Goal: Task Accomplishment & Management: Complete application form

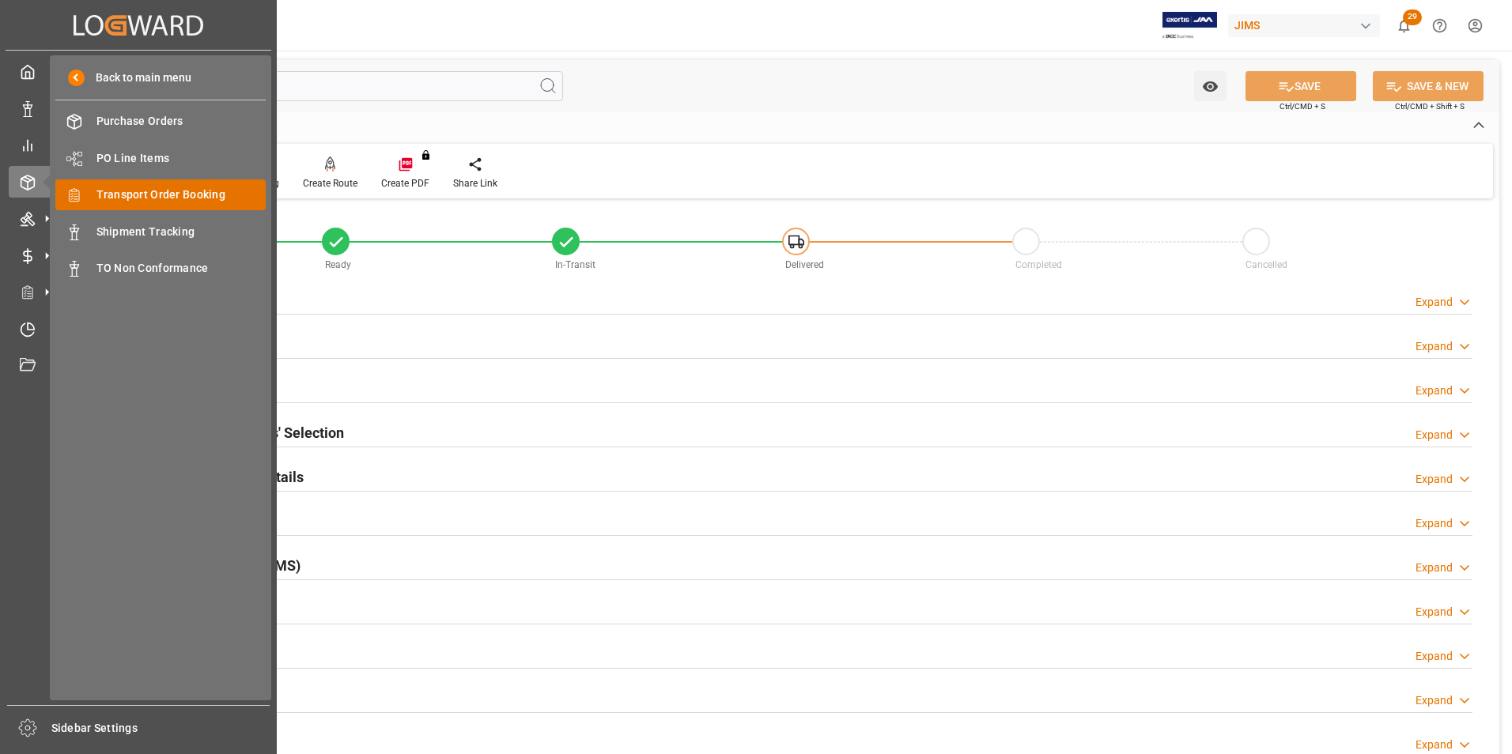
click at [138, 195] on span "Transport Order Booking" at bounding box center [181, 195] width 170 height 17
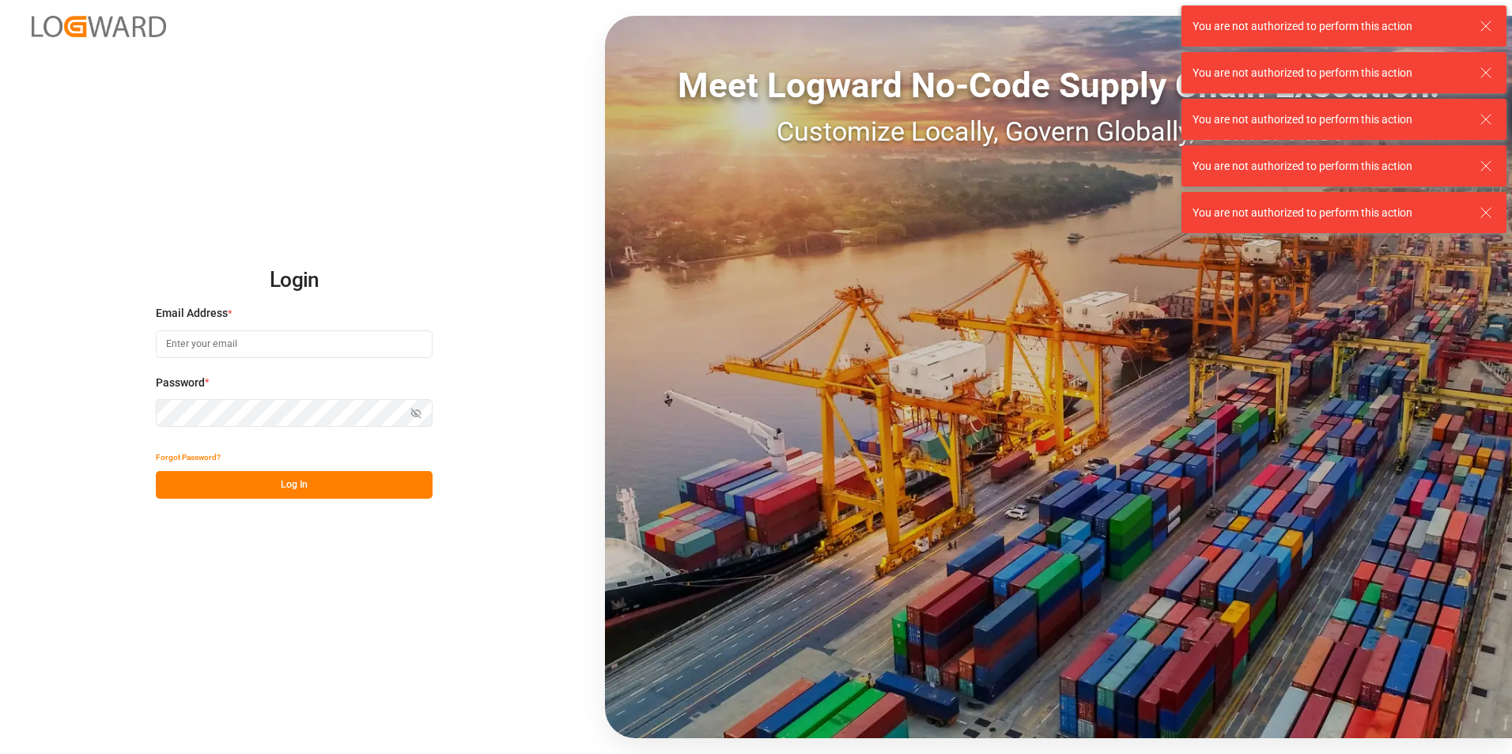
type input "Marie-Noel.wanji@int.jamindustries.com"
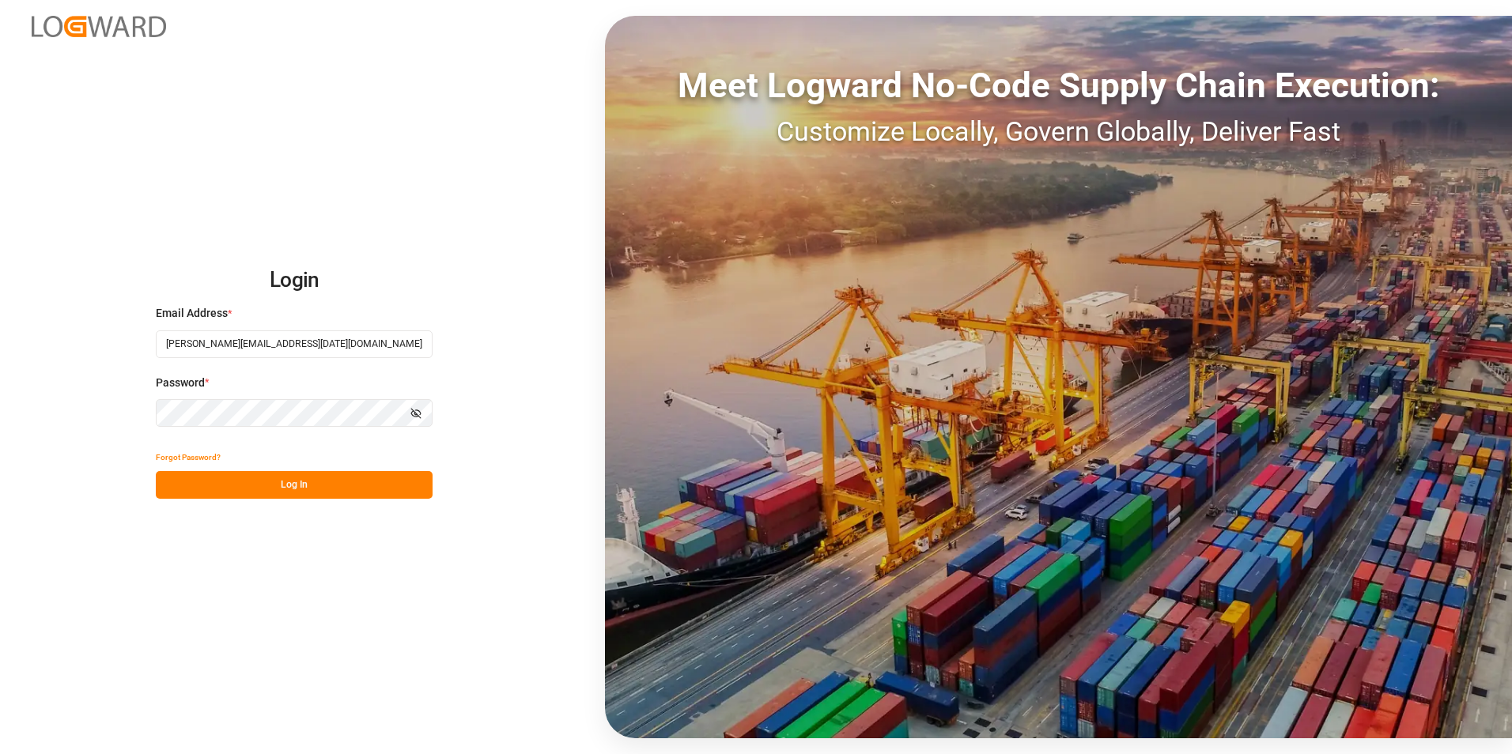
click at [209, 474] on button "Log In" at bounding box center [294, 485] width 277 height 28
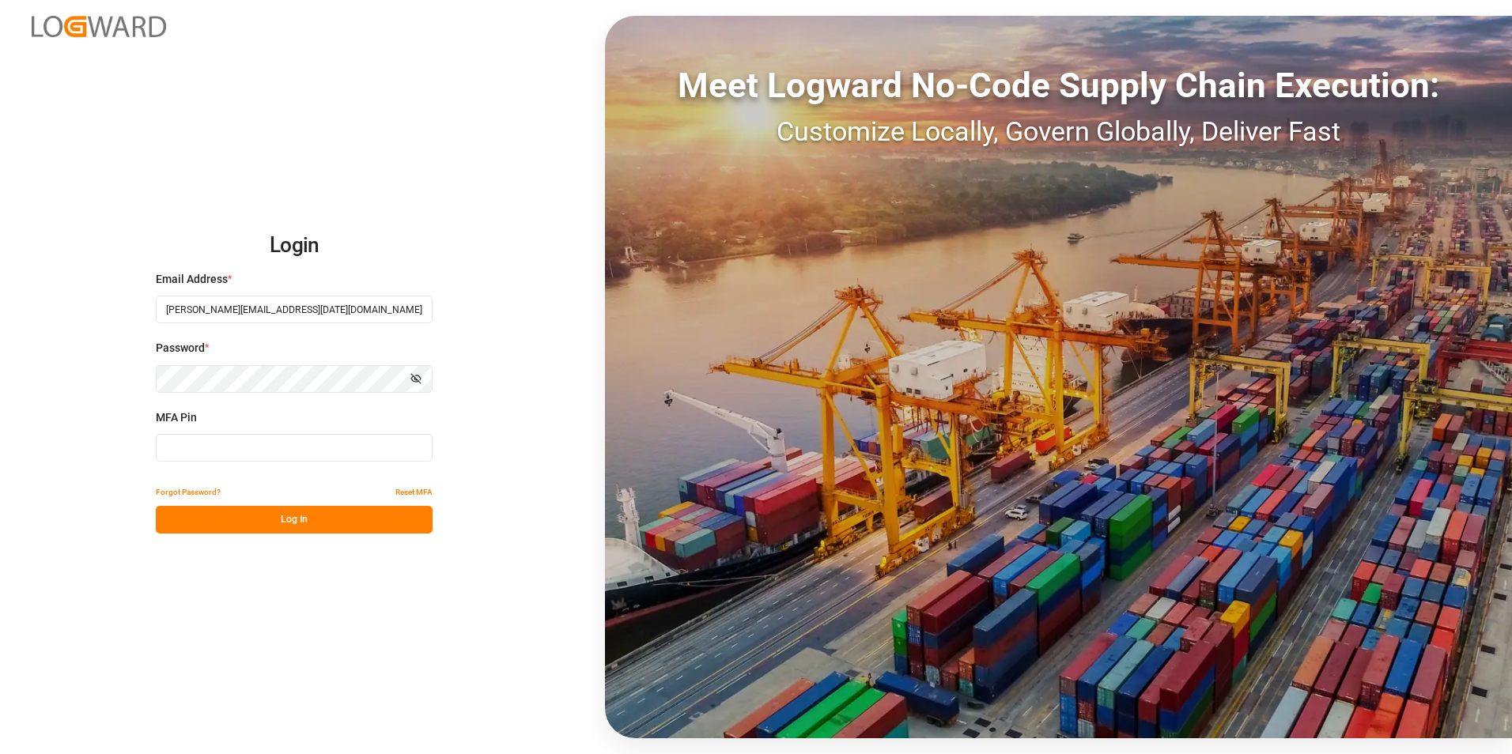
click at [191, 448] on input at bounding box center [294, 448] width 277 height 28
type input "7"
type input "657156"
click at [200, 524] on button "Log In" at bounding box center [294, 520] width 277 height 28
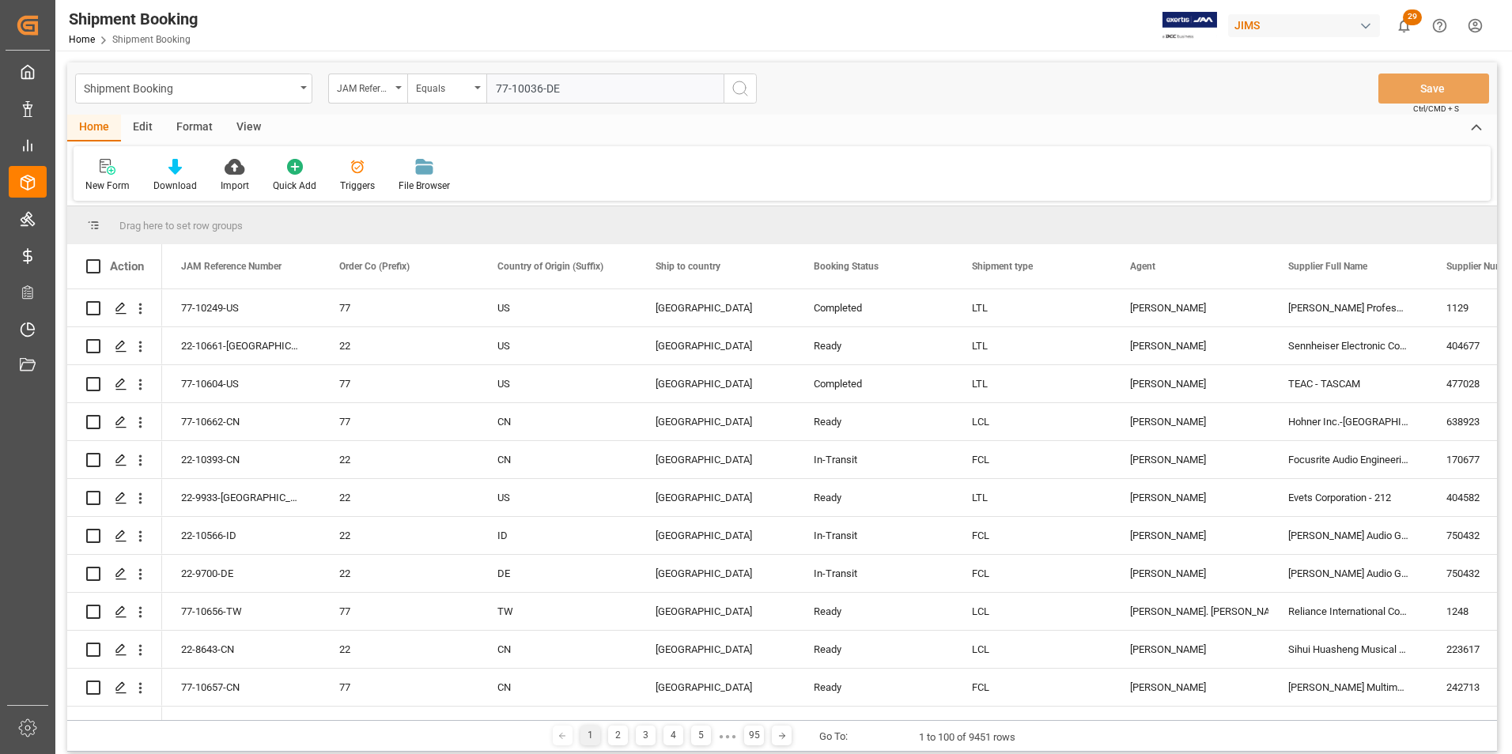
type input "77-10036-DE"
click at [740, 91] on icon "search button" at bounding box center [740, 88] width 19 height 19
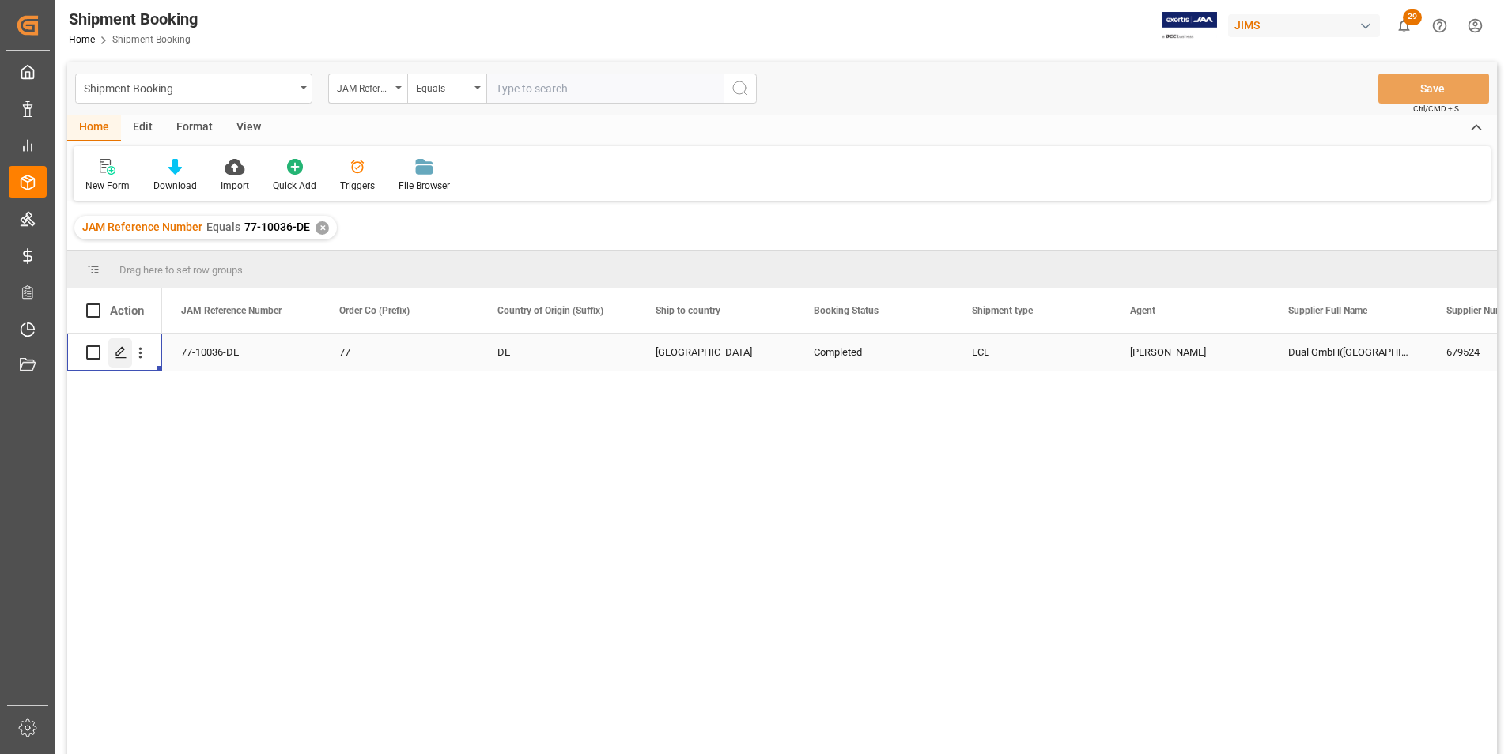
click at [122, 352] on polygon "Press SPACE to select this row." at bounding box center [120, 352] width 8 height 8
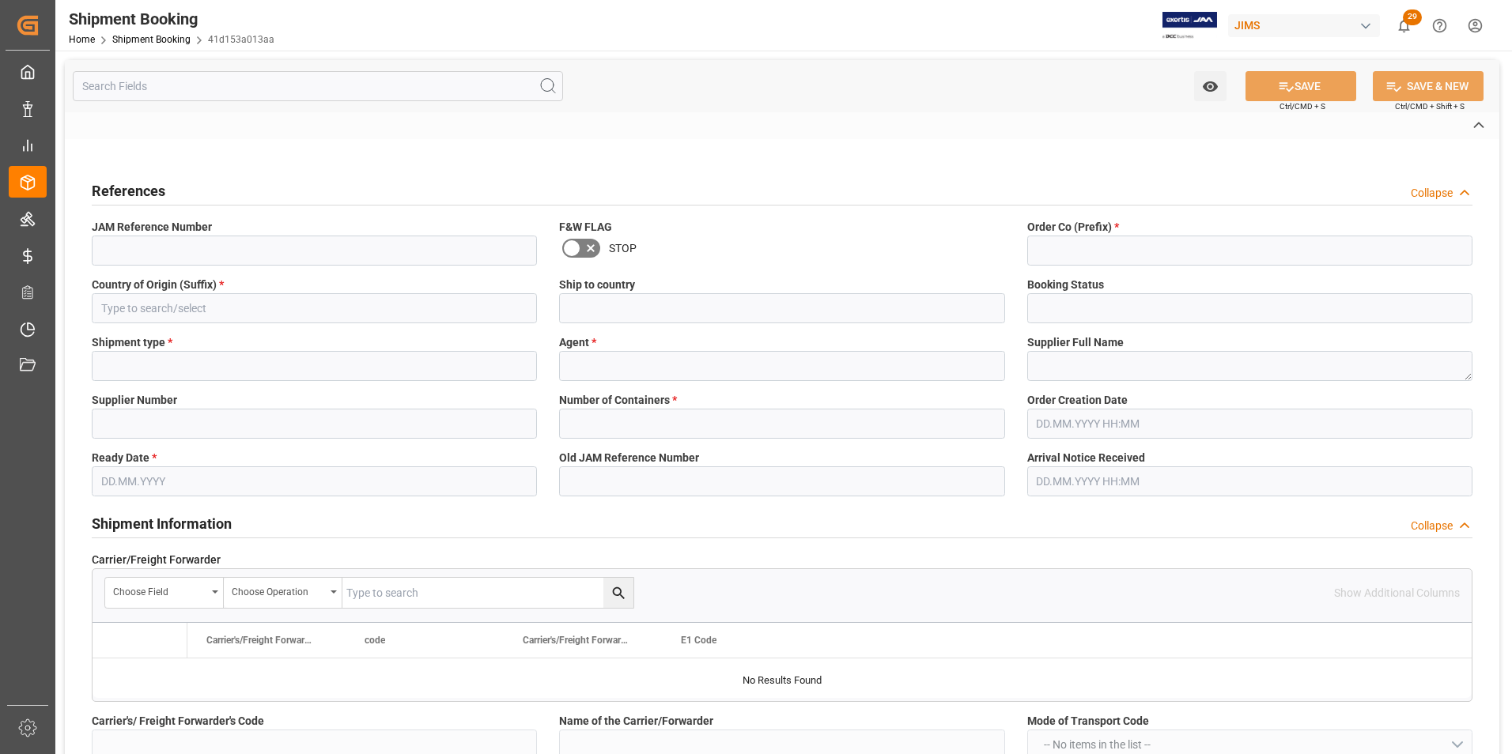
type input "77-10036-DE"
type input "77"
type input "DE"
type input "[GEOGRAPHIC_DATA]"
type input "Completed"
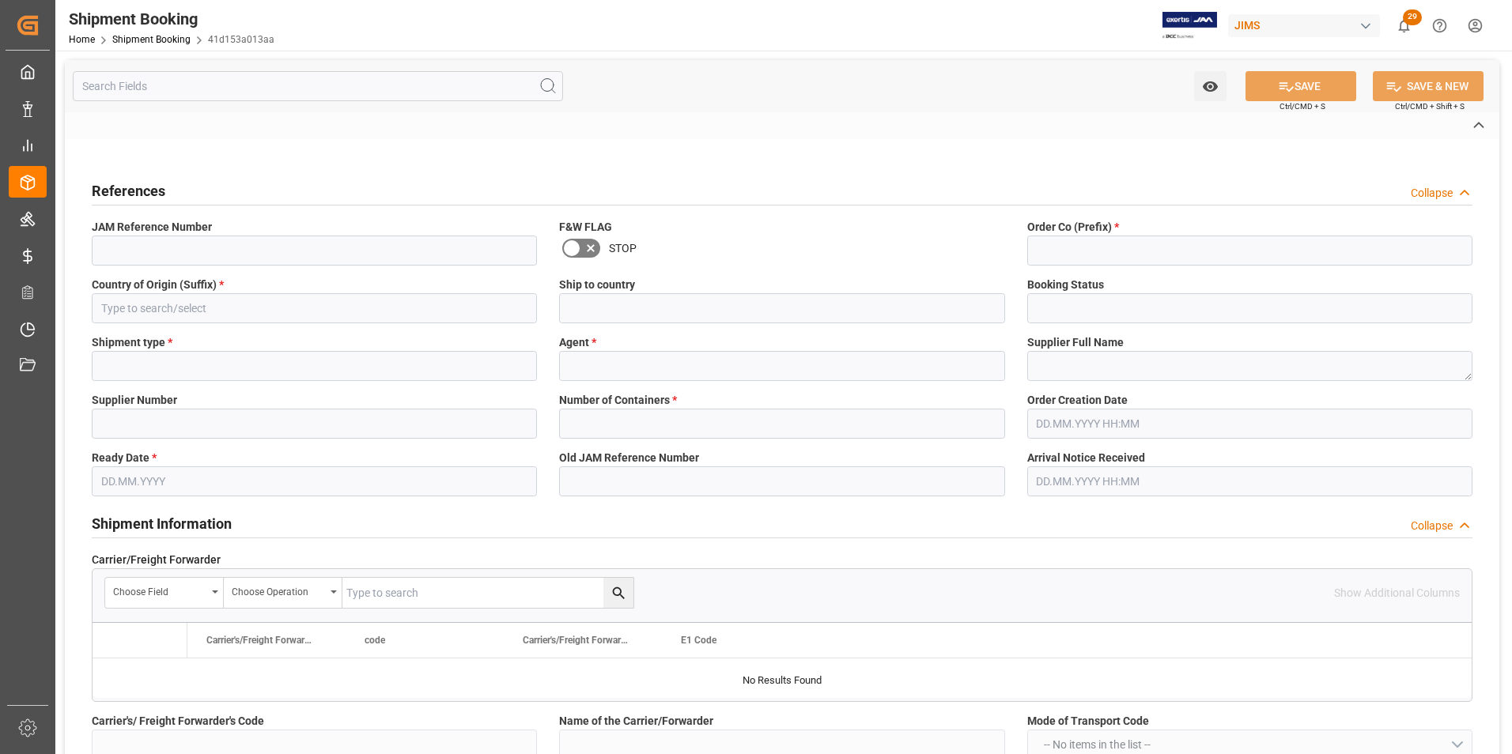
type input "LCL"
type input "[PERSON_NAME]"
type textarea "Dual GmbH(Europe)"
type input "679524"
type input "0"
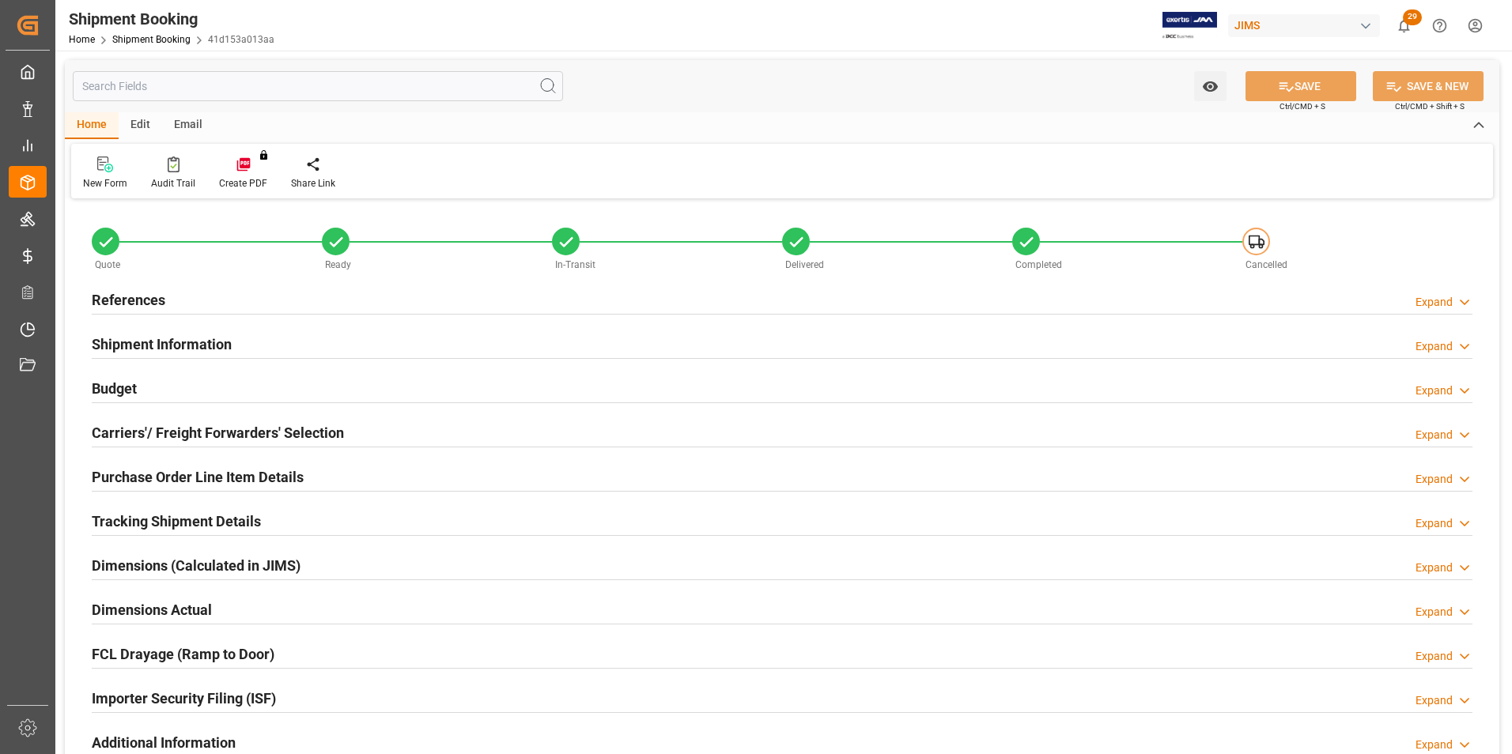
type input "15.07.2025"
drag, startPoint x: 102, startPoint y: 289, endPoint x: 110, endPoint y: 297, distance: 10.6
click at [102, 289] on h2 "References" at bounding box center [129, 299] width 74 height 21
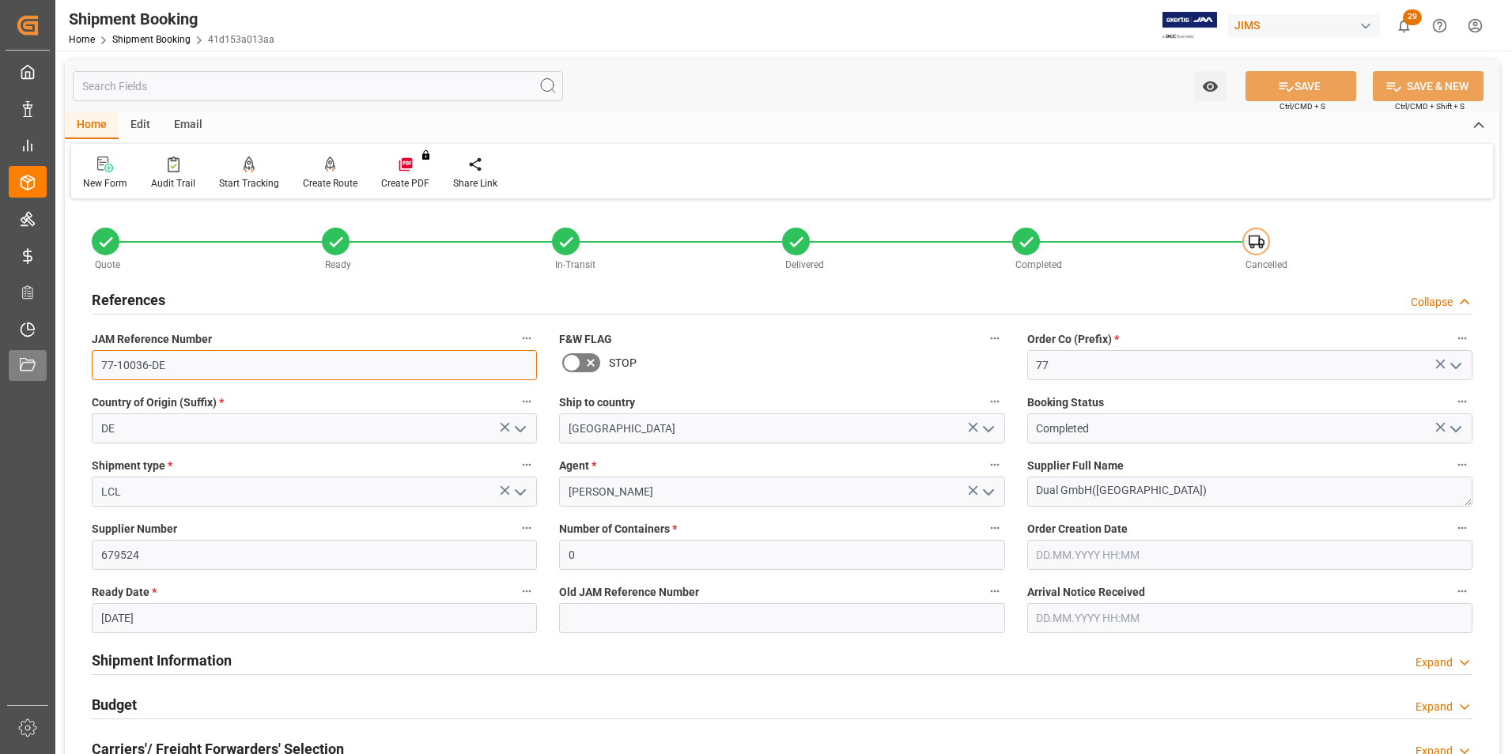
drag, startPoint x: 171, startPoint y: 365, endPoint x: 44, endPoint y: 363, distance: 126.5
click at [44, 363] on div "Created by potrace 1.15, written by Peter Selinger 2001-2017 Created by potrace…" at bounding box center [756, 377] width 1512 height 754
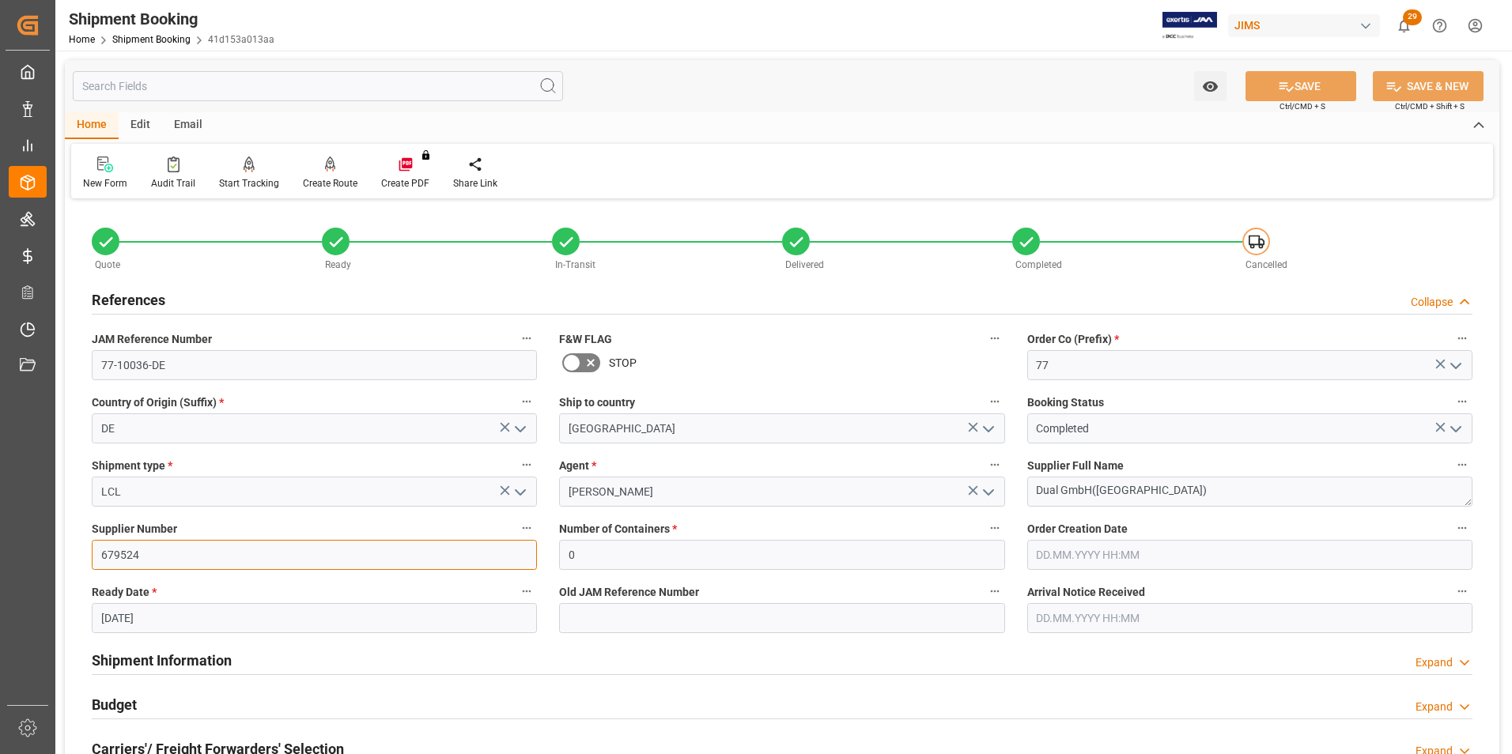
drag, startPoint x: 139, startPoint y: 548, endPoint x: 84, endPoint y: 548, distance: 55.3
click at [84, 548] on div "Supplier Number 679524" at bounding box center [314, 543] width 467 height 63
click at [96, 179] on div "New Form" at bounding box center [105, 183] width 44 height 14
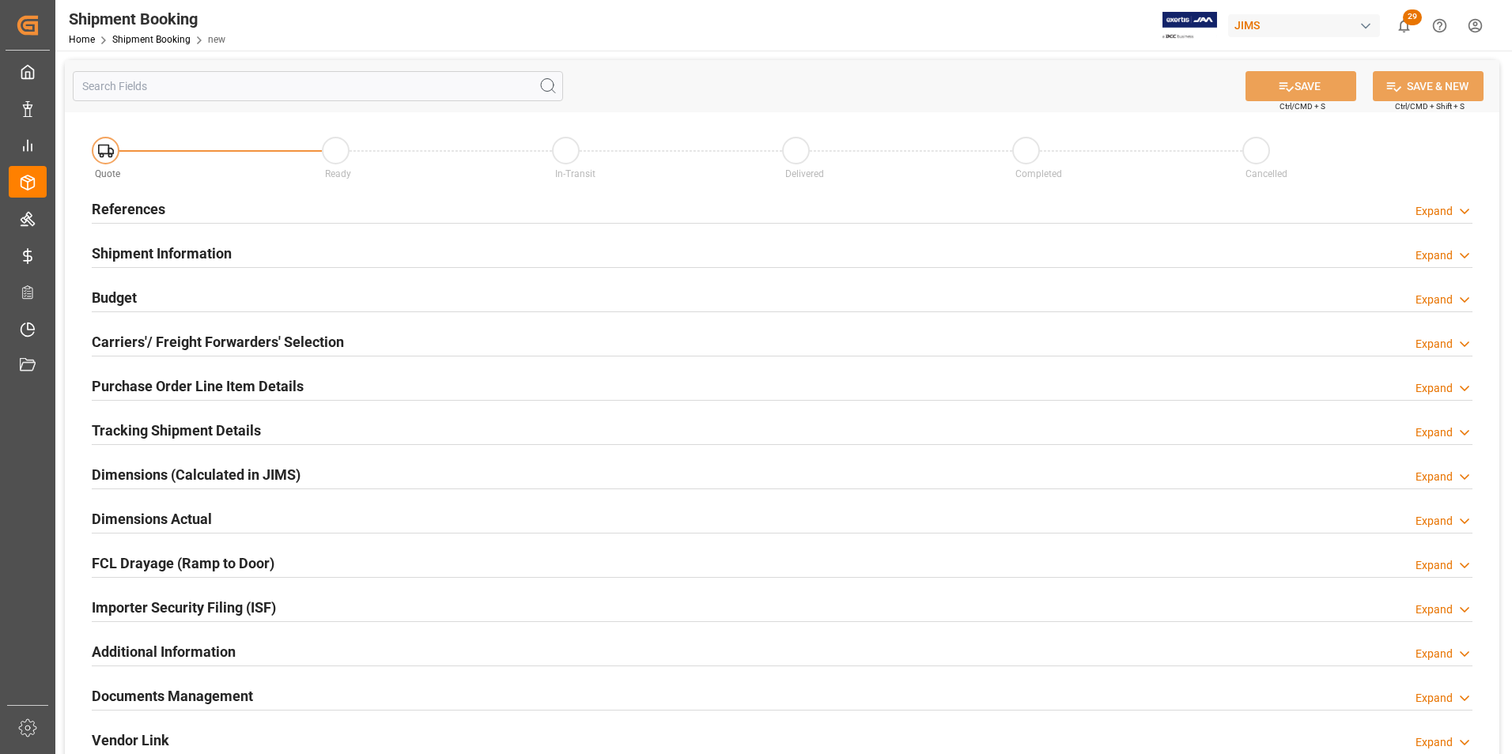
click at [114, 204] on h2 "References" at bounding box center [129, 208] width 74 height 21
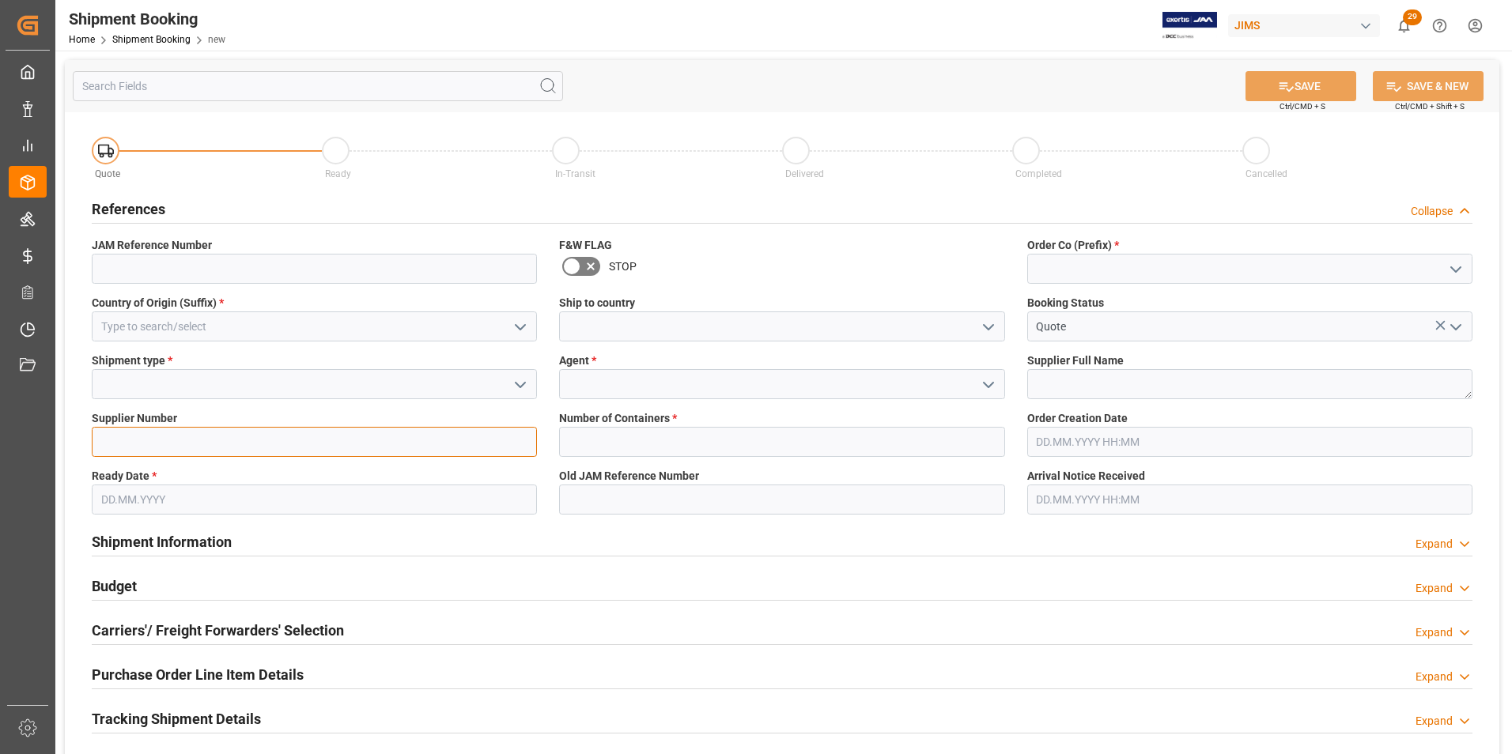
click at [137, 438] on input at bounding box center [314, 442] width 445 height 30
paste input "670402"
type input "670402"
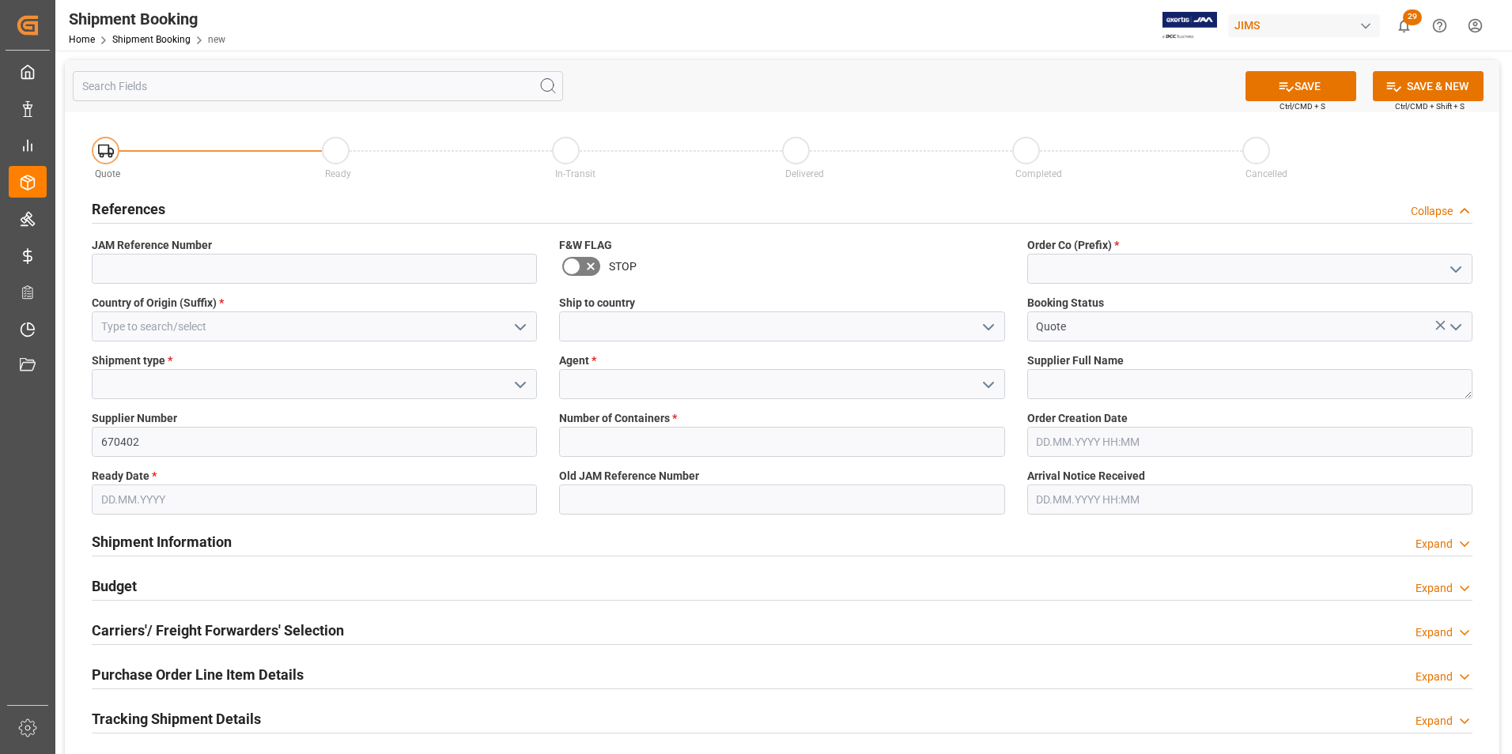
drag, startPoint x: 361, startPoint y: 493, endPoint x: 505, endPoint y: 499, distance: 144.8
click at [498, 497] on div "Ready Date *" at bounding box center [314, 492] width 467 height 58
click at [611, 327] on input at bounding box center [781, 327] width 445 height 30
click at [998, 324] on button "open menu" at bounding box center [987, 327] width 24 height 25
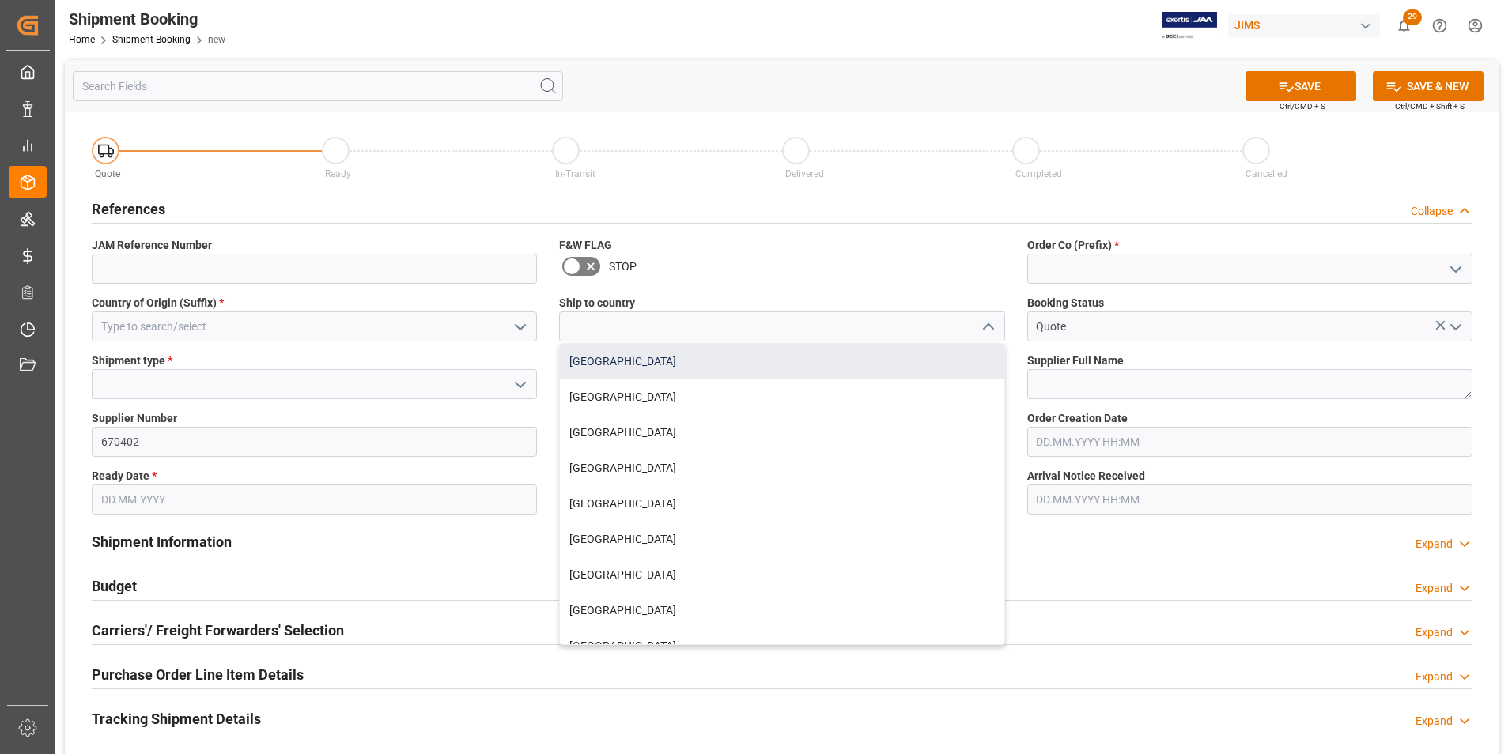
click at [629, 353] on div "[GEOGRAPHIC_DATA]" at bounding box center [782, 362] width 444 height 36
type input "[GEOGRAPHIC_DATA]"
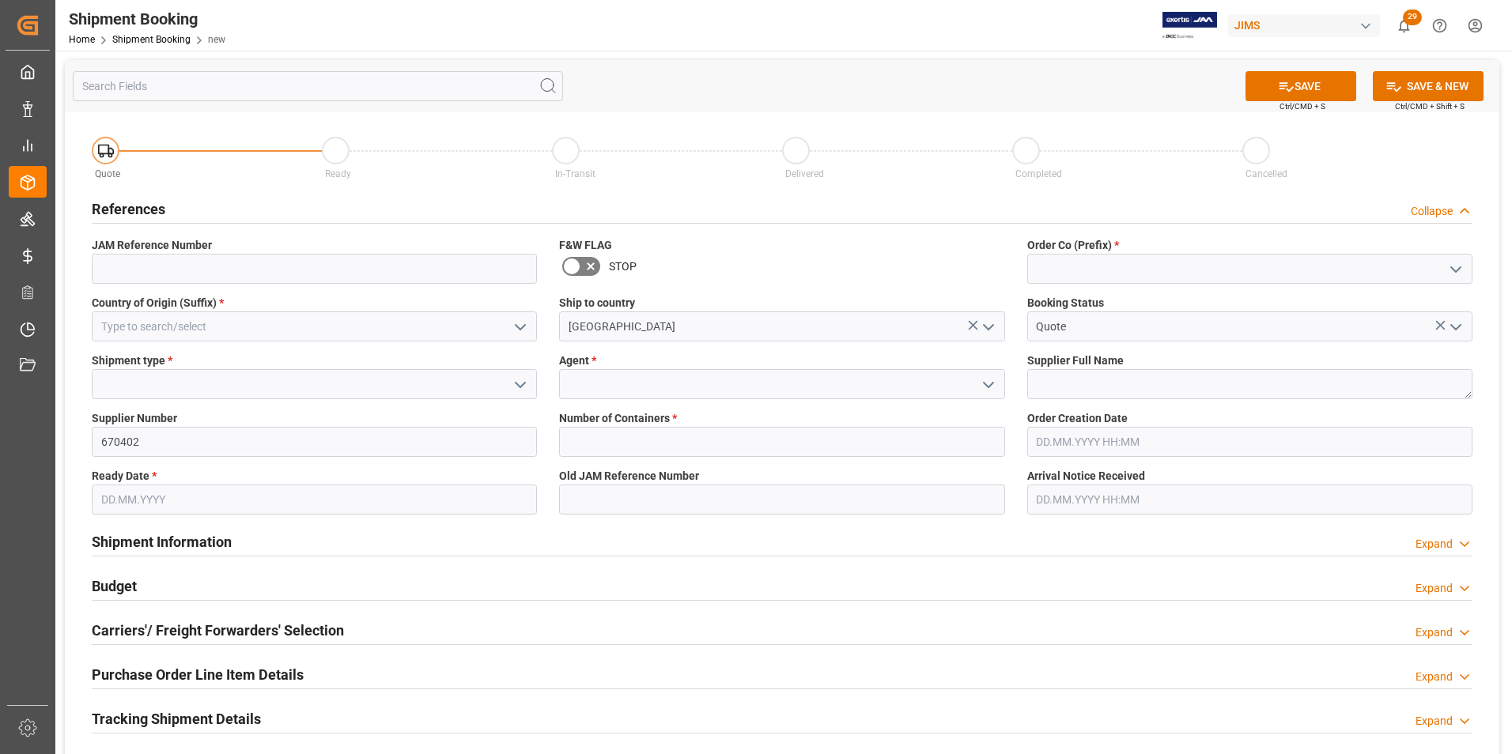
click at [525, 325] on polyline "open menu" at bounding box center [520, 327] width 9 height 5
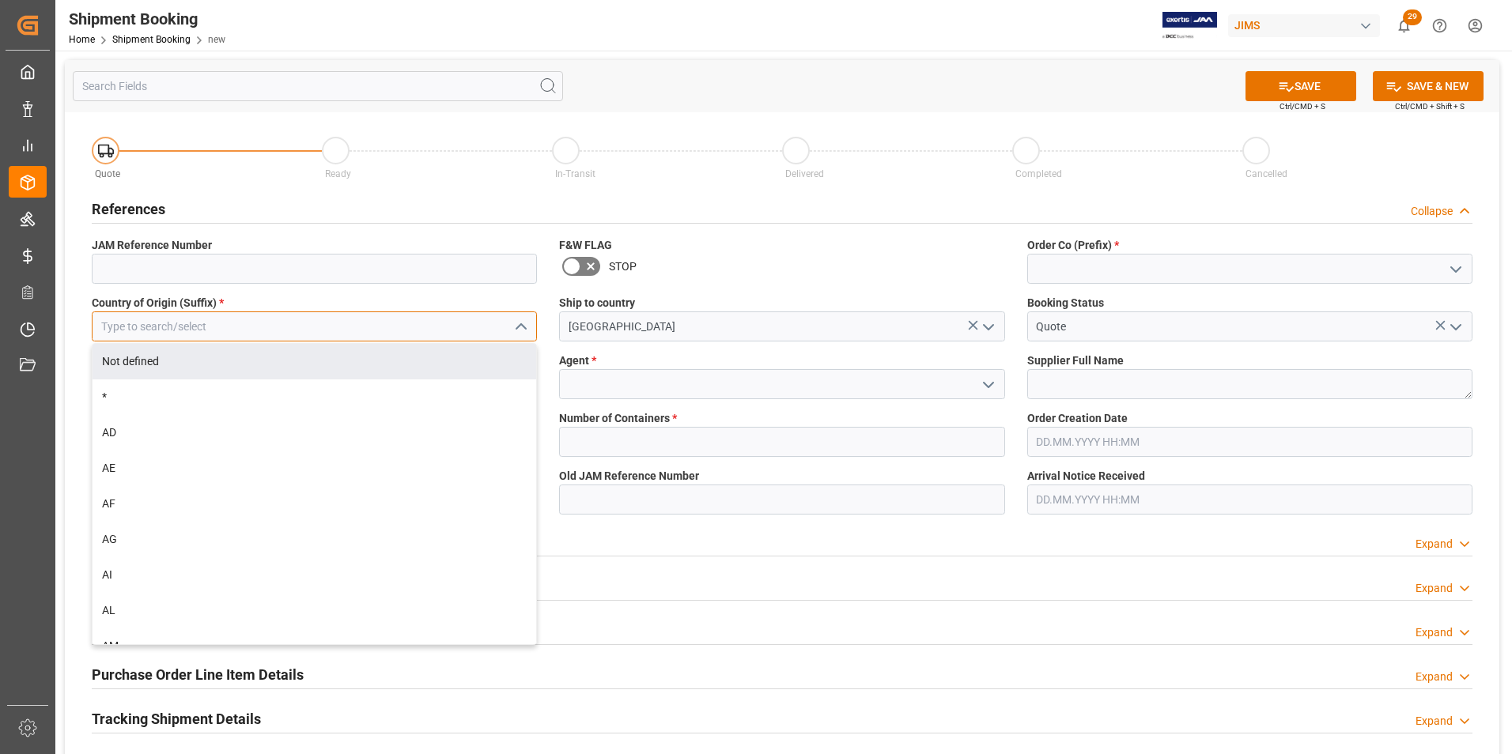
click at [215, 327] on input at bounding box center [314, 327] width 445 height 30
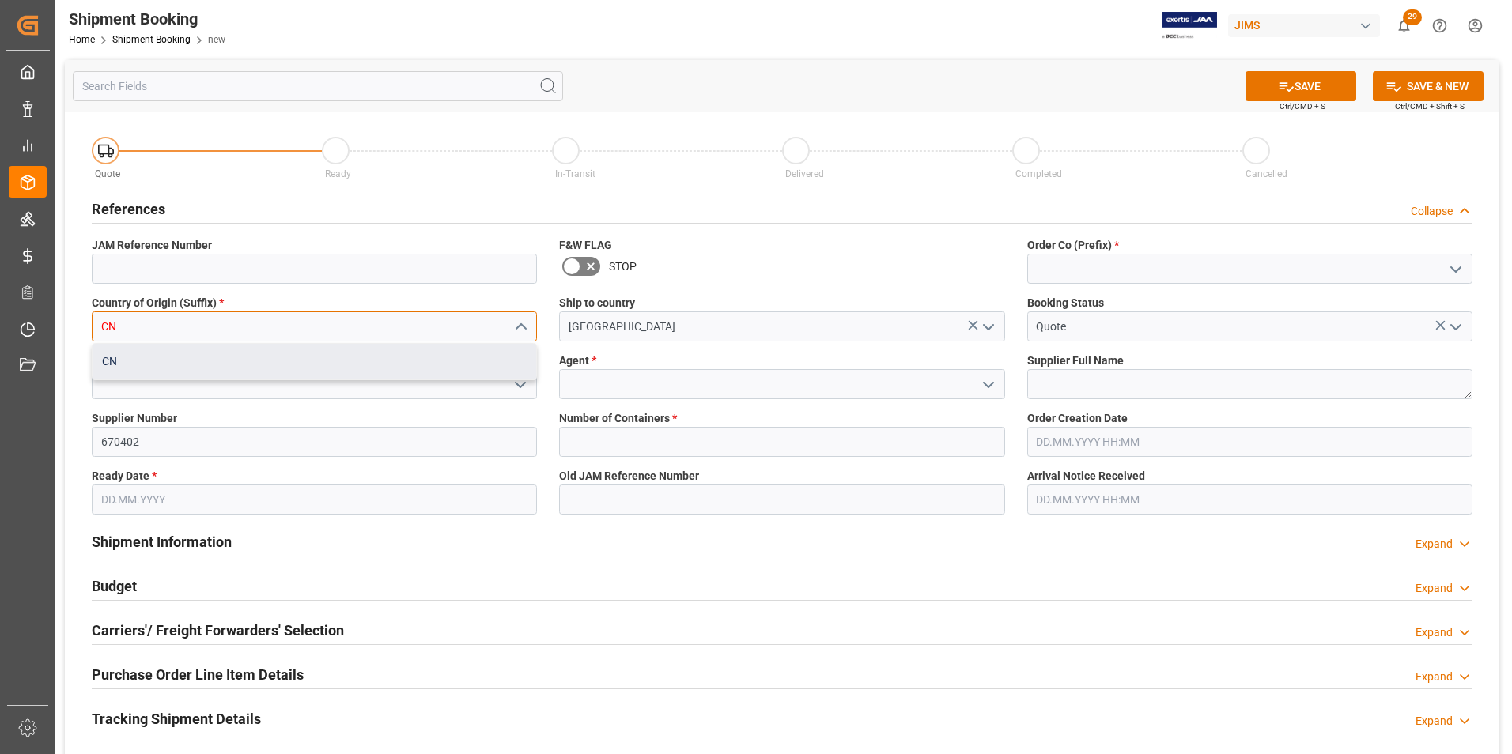
click at [154, 365] on div "CN" at bounding box center [315, 362] width 444 height 36
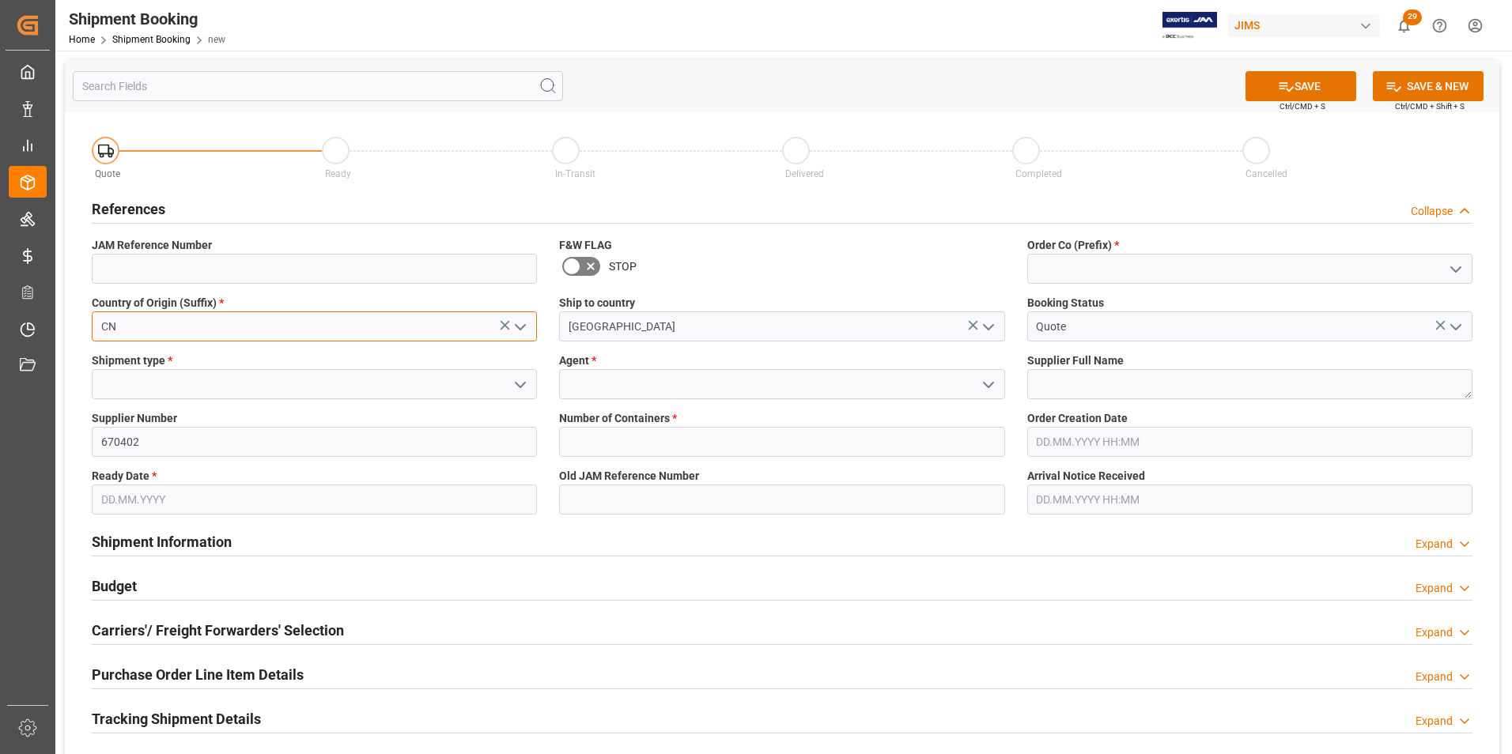
type input "CN"
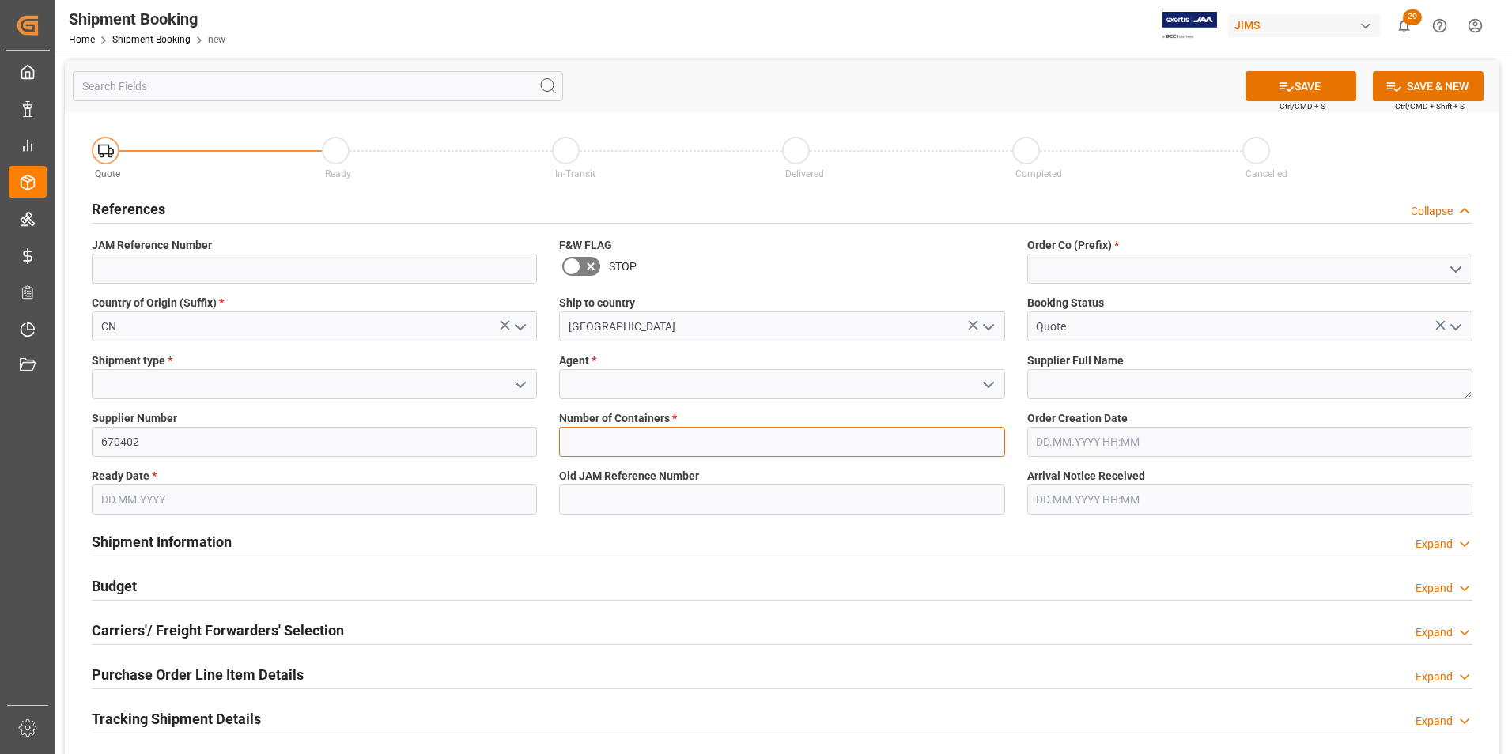
click at [605, 440] on input "text" at bounding box center [781, 442] width 445 height 30
type input "0"
type input "77-10631-US"
type input "77"
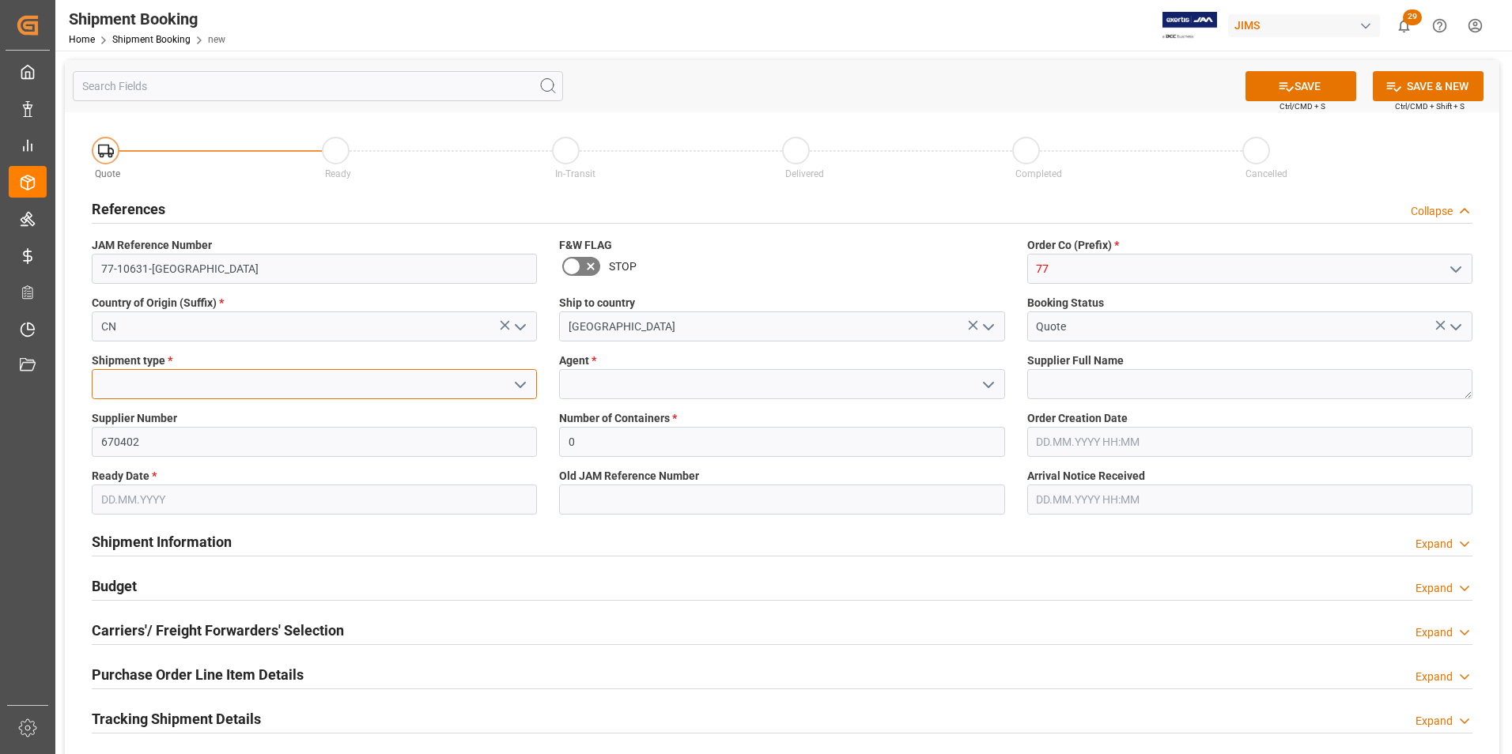
type input "LTL"
type input "[PERSON_NAME]"
type input "19.08.2025"
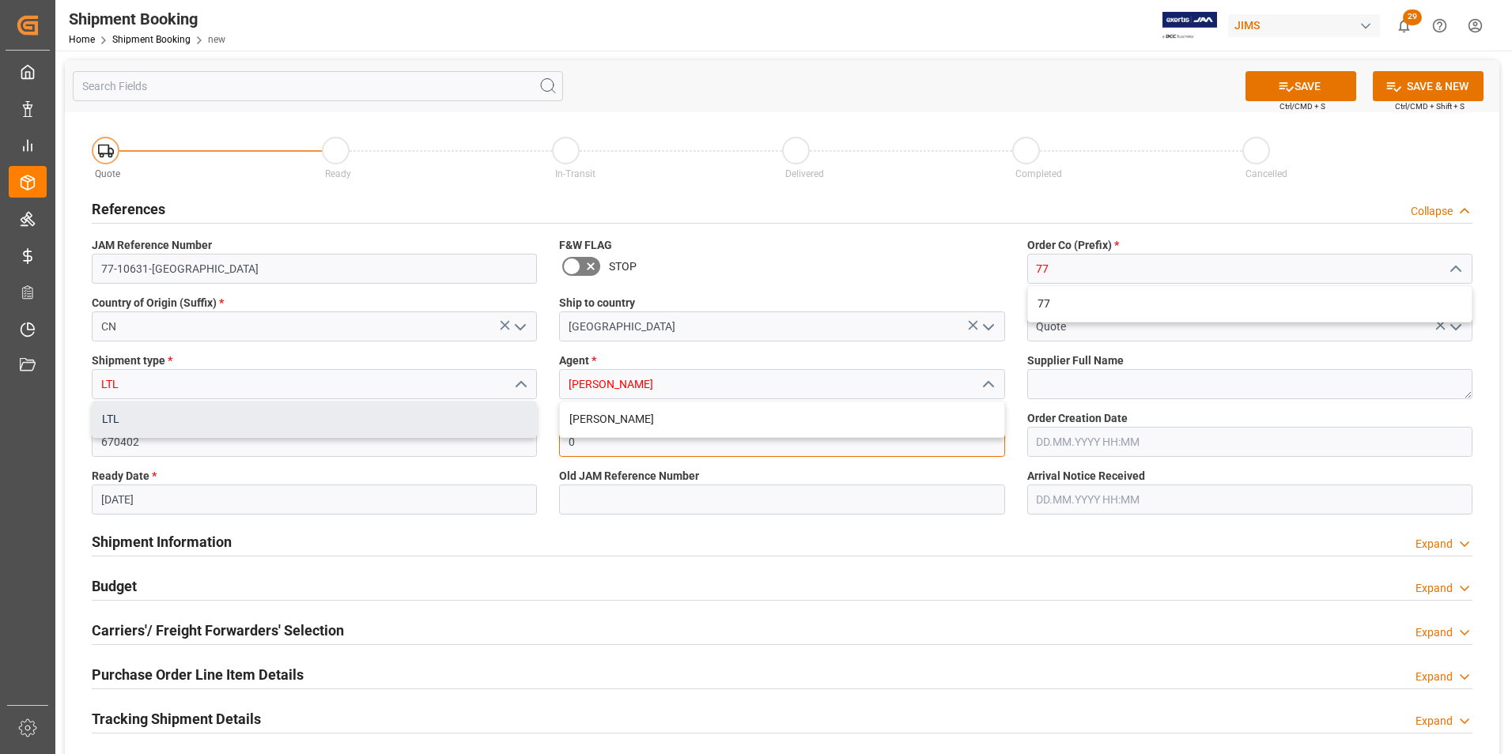
click at [116, 422] on div "LTL" at bounding box center [315, 420] width 444 height 36
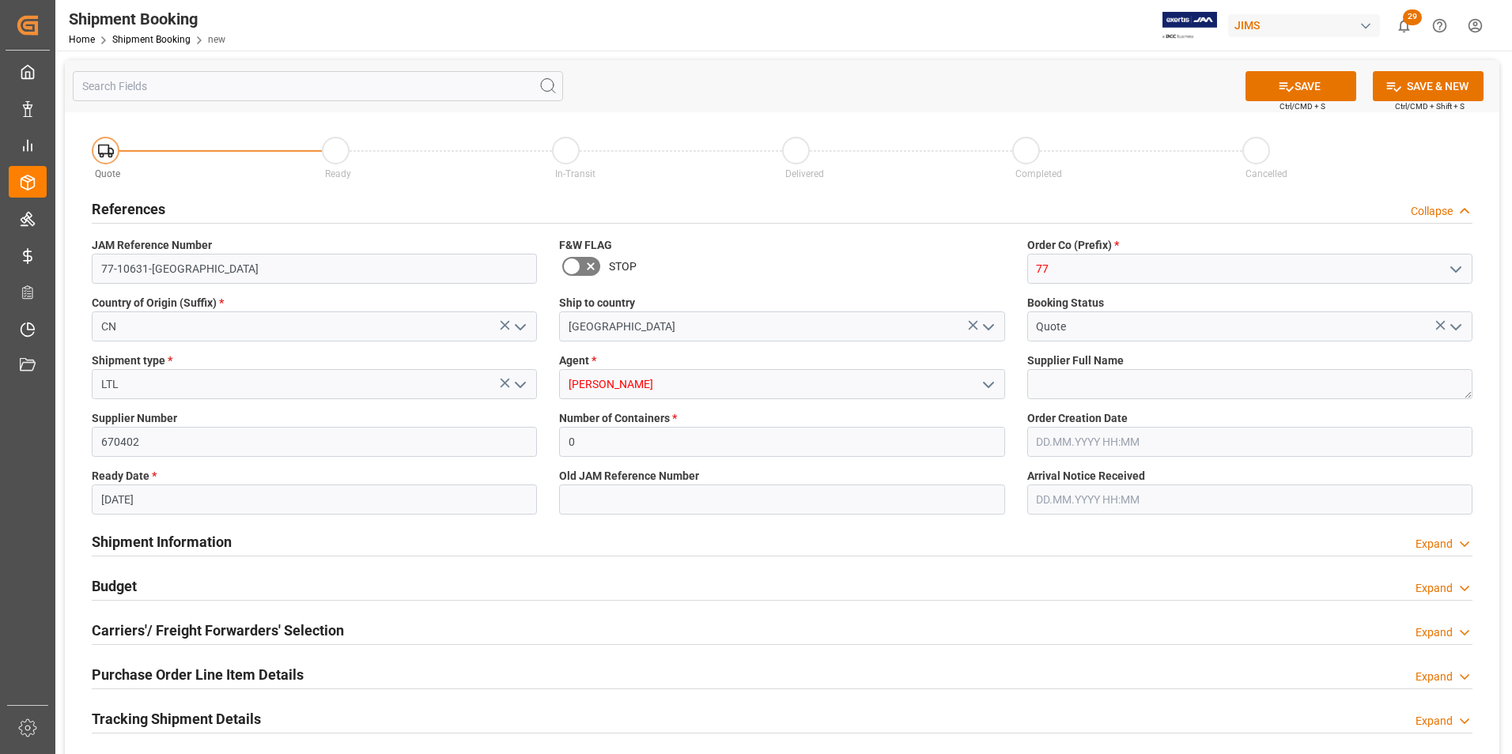
click at [517, 383] on polyline "open menu" at bounding box center [520, 385] width 9 height 5
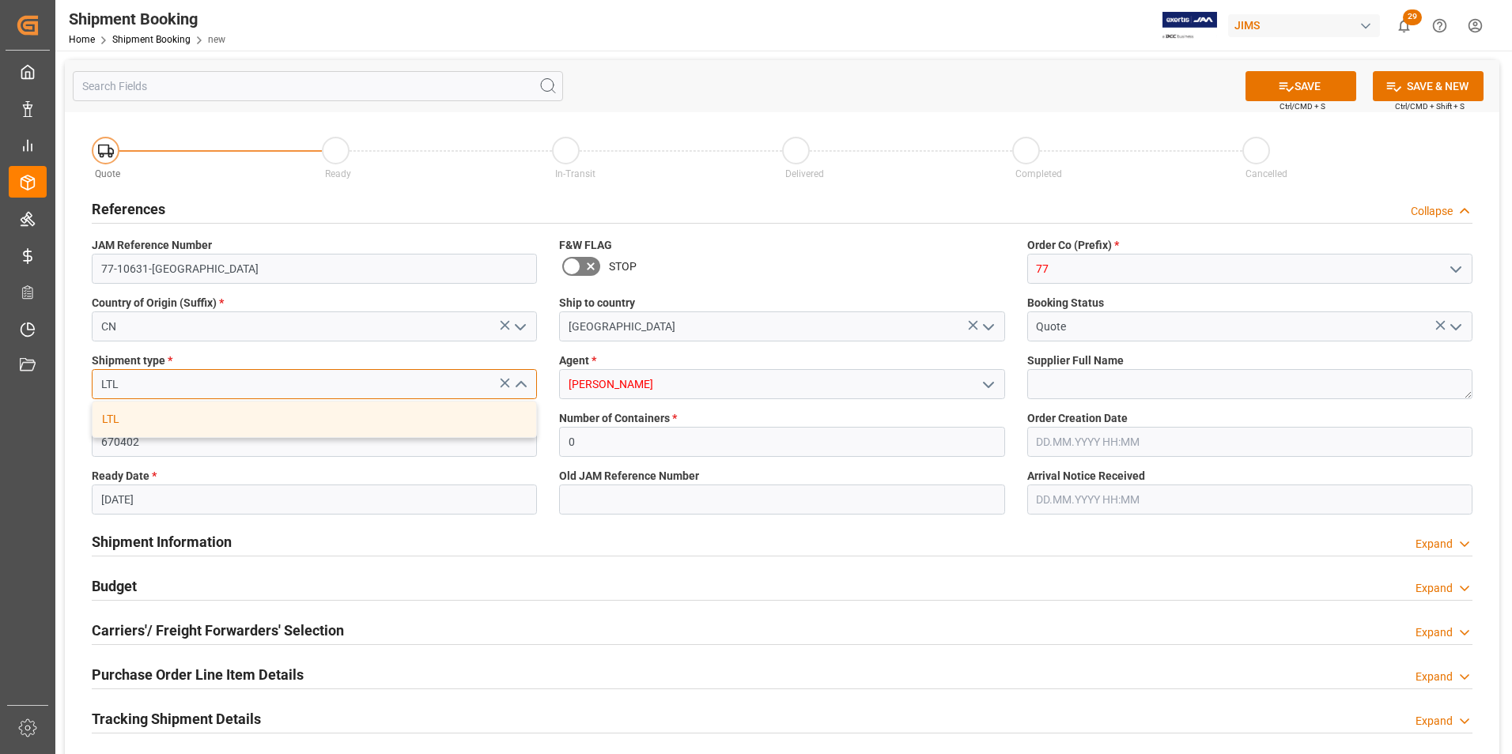
click at [144, 392] on input "LTL" at bounding box center [314, 384] width 445 height 30
click at [315, 374] on input "LTL" at bounding box center [314, 384] width 445 height 30
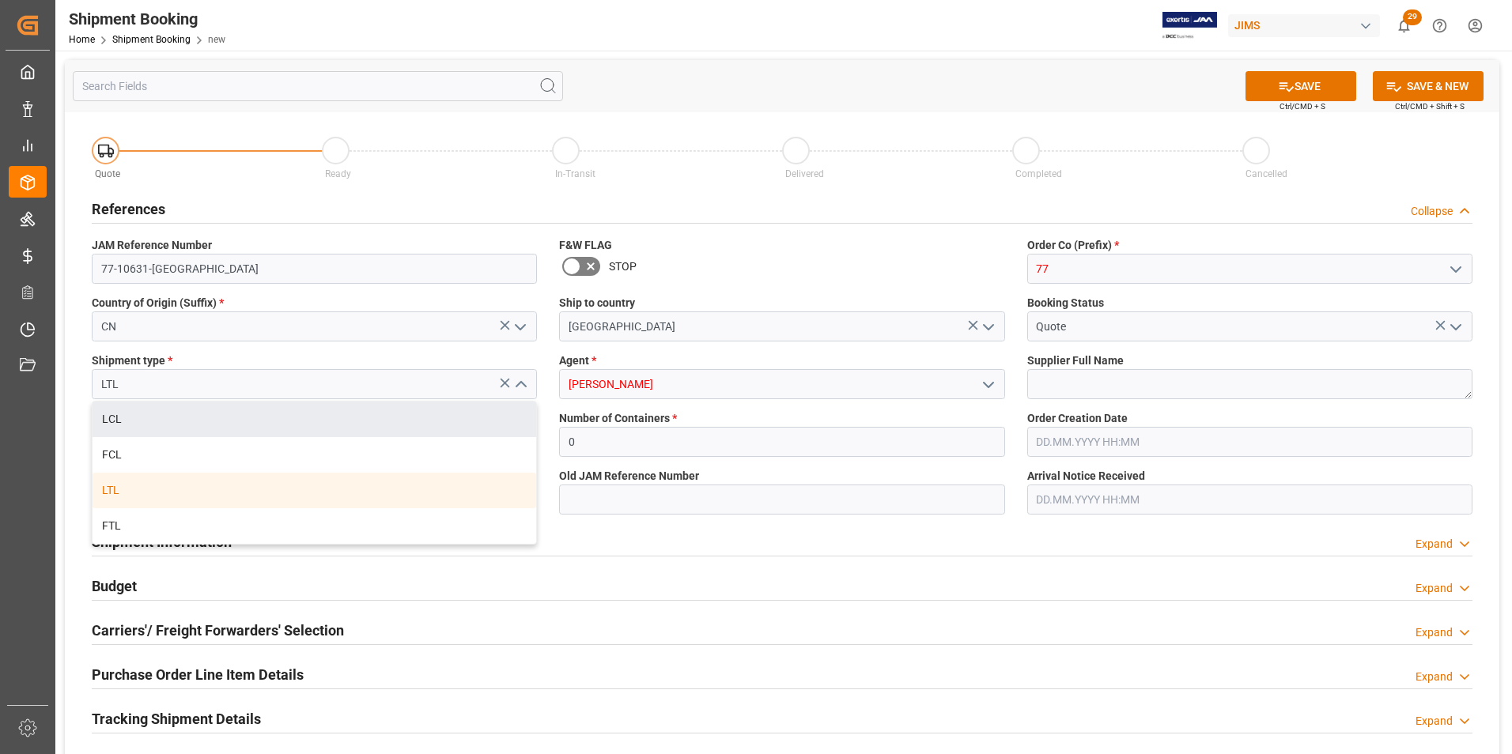
click at [503, 382] on icon at bounding box center [505, 383] width 17 height 17
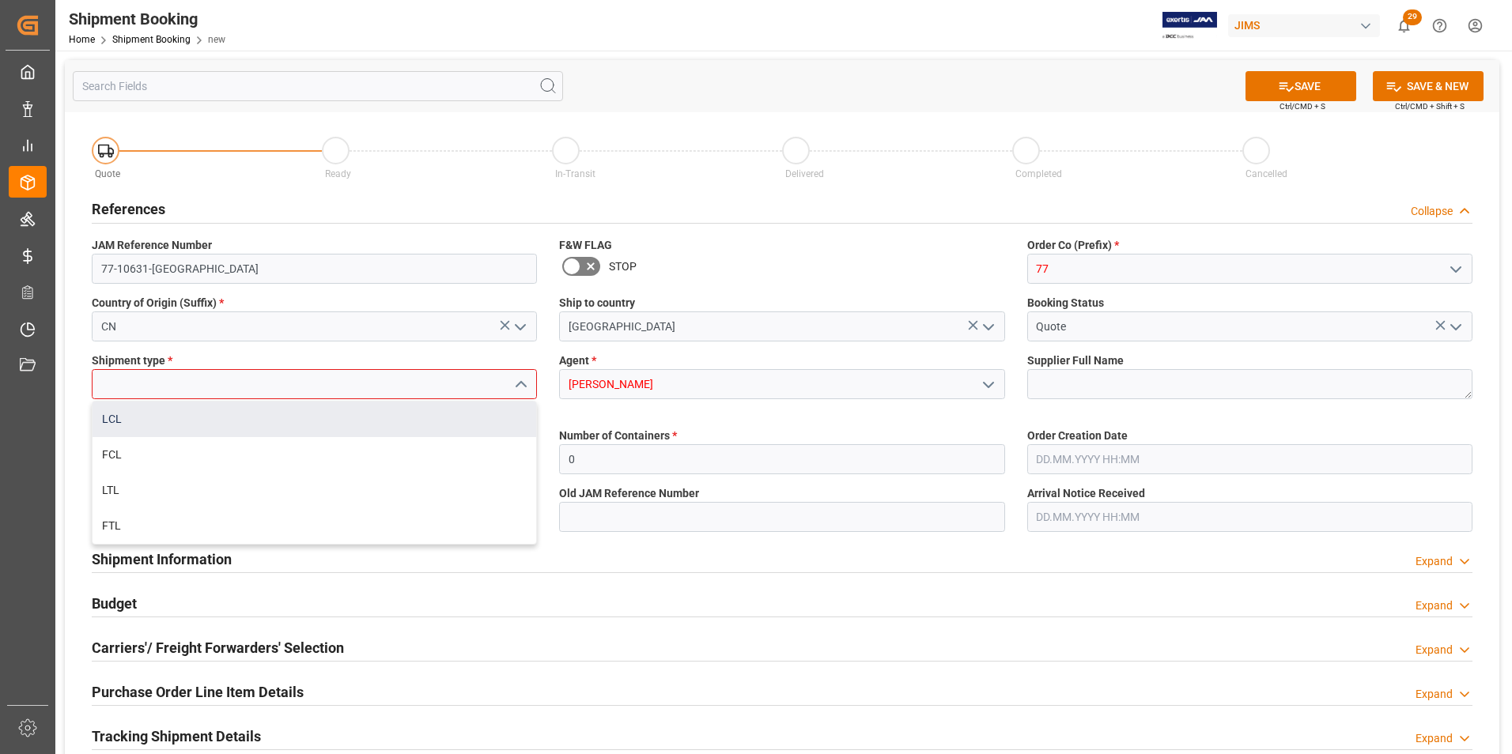
click at [129, 425] on div "LCL" at bounding box center [315, 420] width 444 height 36
type input "LCL"
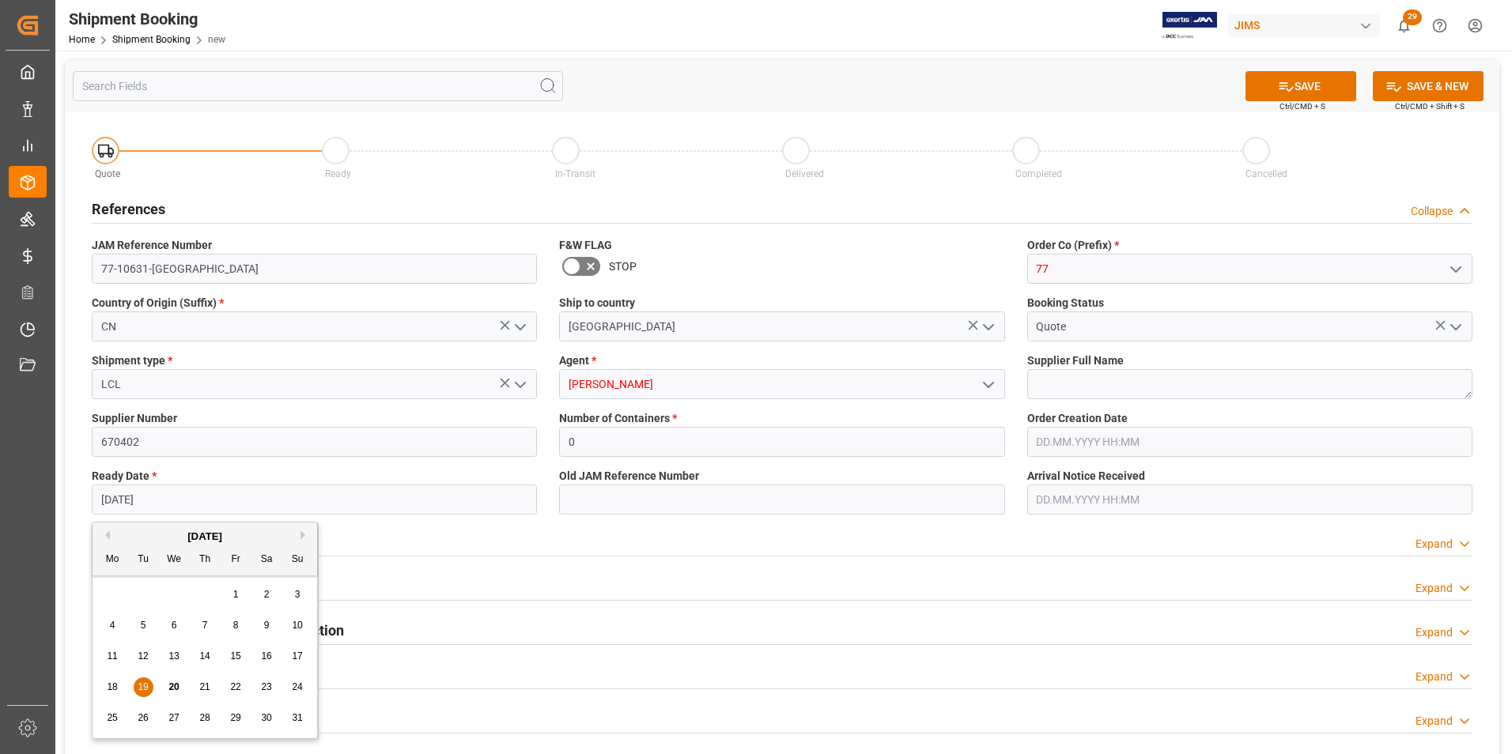
click at [171, 496] on input "19.08.2025" at bounding box center [314, 500] width 445 height 30
drag, startPoint x: 190, startPoint y: 500, endPoint x: 25, endPoint y: 504, distance: 165.3
click at [4, 500] on div "Created by potrace 1.15, written by Peter Selinger 2001-2017 Created by potrace…" at bounding box center [756, 377] width 1512 height 754
click at [1064, 434] on input "text" at bounding box center [1249, 442] width 445 height 30
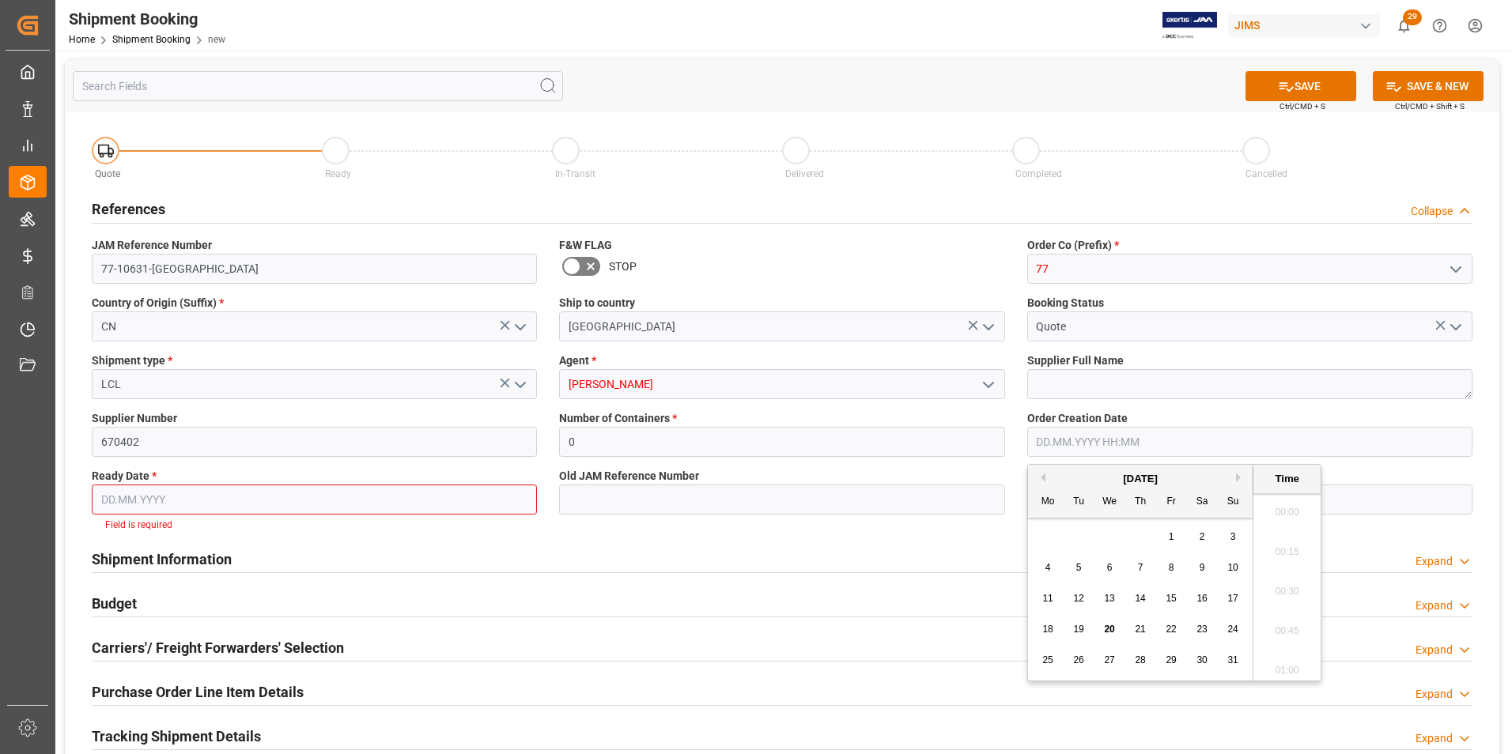
scroll to position [1468, 0]
click at [1292, 472] on div "Time" at bounding box center [1286, 479] width 59 height 16
click at [1110, 630] on span "20" at bounding box center [1109, 629] width 10 height 11
type input "[DATE] 00:00"
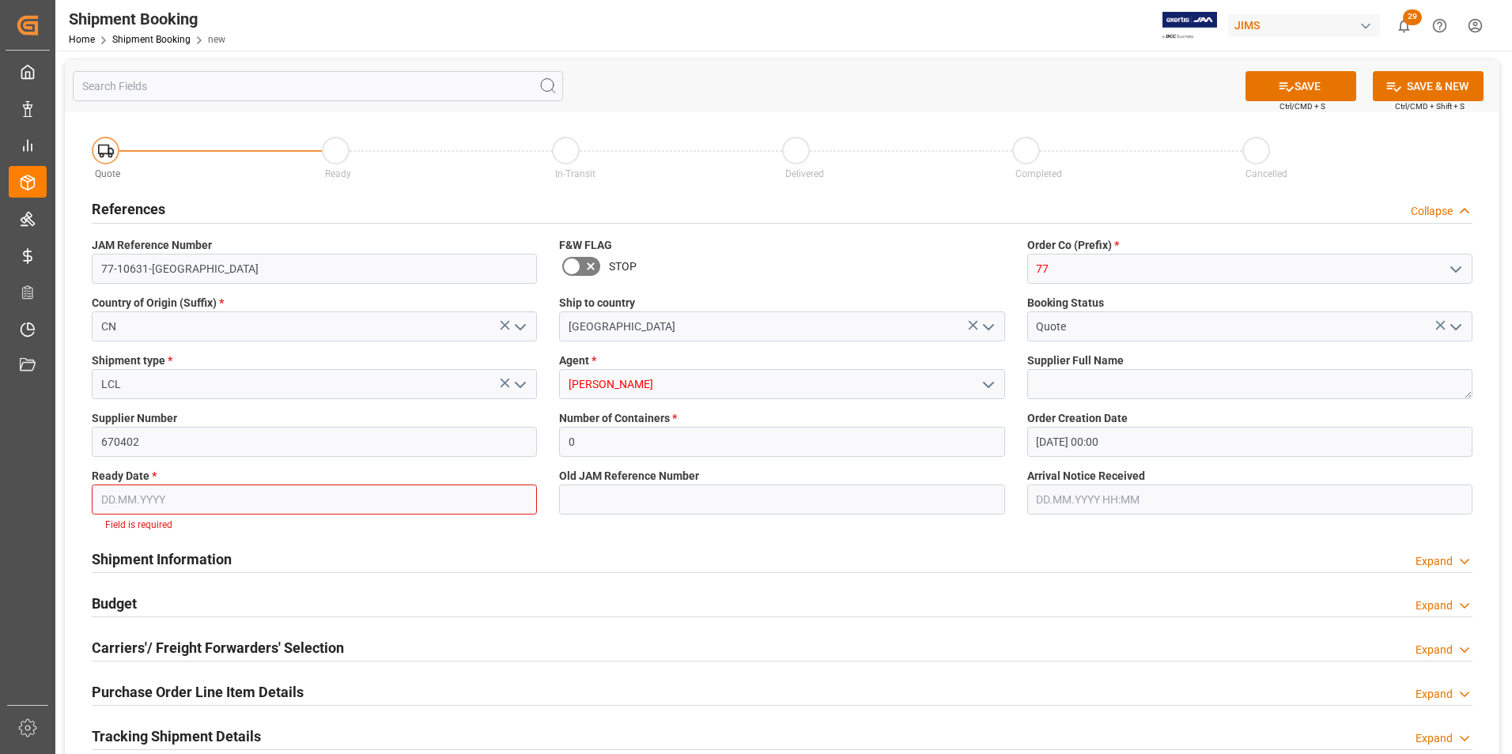
click at [741, 579] on div "Shipment Information Expand" at bounding box center [782, 560] width 1403 height 44
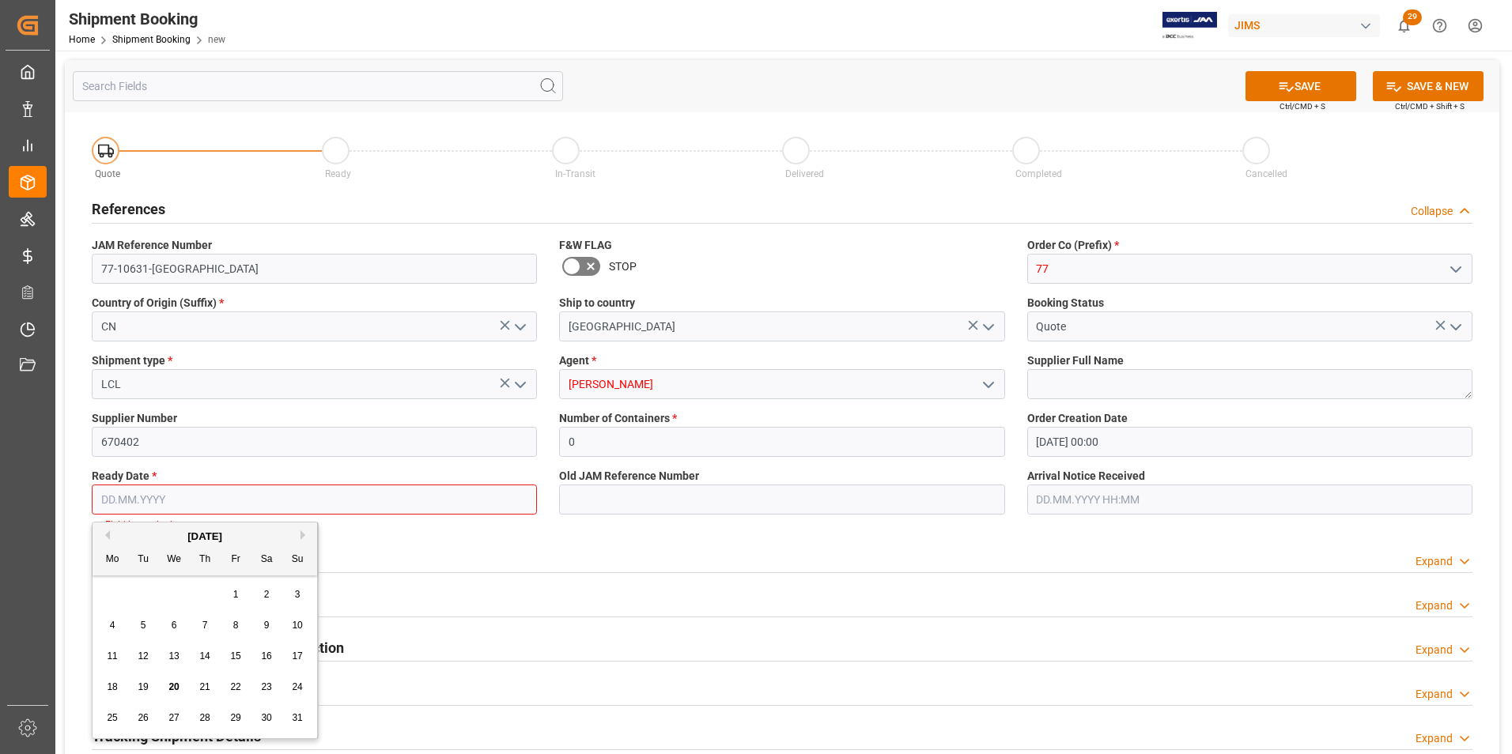
click at [111, 495] on input "text" at bounding box center [314, 500] width 445 height 30
click at [208, 685] on span "21" at bounding box center [204, 687] width 10 height 11
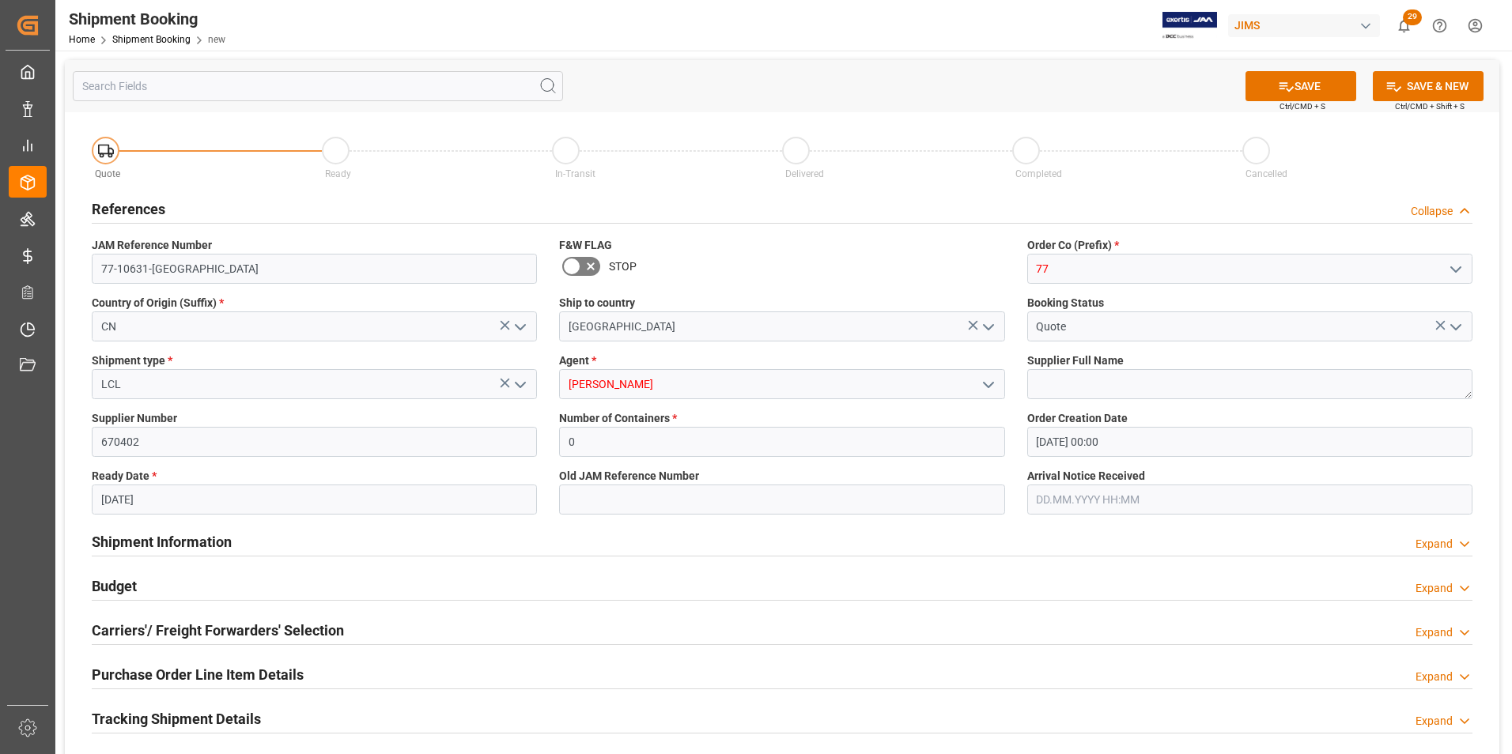
click at [191, 505] on input "21.08.2025" at bounding box center [314, 500] width 445 height 30
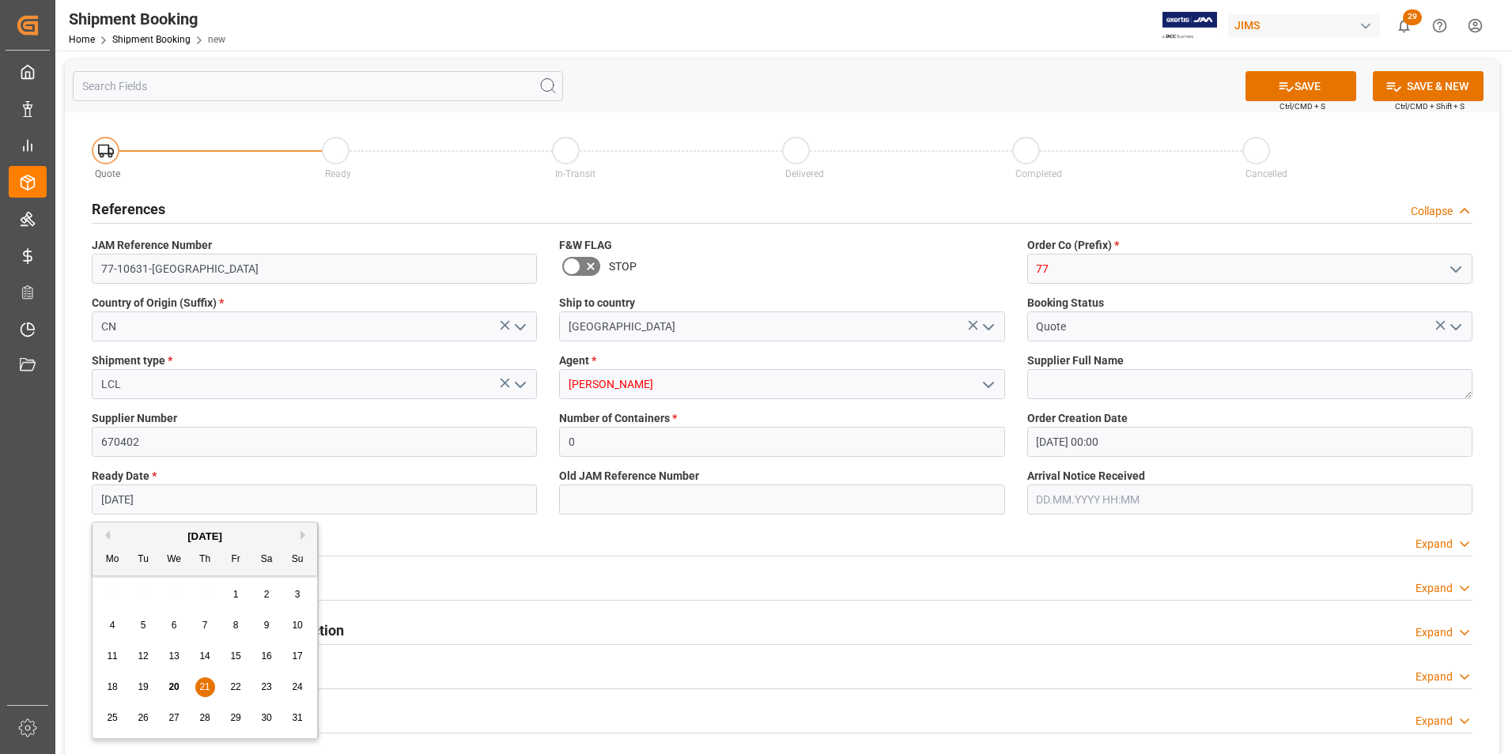
click at [140, 721] on span "26" at bounding box center [143, 717] width 10 height 11
type input "[DATE]"
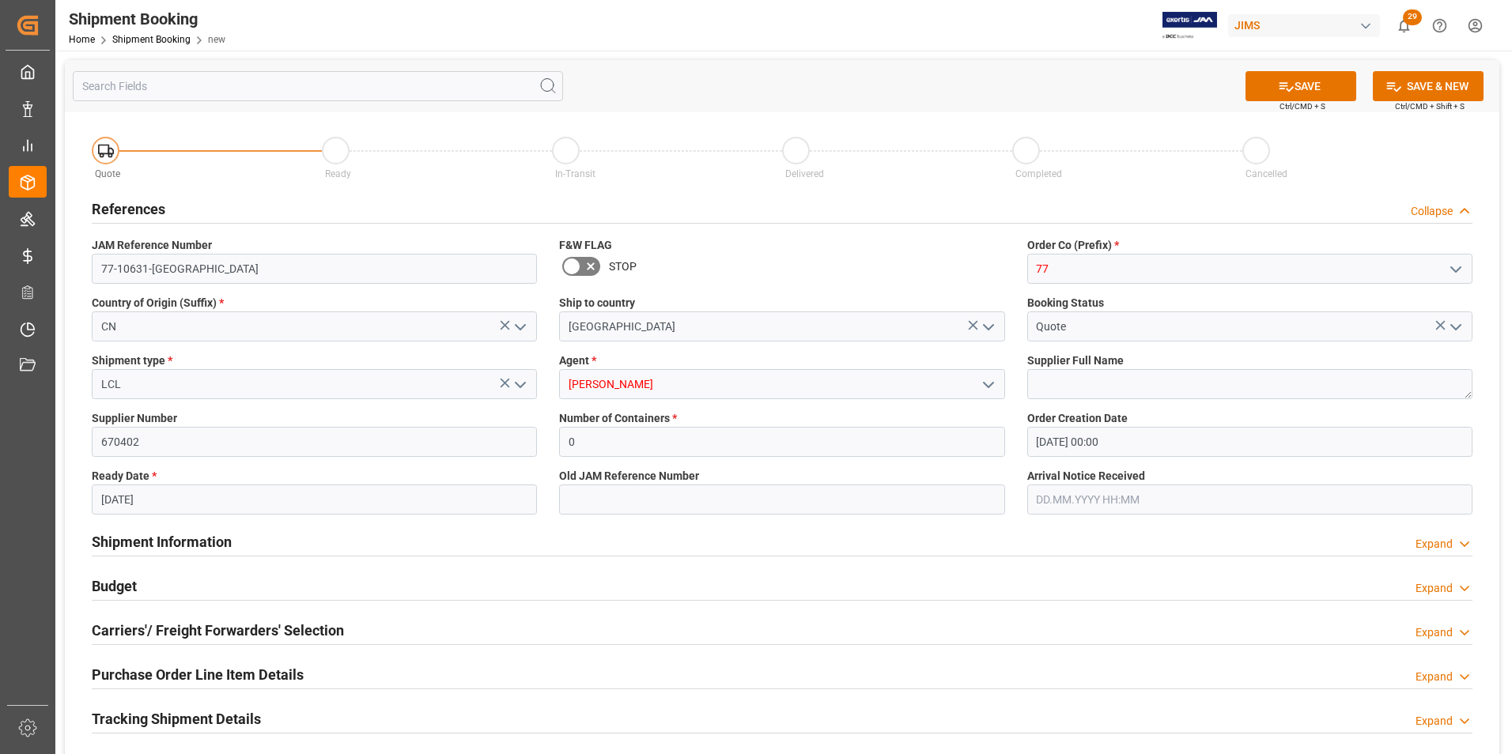
click at [140, 538] on h2 "Shipment Information" at bounding box center [162, 541] width 140 height 21
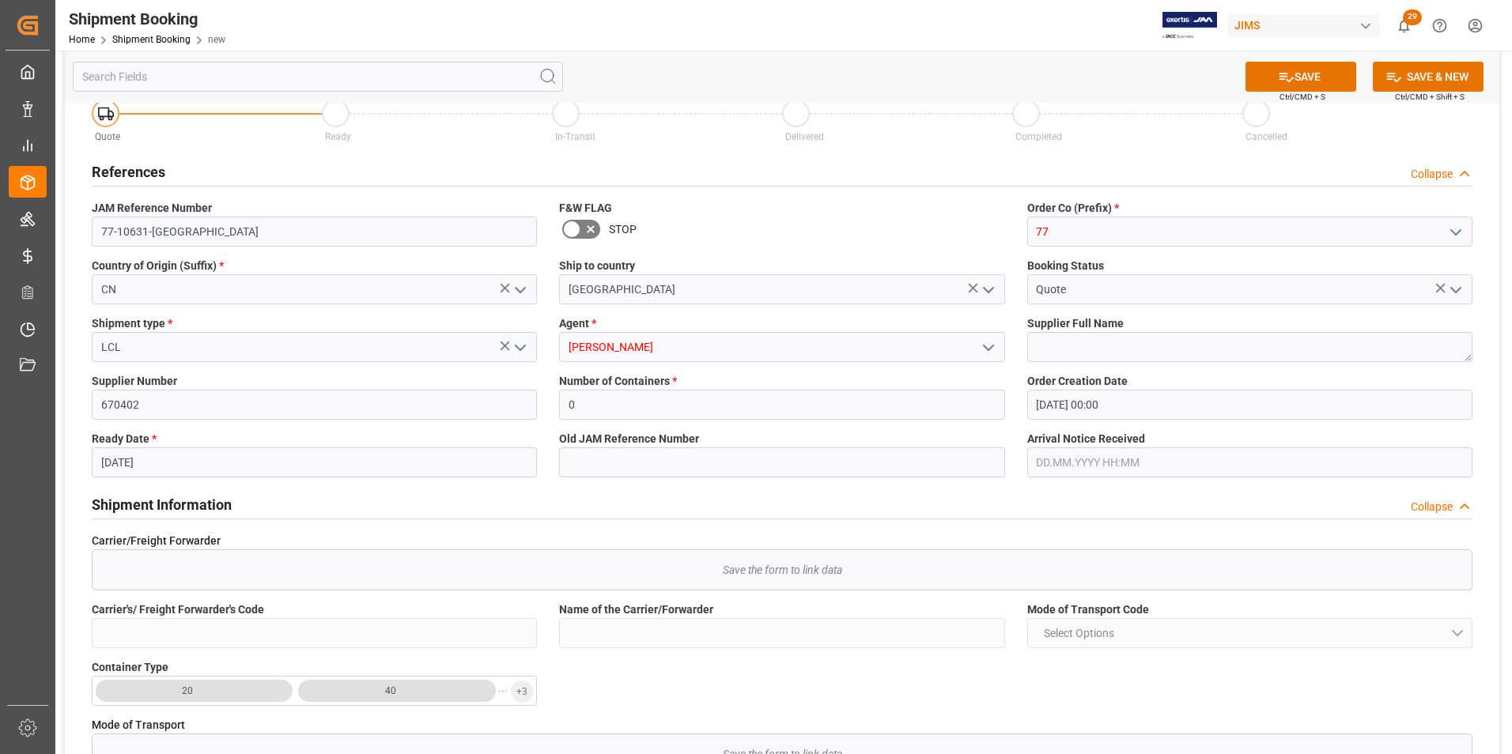
scroll to position [0, 0]
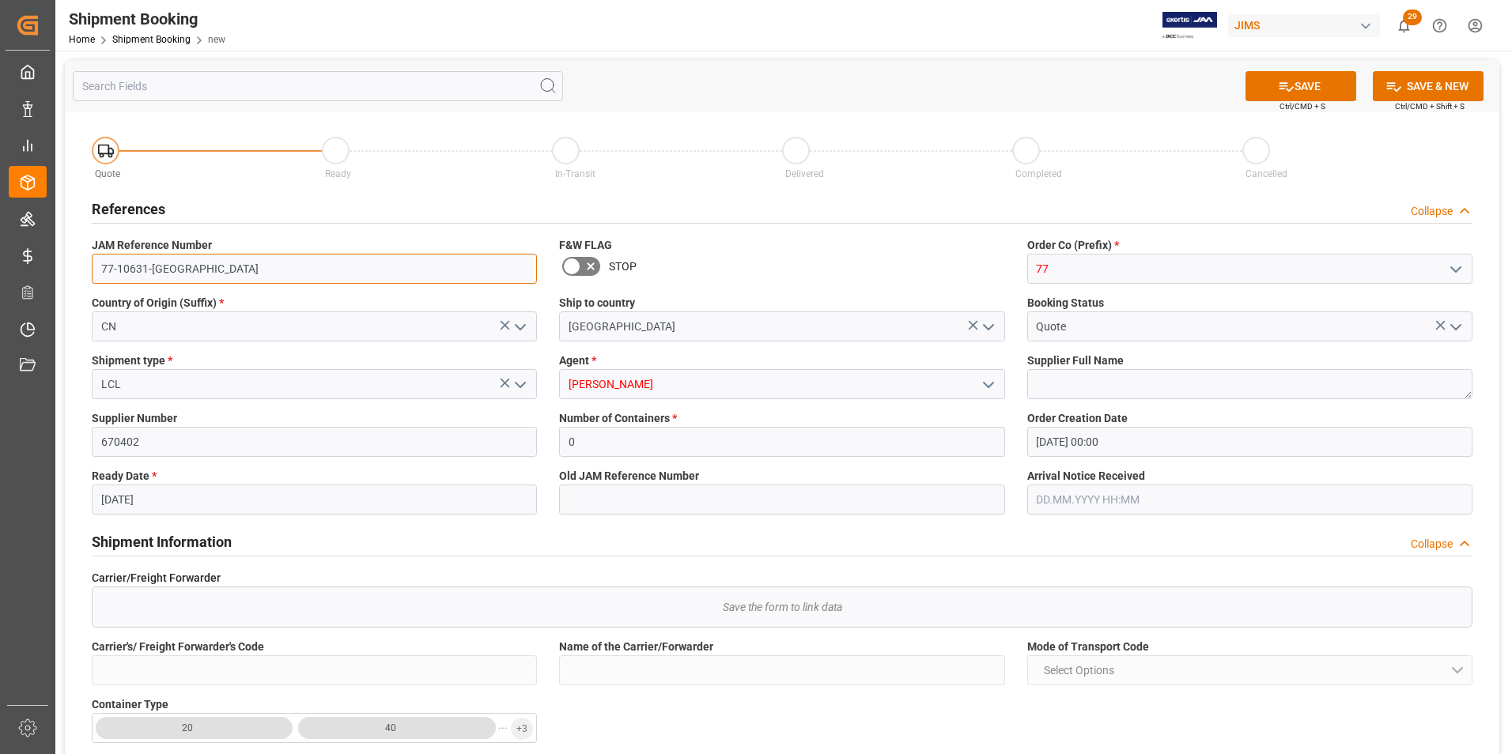
click at [192, 270] on input "77-10631-US" at bounding box center [314, 269] width 445 height 30
drag, startPoint x: 219, startPoint y: 270, endPoint x: 70, endPoint y: 270, distance: 149.4
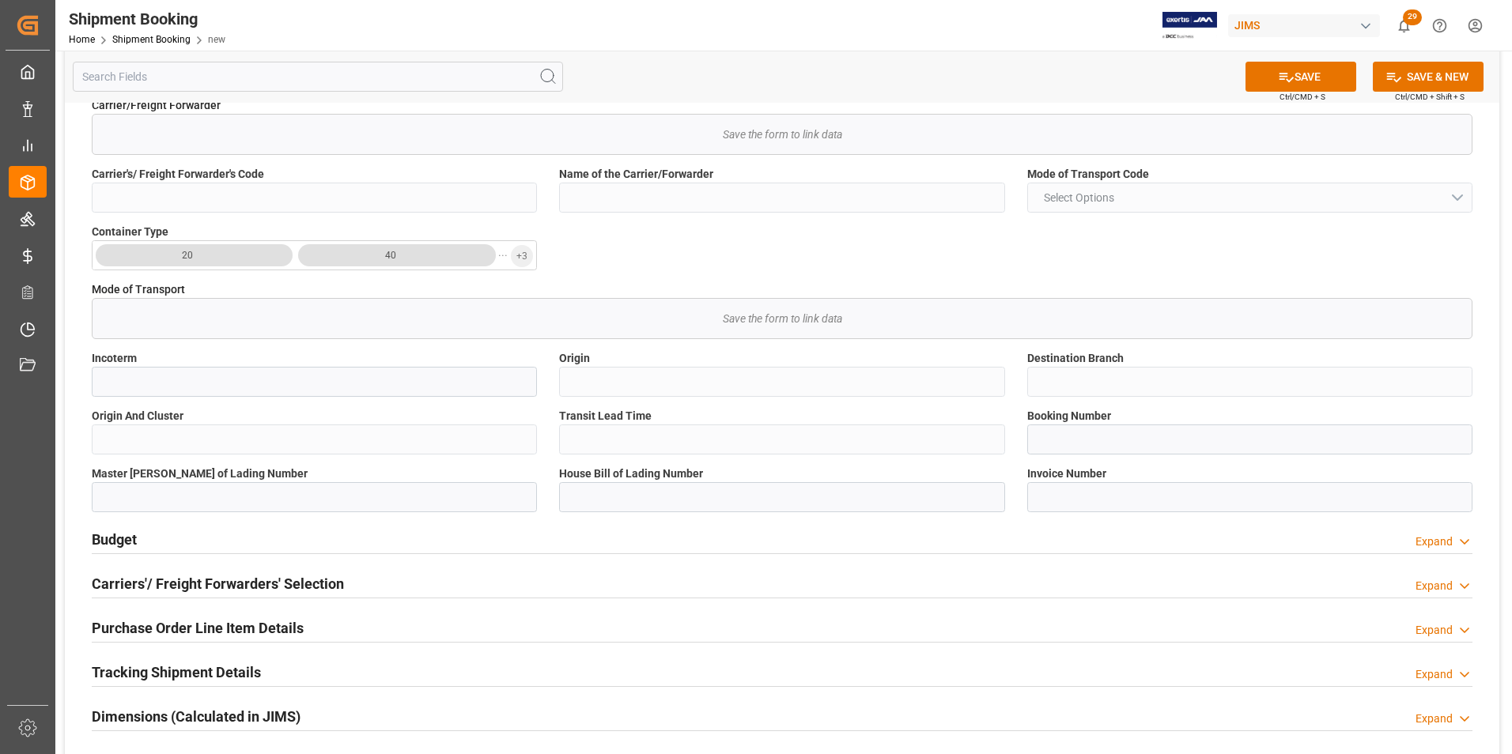
scroll to position [474, 0]
click at [182, 583] on h2 "Carriers'/ Freight Forwarders' Selection" at bounding box center [218, 582] width 252 height 21
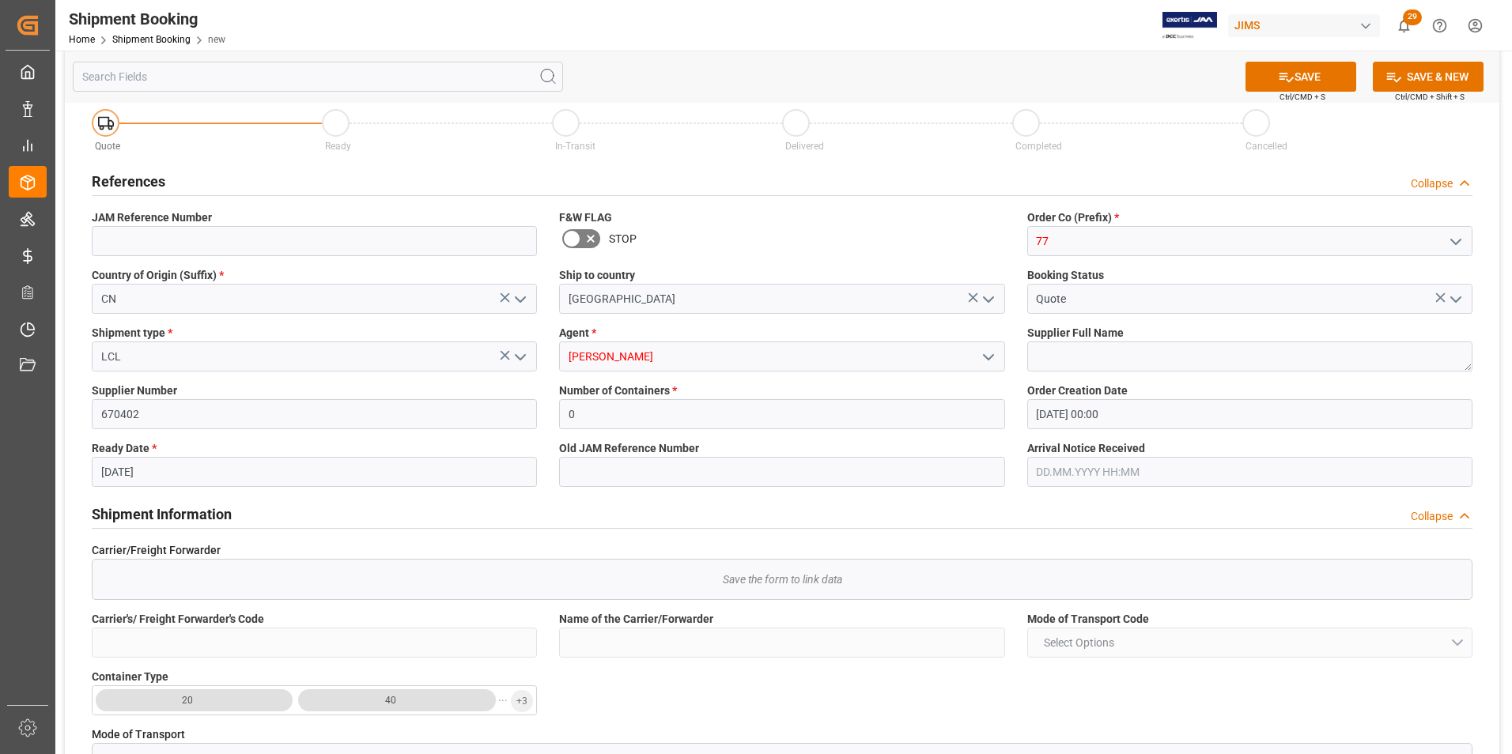
scroll to position [0, 0]
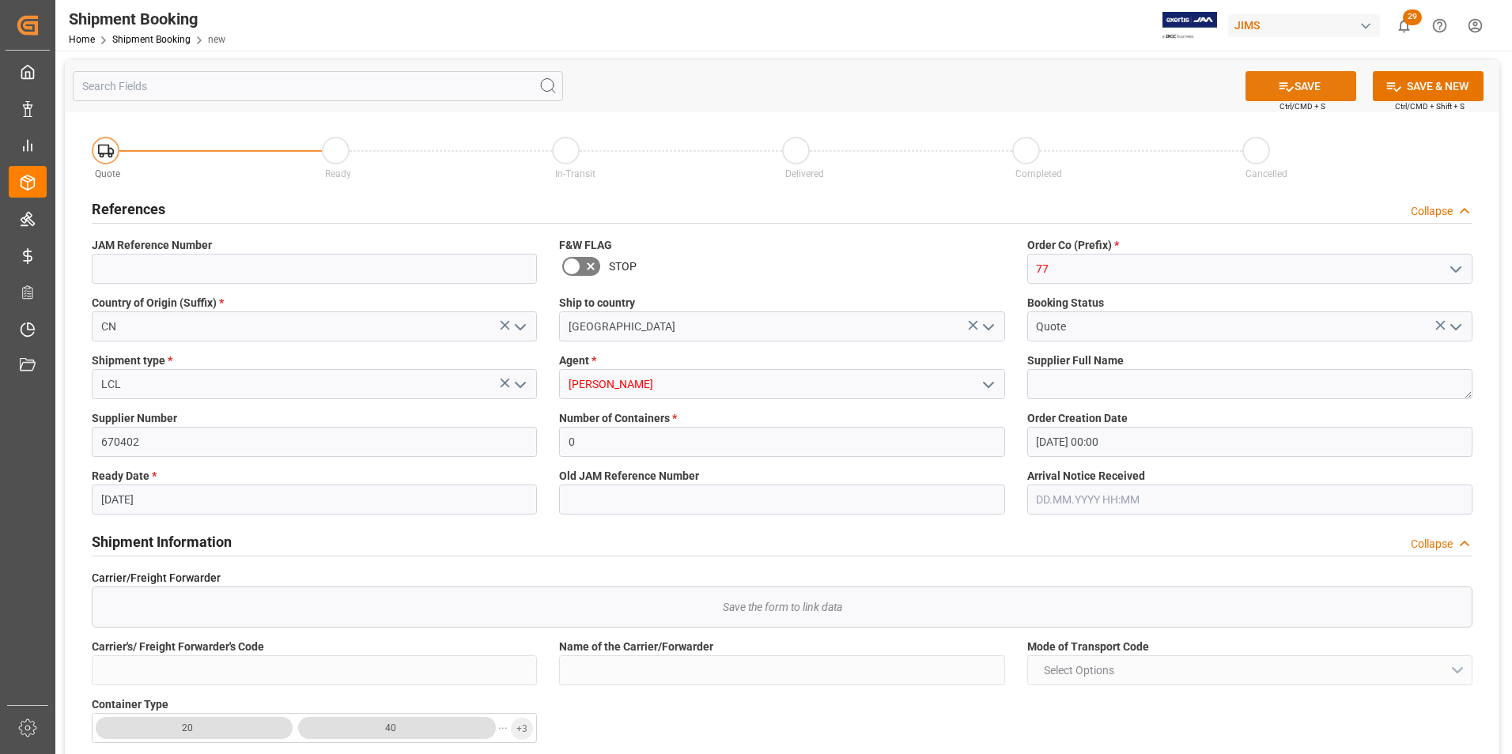
click at [1311, 83] on button "SAVE" at bounding box center [1300, 86] width 111 height 30
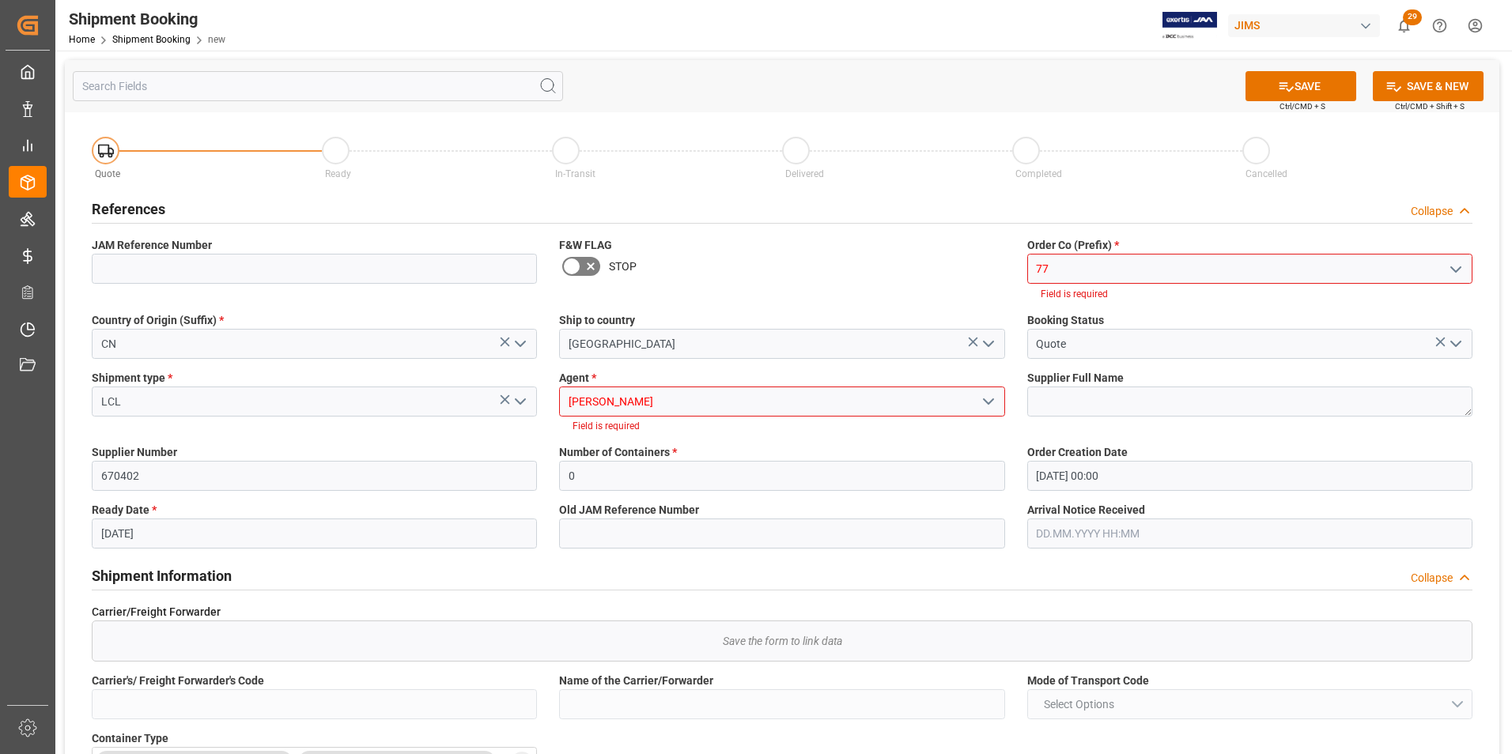
click at [988, 398] on icon "open menu" at bounding box center [988, 401] width 19 height 19
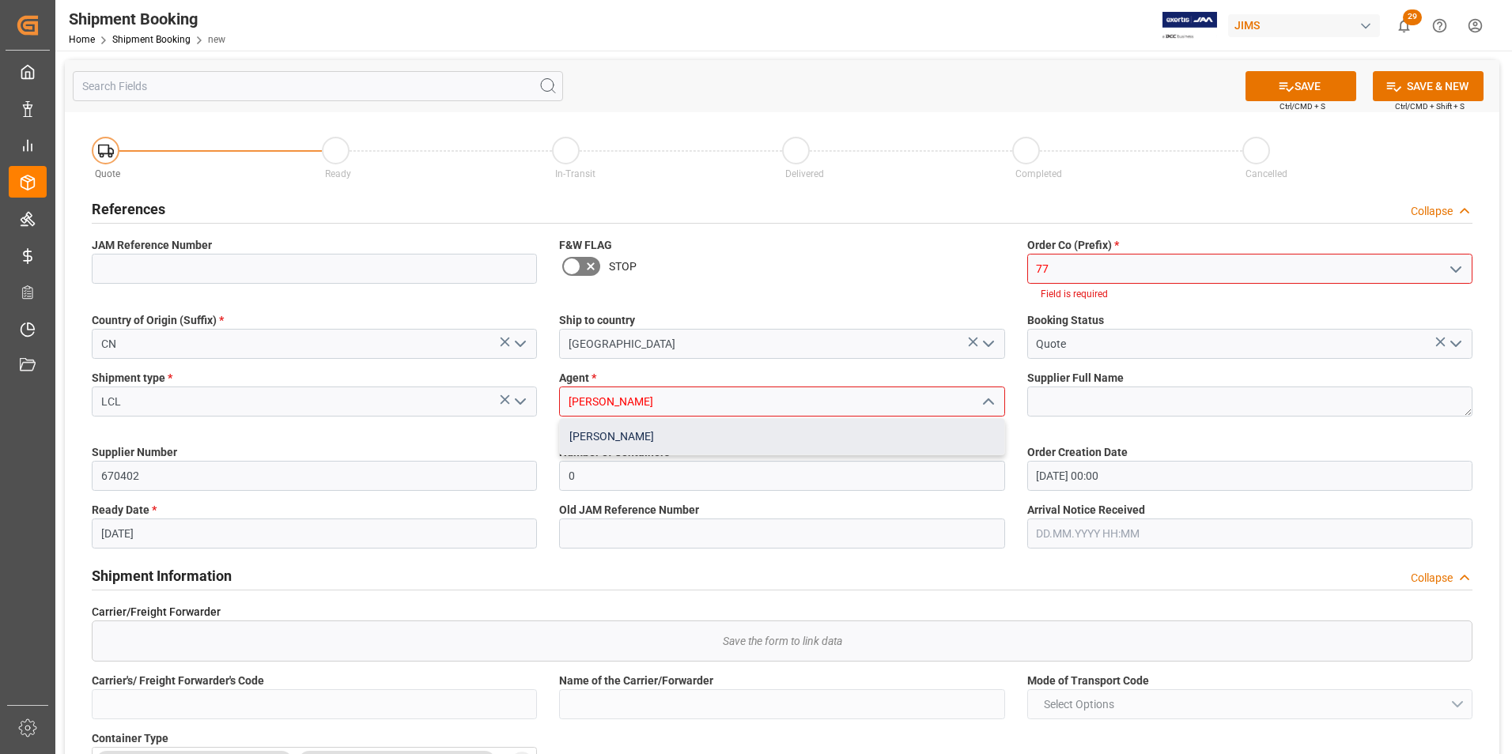
click at [618, 433] on div "[PERSON_NAME]" at bounding box center [782, 437] width 444 height 36
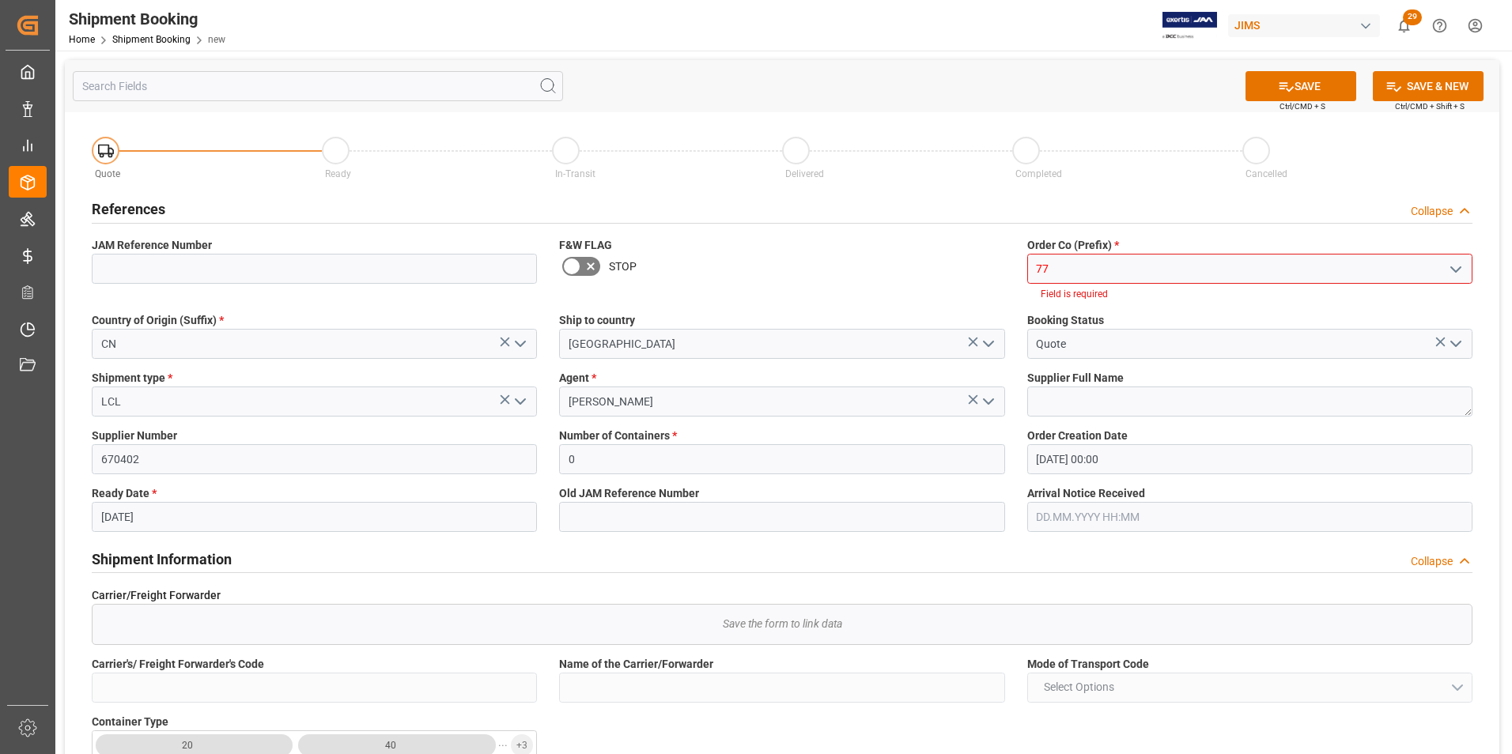
click at [1455, 266] on icon "open menu" at bounding box center [1455, 269] width 19 height 19
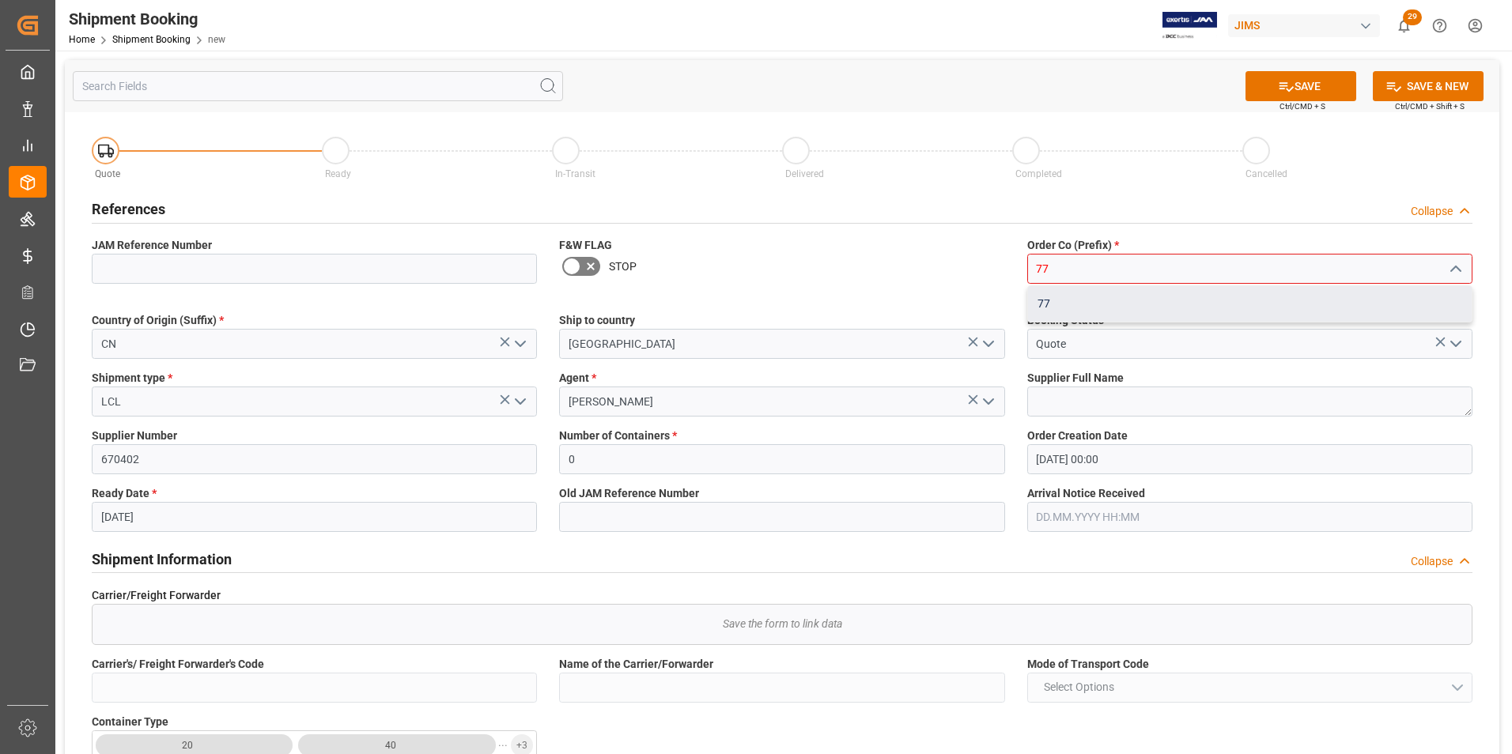
click at [1049, 305] on div "77" at bounding box center [1250, 304] width 444 height 36
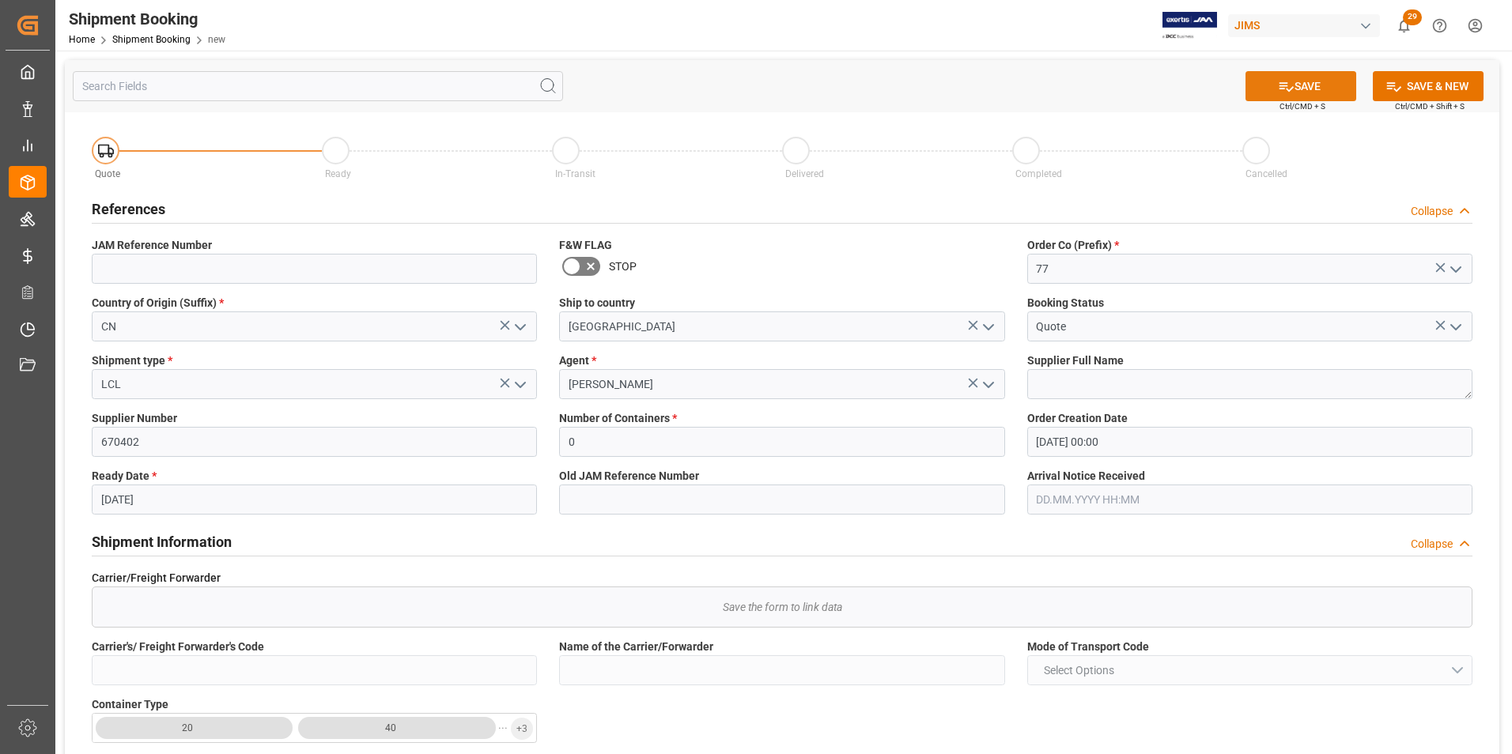
click at [1315, 85] on button "SAVE" at bounding box center [1300, 86] width 111 height 30
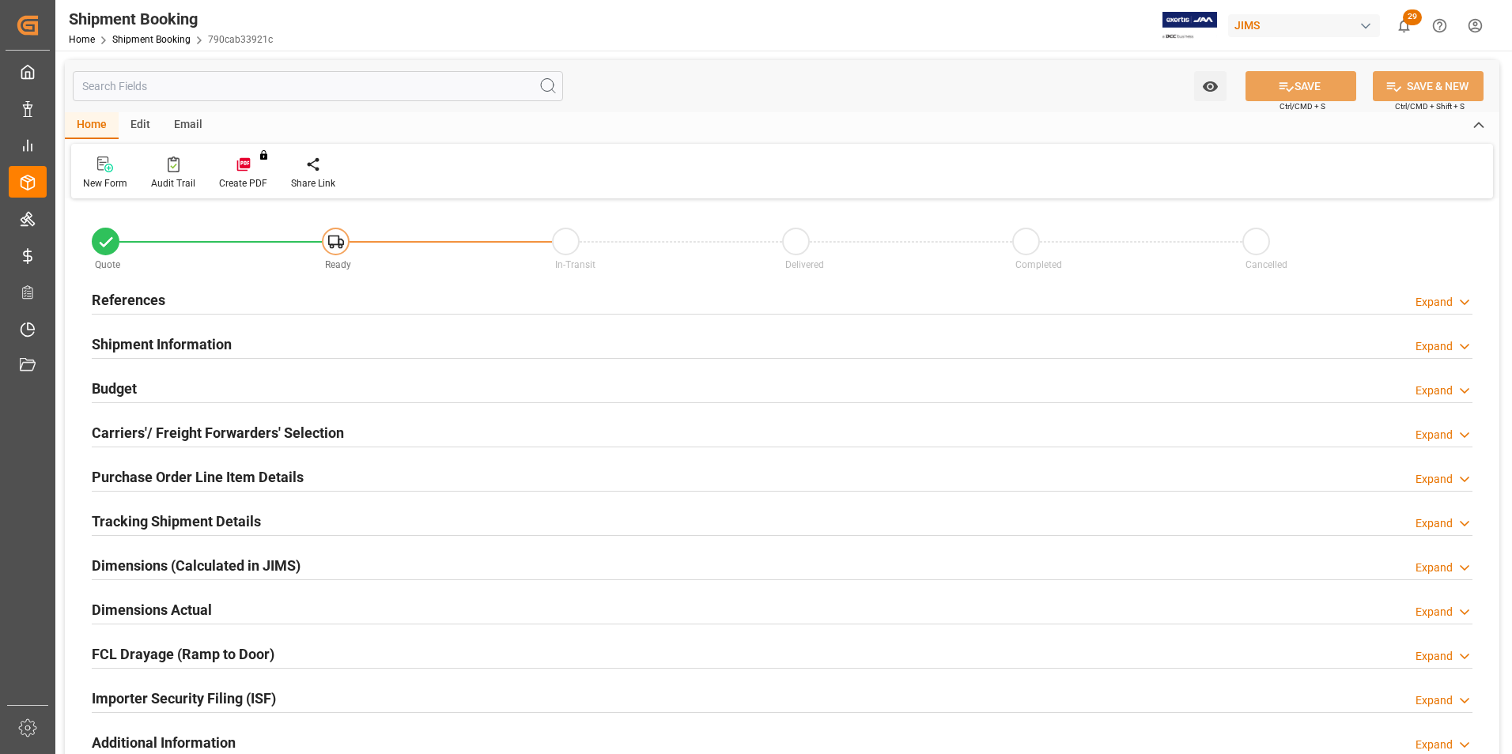
type input "0"
type input "[DATE] 00:00"
type input "[DATE]"
click at [98, 305] on h2 "References" at bounding box center [129, 299] width 74 height 21
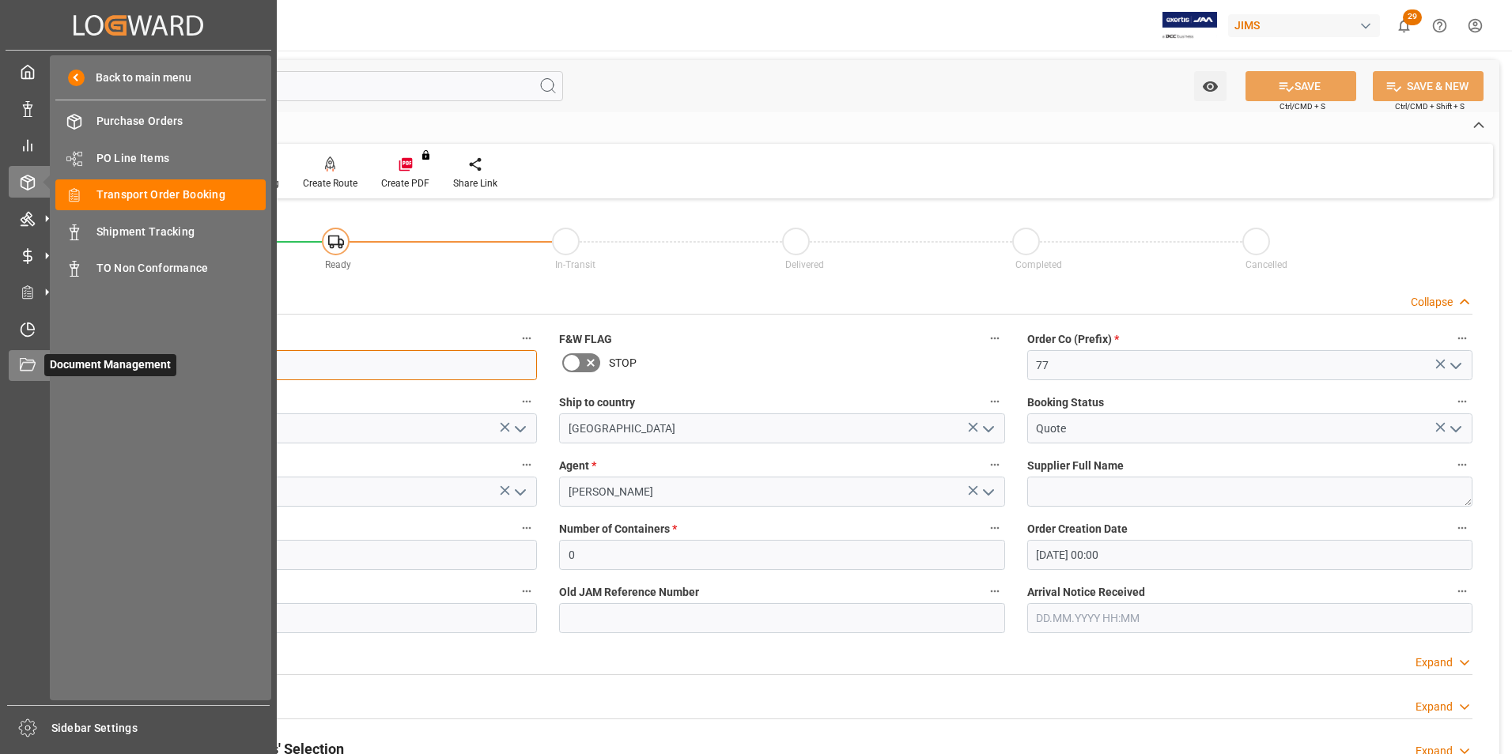
drag, startPoint x: 176, startPoint y: 365, endPoint x: 49, endPoint y: 358, distance: 126.7
click at [49, 358] on div "Created by potrace 1.15, written by [PERSON_NAME] [DATE]-[DATE] Created by potr…" at bounding box center [756, 377] width 1512 height 754
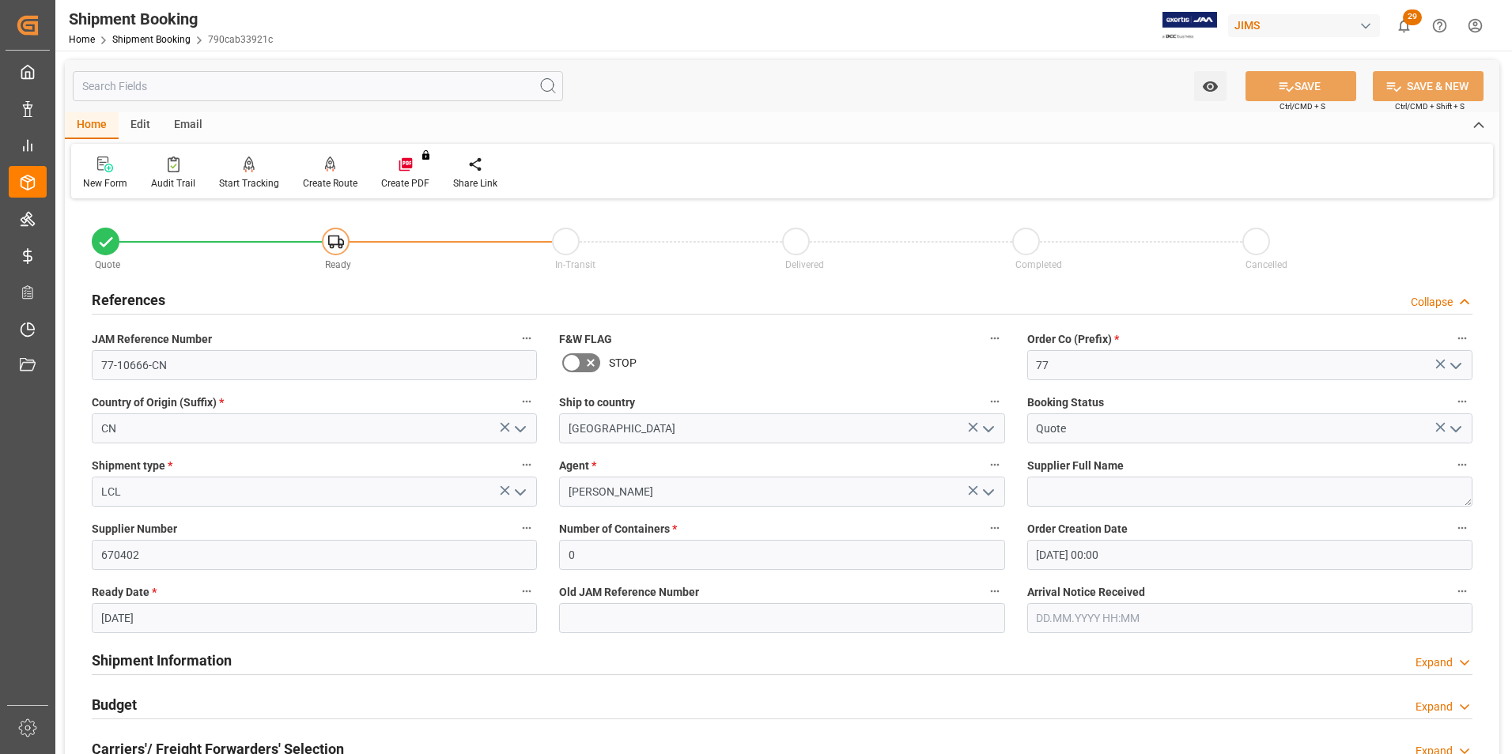
drag, startPoint x: 681, startPoint y: 463, endPoint x: 663, endPoint y: 463, distance: 17.4
click at [663, 463] on label "Agent *" at bounding box center [781, 466] width 445 height 22
click at [984, 463] on button "Agent *" at bounding box center [994, 465] width 21 height 21
drag, startPoint x: 176, startPoint y: 362, endPoint x: 91, endPoint y: 365, distance: 84.7
click at [91, 365] on div at bounding box center [756, 377] width 1512 height 754
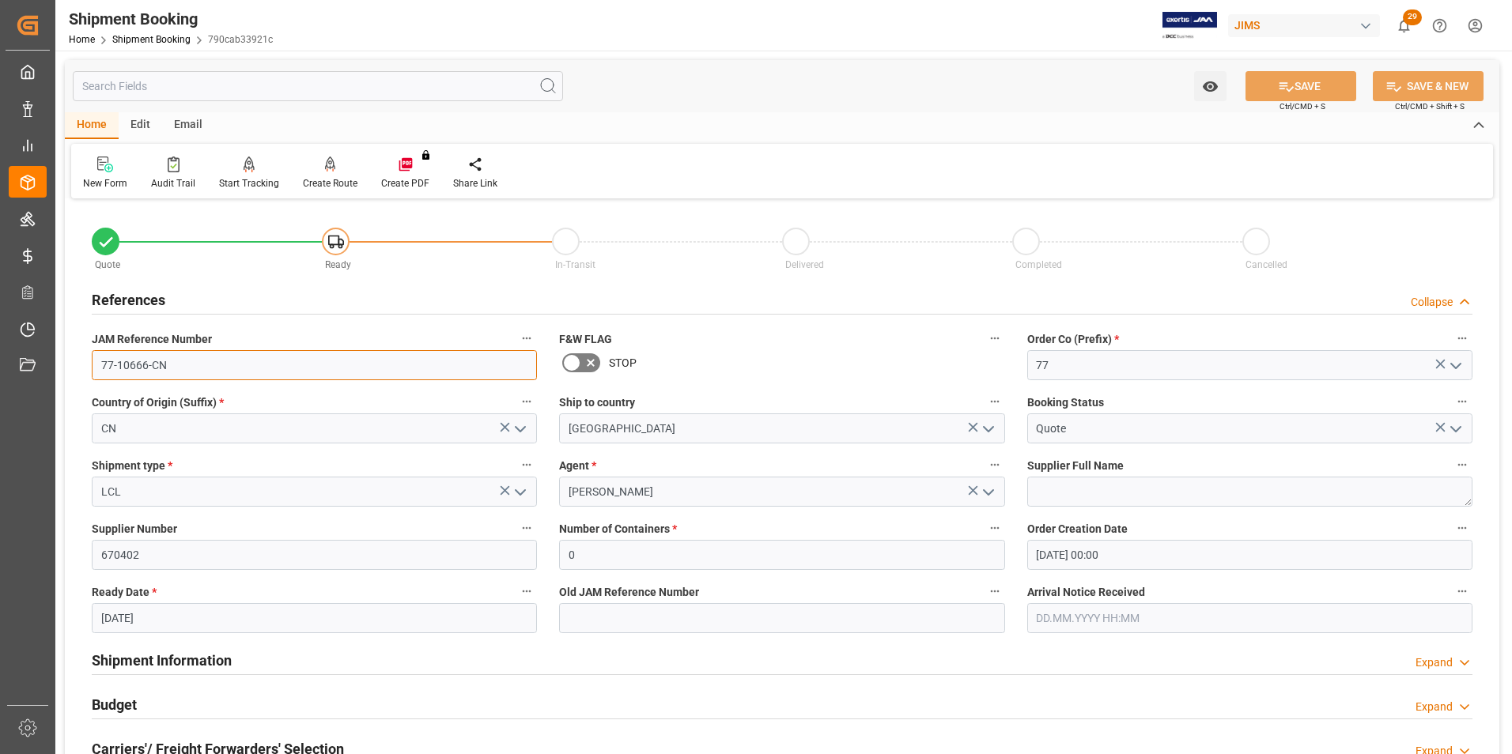
drag, startPoint x: 166, startPoint y: 364, endPoint x: 72, endPoint y: 364, distance: 94.1
click at [72, 364] on div "Quote Ready In-Transit Delivered Completed Cancelled References Collapse JAM Re…" at bounding box center [782, 694] width 1434 height 983
click at [143, 556] on input "670402" at bounding box center [314, 555] width 445 height 30
drag, startPoint x: 151, startPoint y: 555, endPoint x: 75, endPoint y: 553, distance: 75.9
click at [75, 553] on div "Quote Ready In-Transit Delivered Completed Cancelled References Collapse JAM Re…" at bounding box center [782, 694] width 1434 height 983
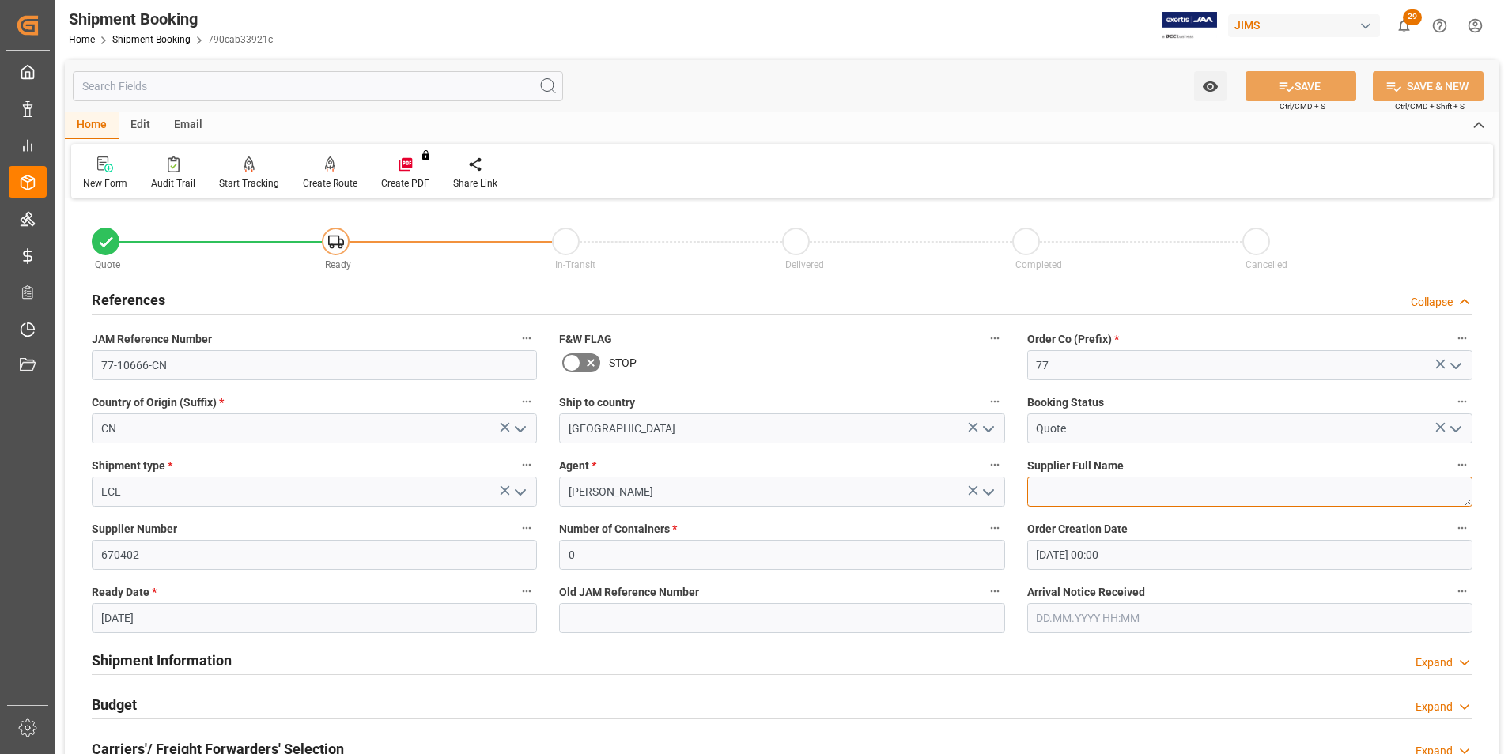
click at [1060, 492] on textarea at bounding box center [1249, 492] width 445 height 30
paste textarea "Loctek Ningbo International Trading Co.L"
type textarea "Loctek Ningbo International Trading Co.L"
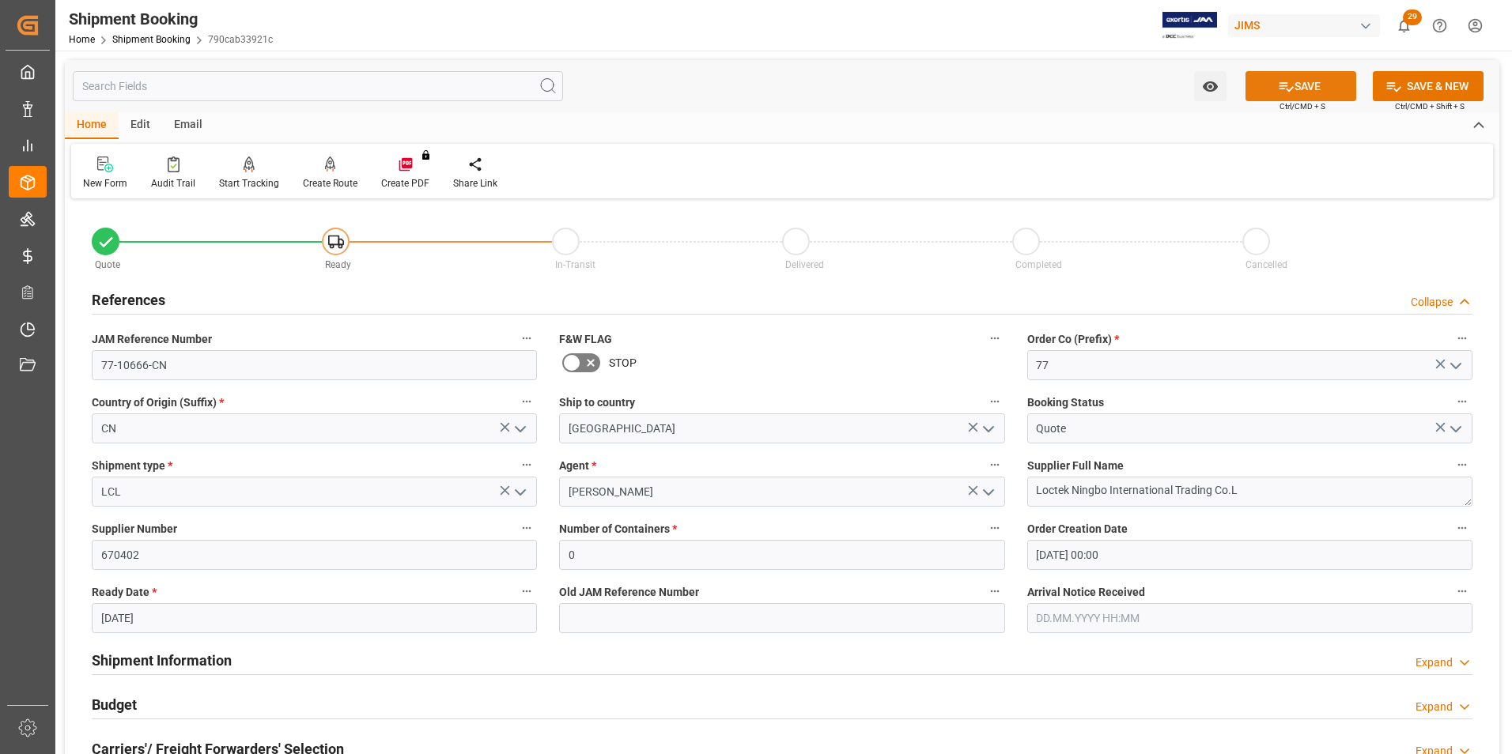
click at [1323, 84] on button "SAVE" at bounding box center [1300, 86] width 111 height 30
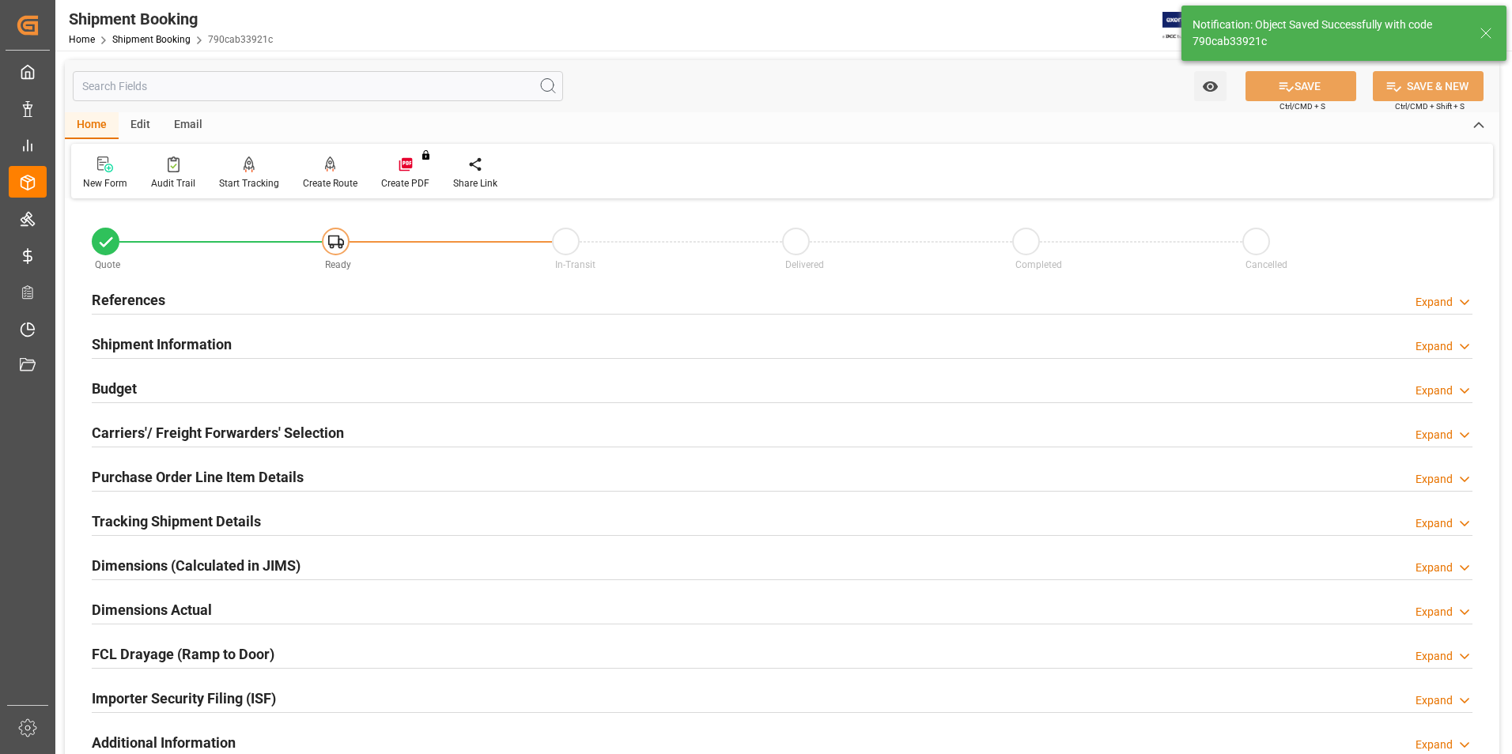
type input "Ready"
click at [125, 292] on h2 "References" at bounding box center [129, 299] width 74 height 21
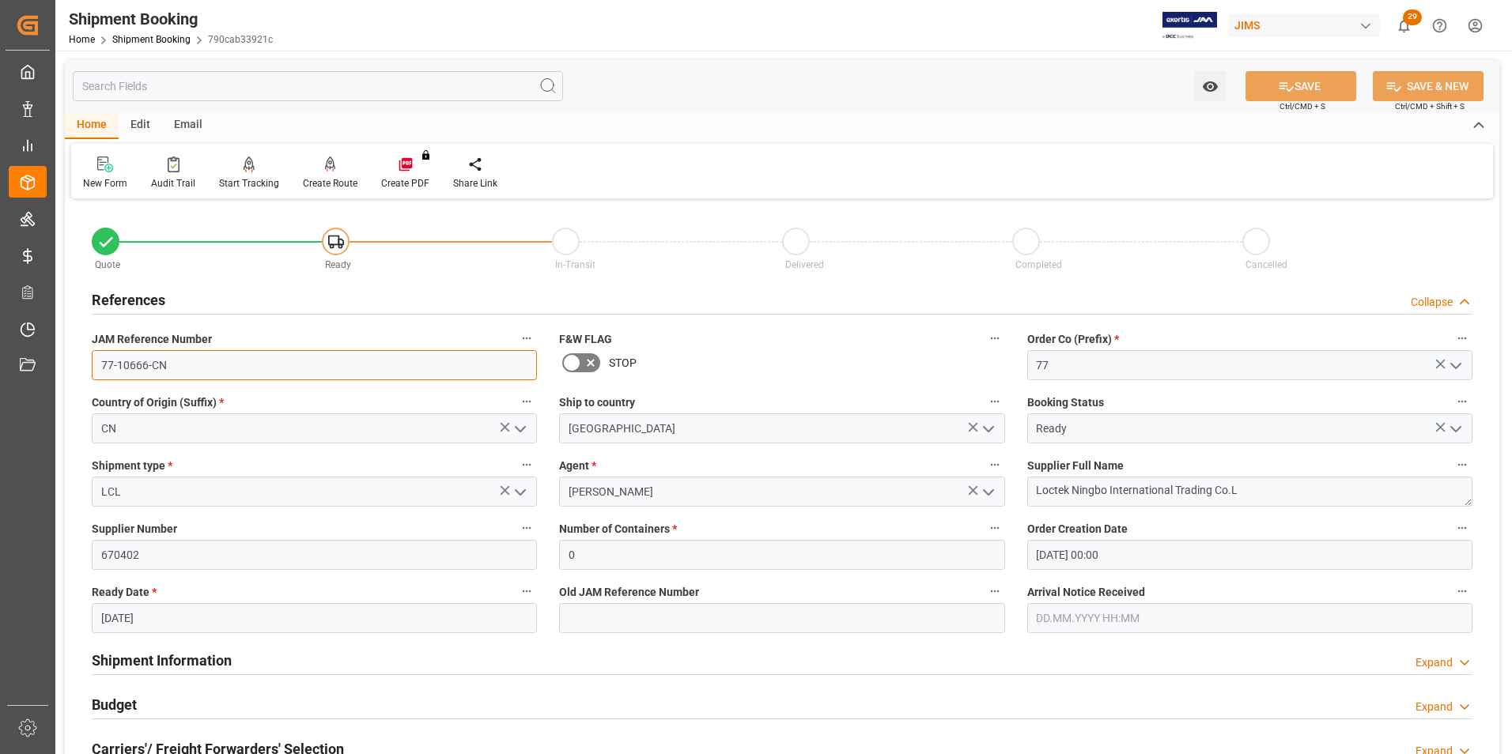
drag, startPoint x: 178, startPoint y: 368, endPoint x: 73, endPoint y: 368, distance: 105.2
click at [73, 368] on div "Quote Ready In-Transit Delivered Completed Cancelled References Collapse JAM Re…" at bounding box center [782, 694] width 1434 height 983
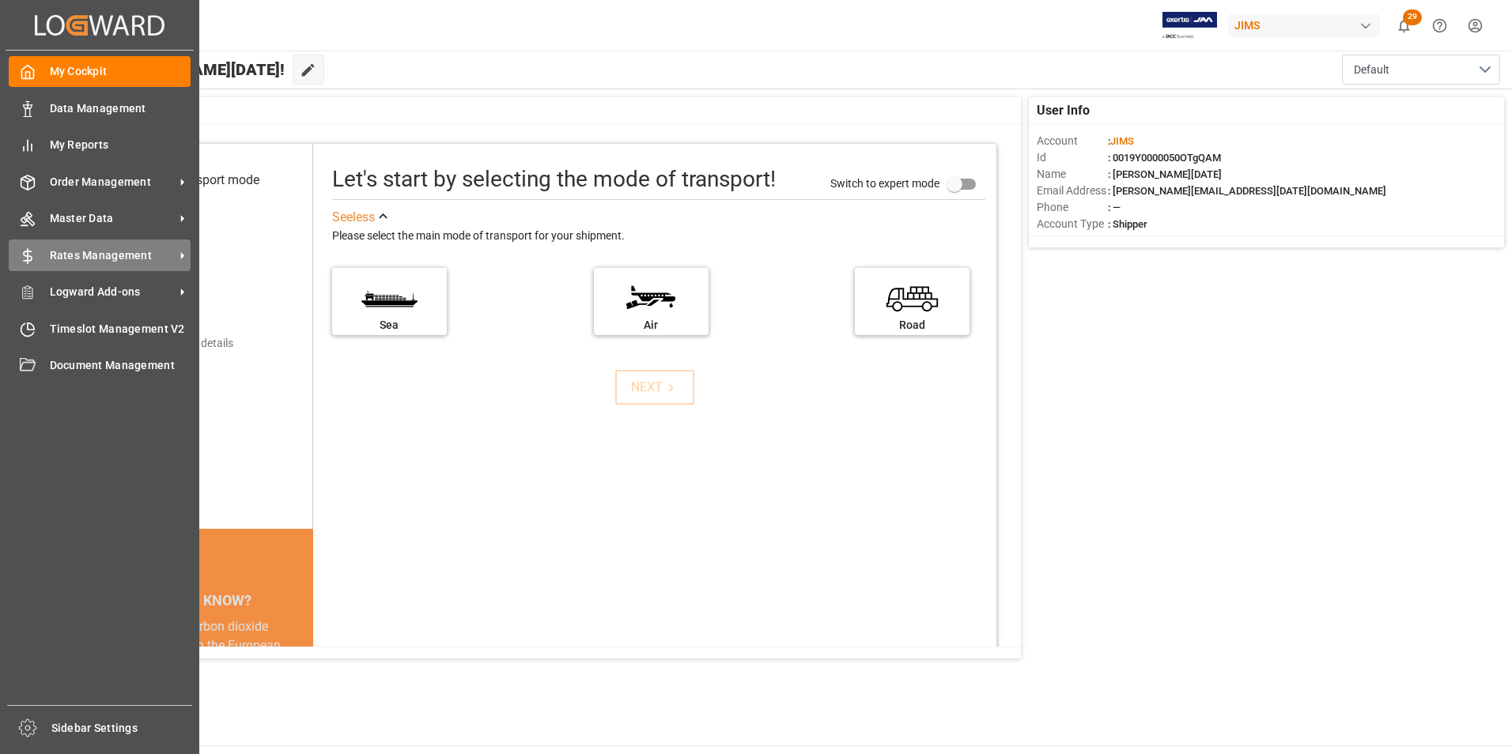
click at [102, 251] on span "Rates Management" at bounding box center [112, 255] width 125 height 17
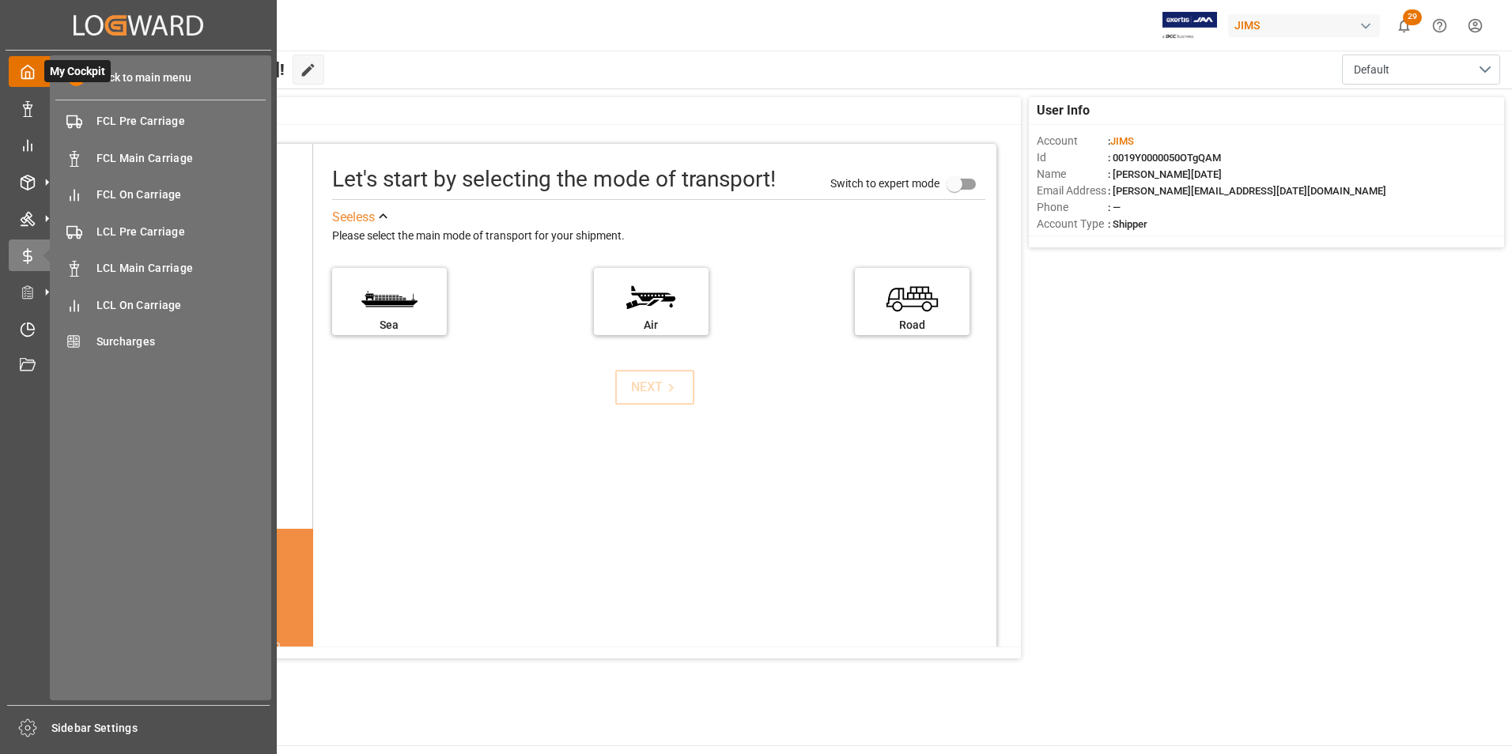
click at [29, 70] on icon at bounding box center [28, 72] width 16 height 16
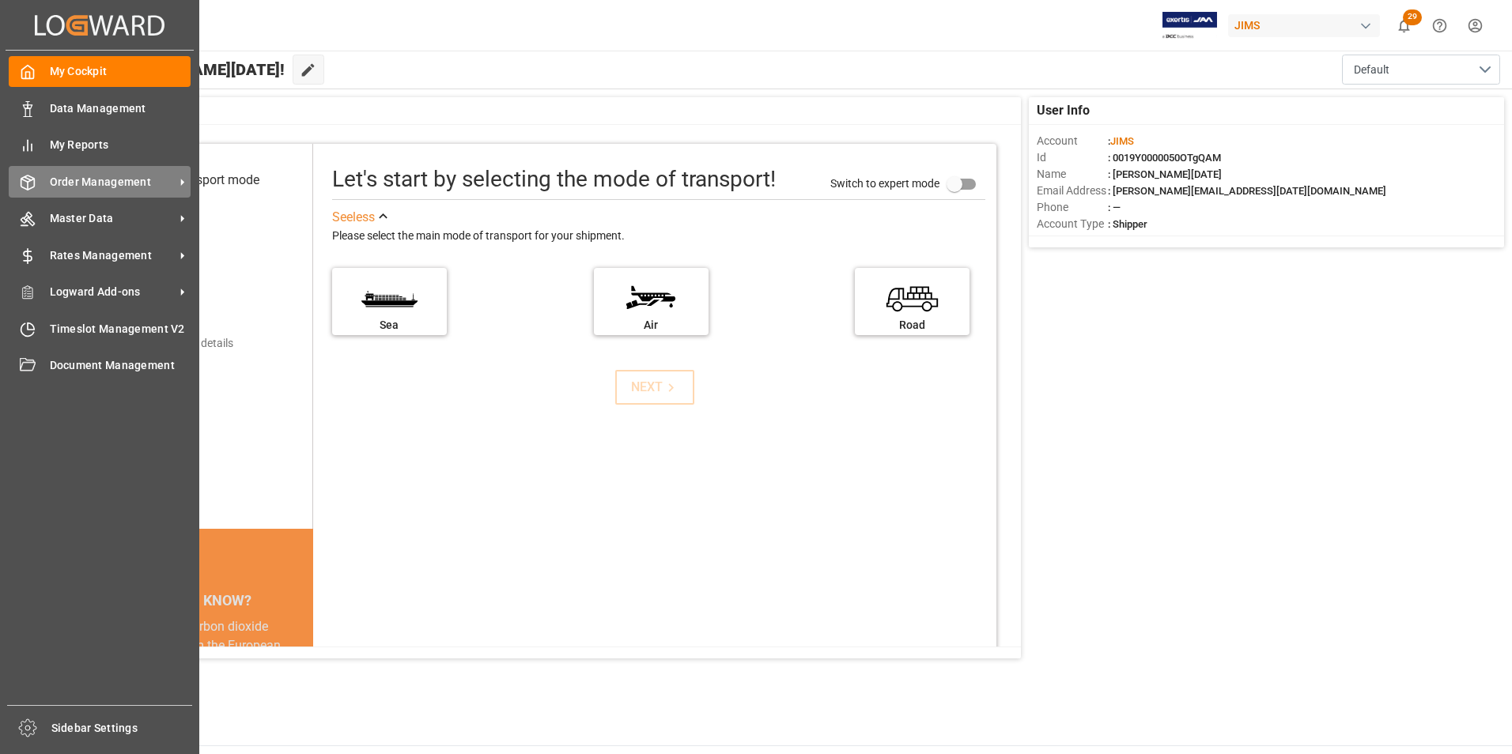
click at [120, 187] on span "Order Management" at bounding box center [112, 182] width 125 height 17
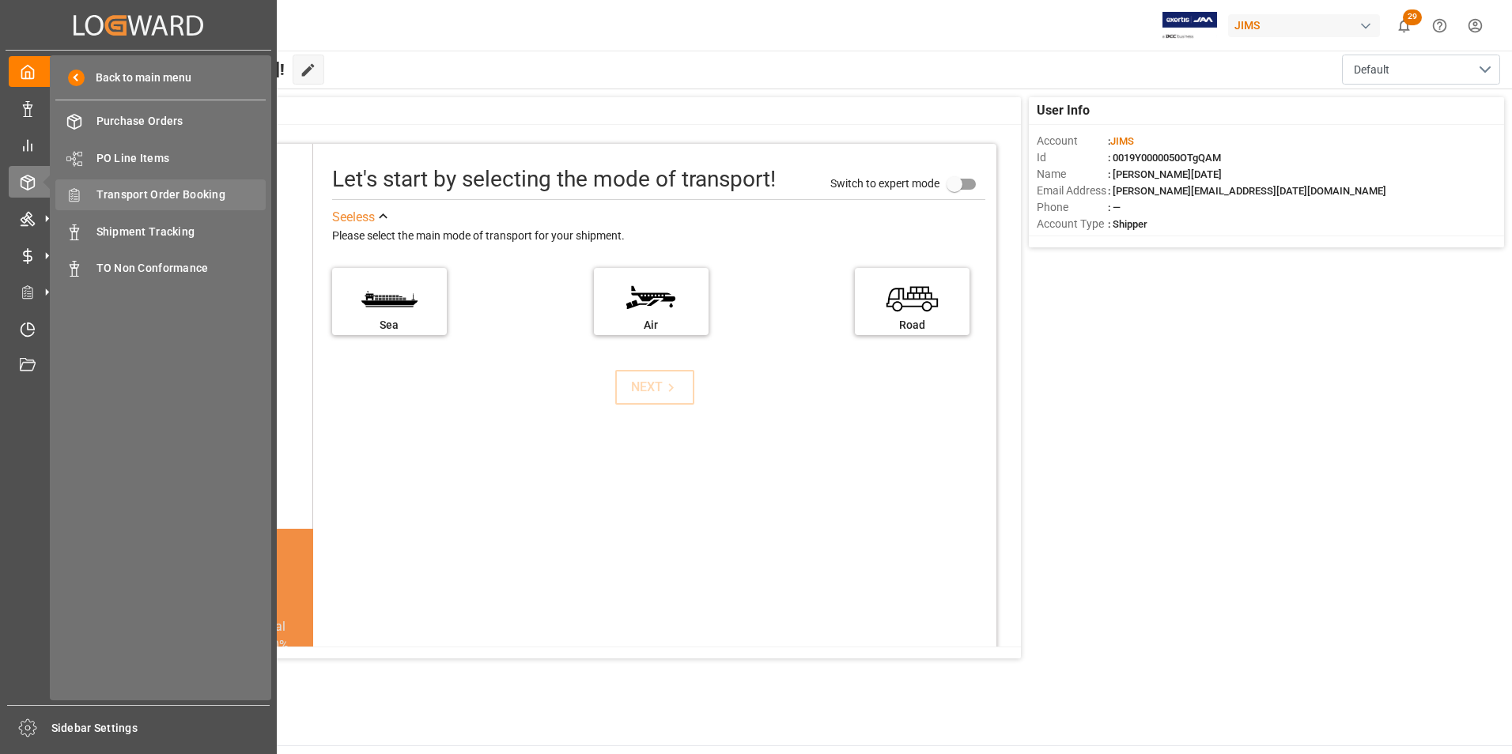
click at [151, 194] on span "Transport Order Booking" at bounding box center [181, 195] width 170 height 17
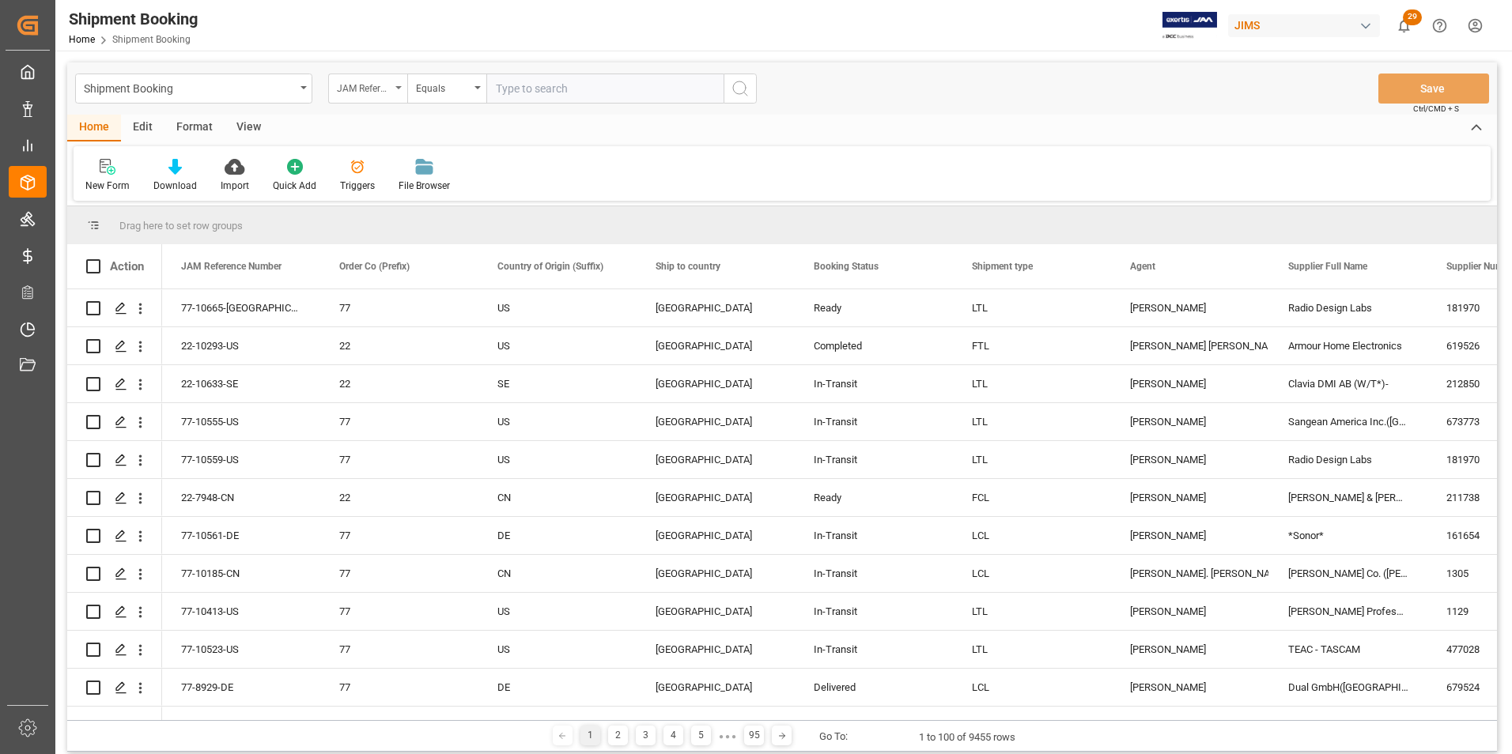
click at [402, 83] on div "JAM Reference Number" at bounding box center [367, 89] width 79 height 30
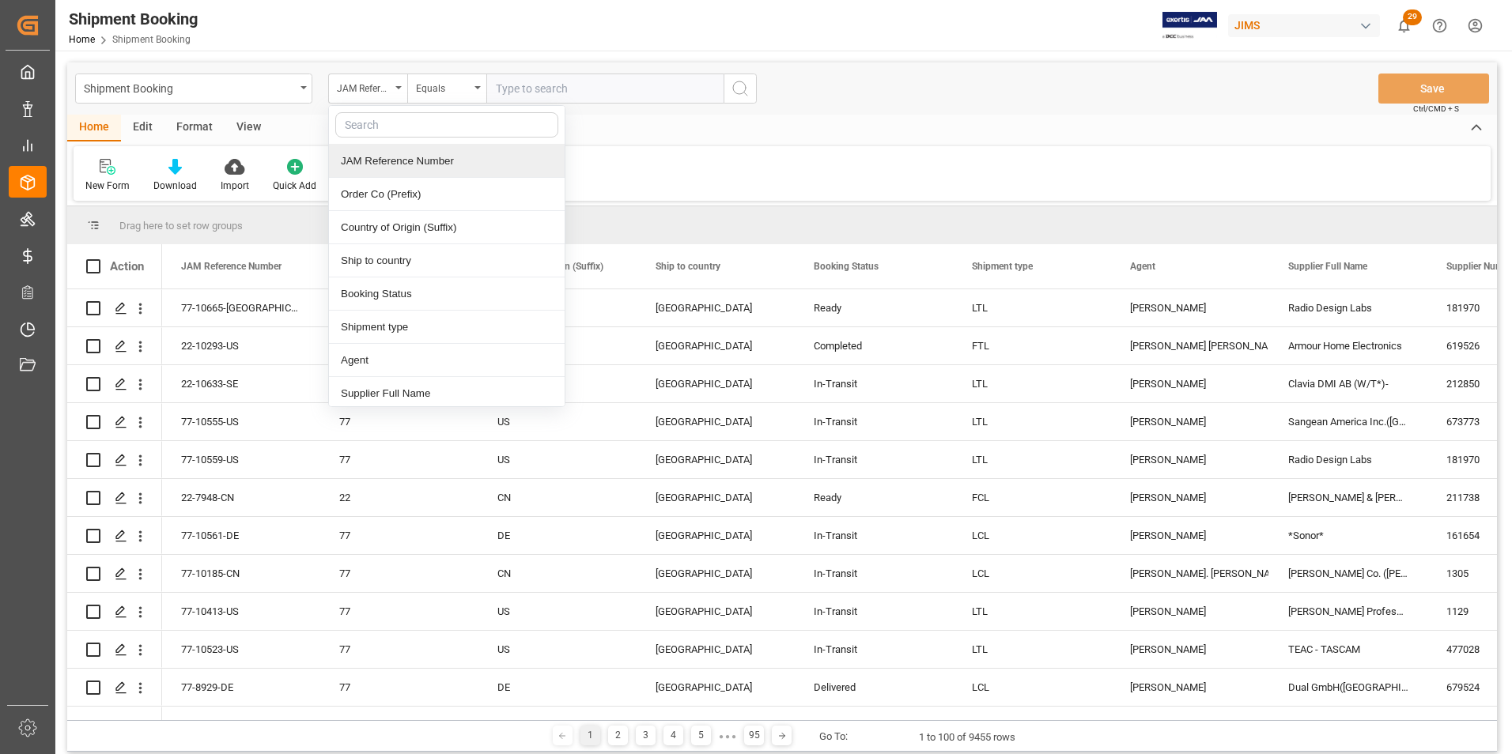
click at [388, 120] on input "text" at bounding box center [446, 124] width 223 height 25
type input "SUPP"
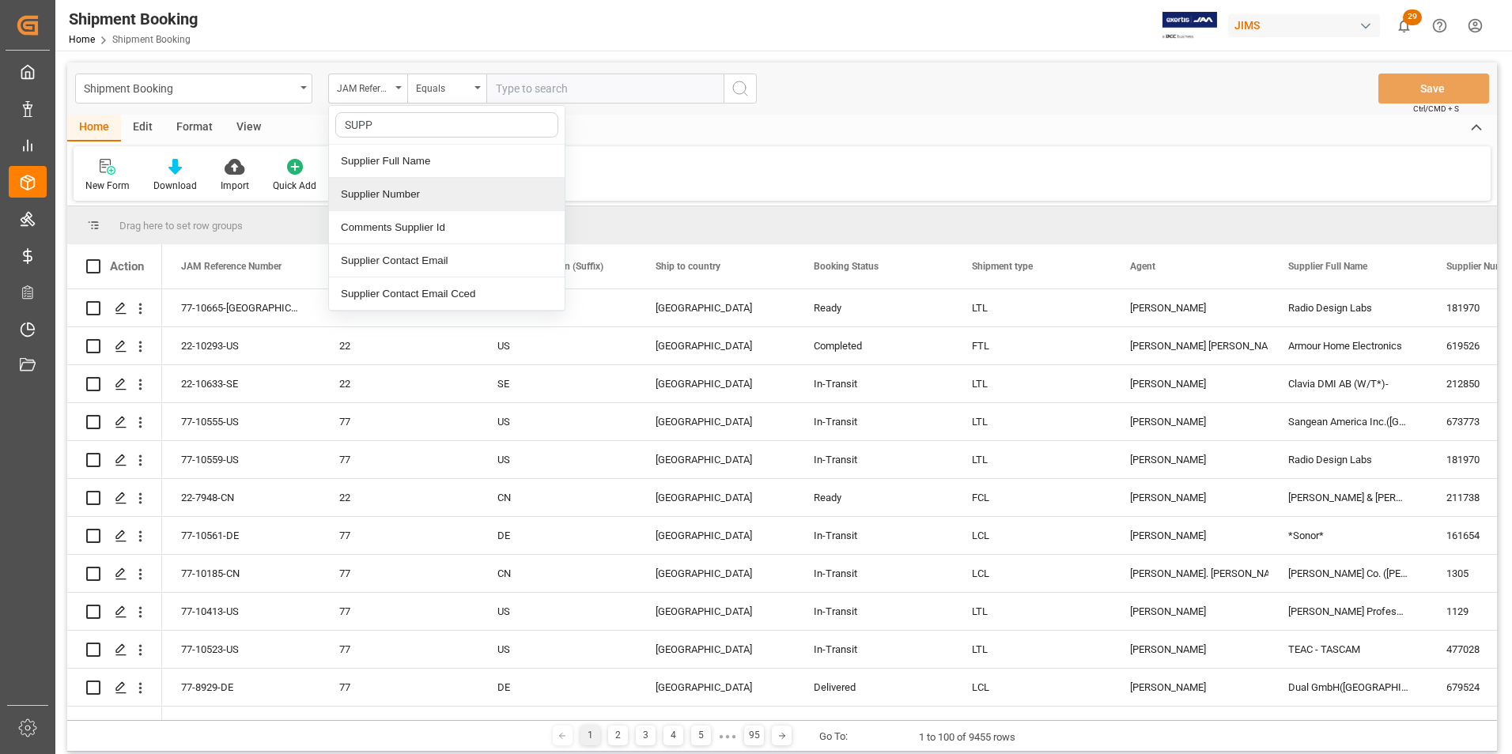
click at [382, 183] on div "Supplier Number" at bounding box center [447, 194] width 236 height 33
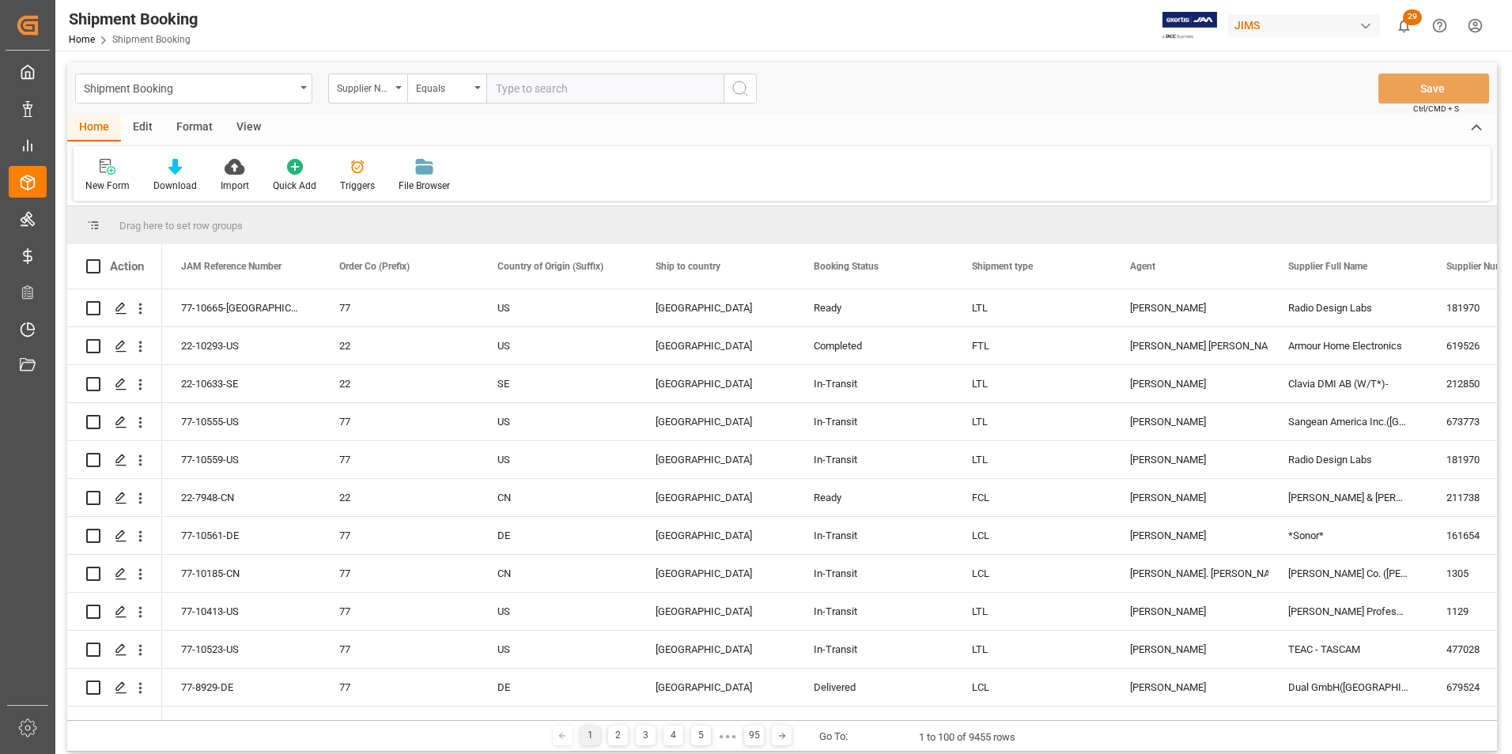
click at [501, 90] on input "text" at bounding box center [604, 89] width 237 height 30
paste input "670402"
type input "670402"
click at [731, 88] on icon "search button" at bounding box center [740, 88] width 19 height 19
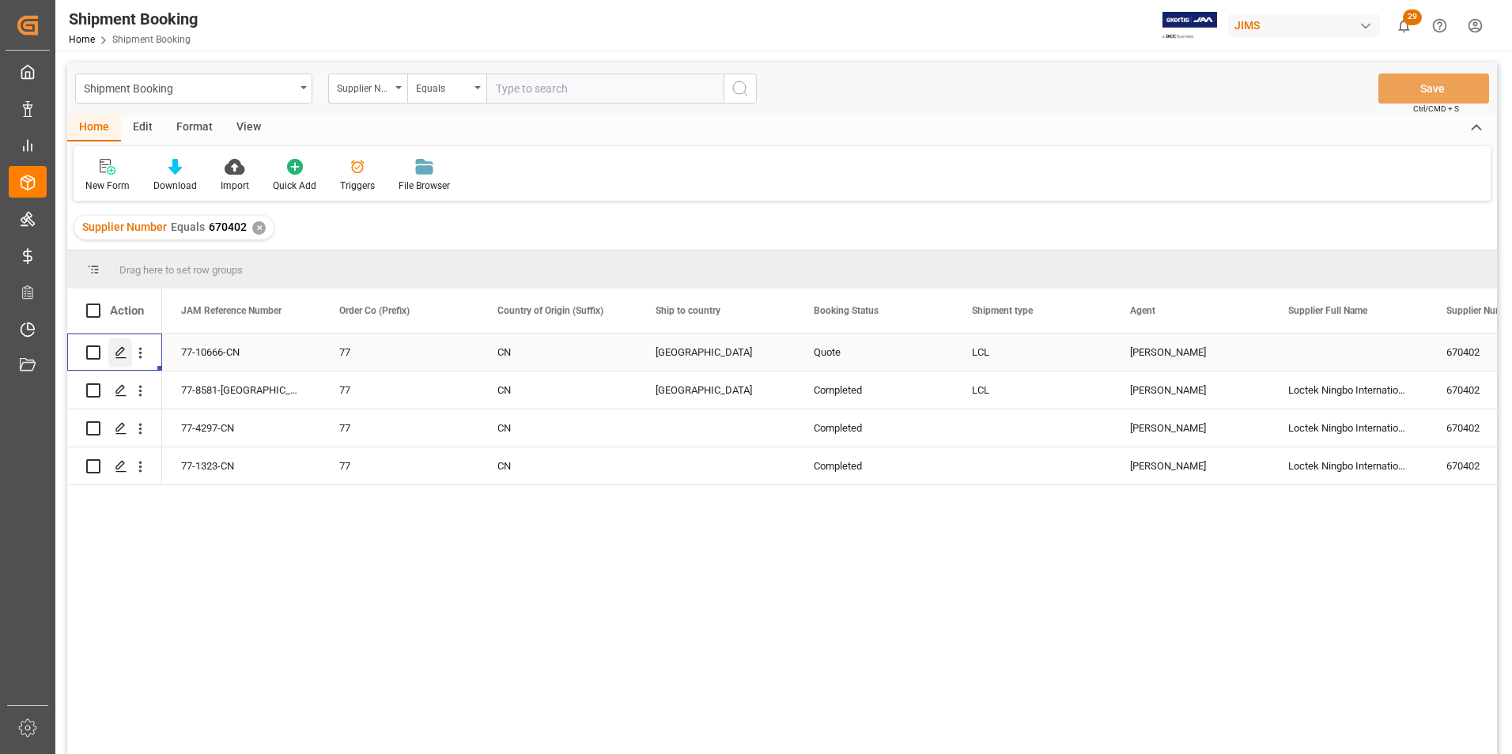
click at [120, 352] on icon "Press SPACE to select this row." at bounding box center [121, 352] width 13 height 13
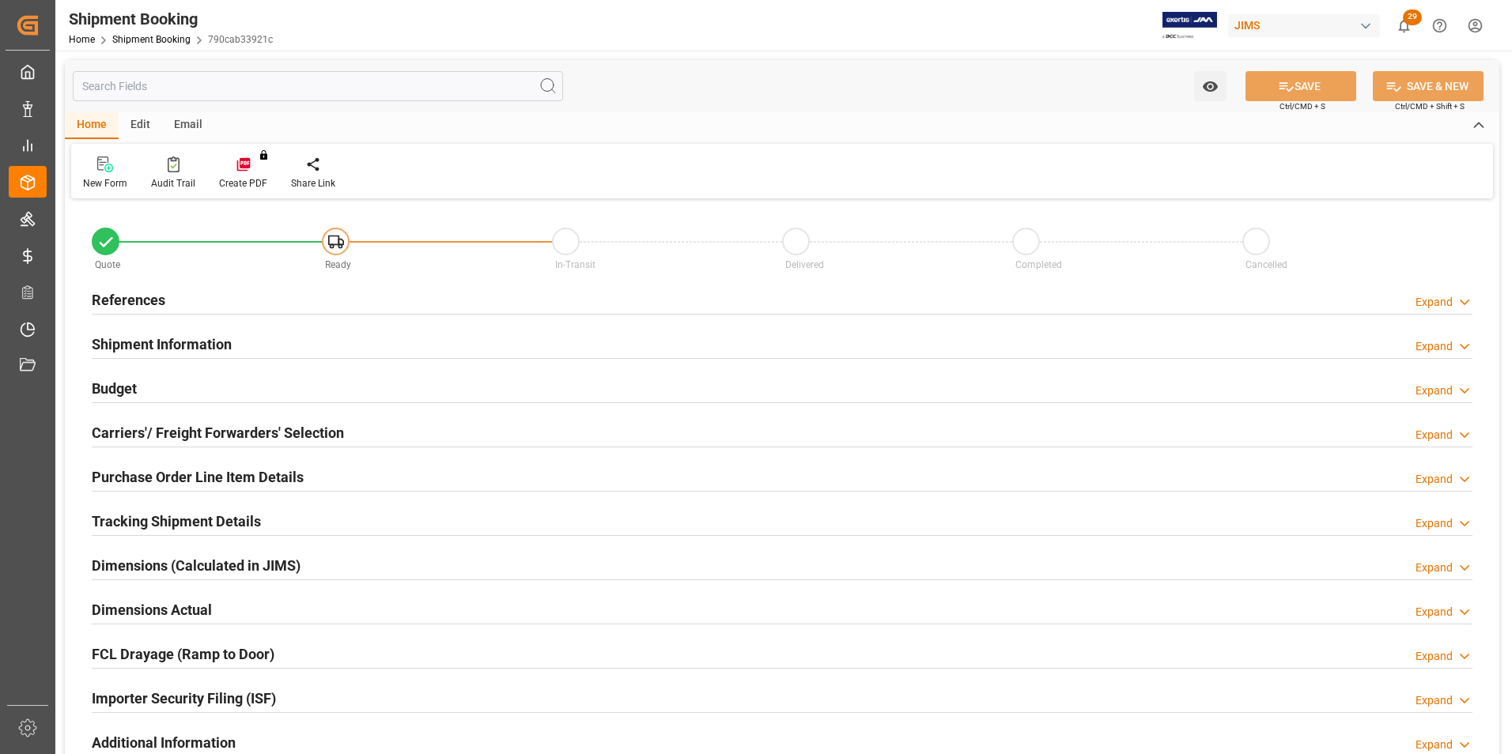
type input "0"
type input "[DATE] 00:00"
type input "[DATE]"
click at [117, 300] on h2 "References" at bounding box center [129, 299] width 74 height 21
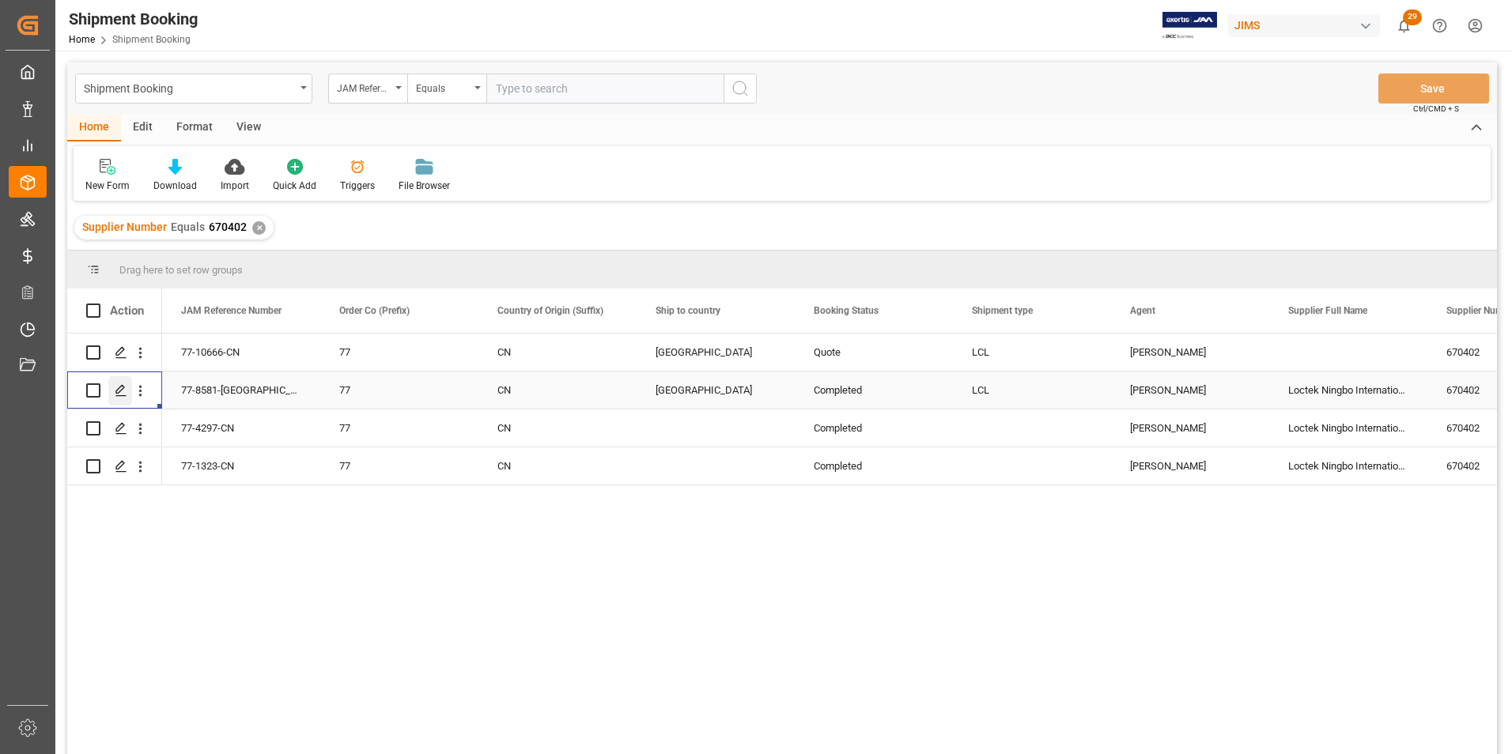
click at [116, 391] on polygon "Press SPACE to select this row." at bounding box center [120, 390] width 8 height 8
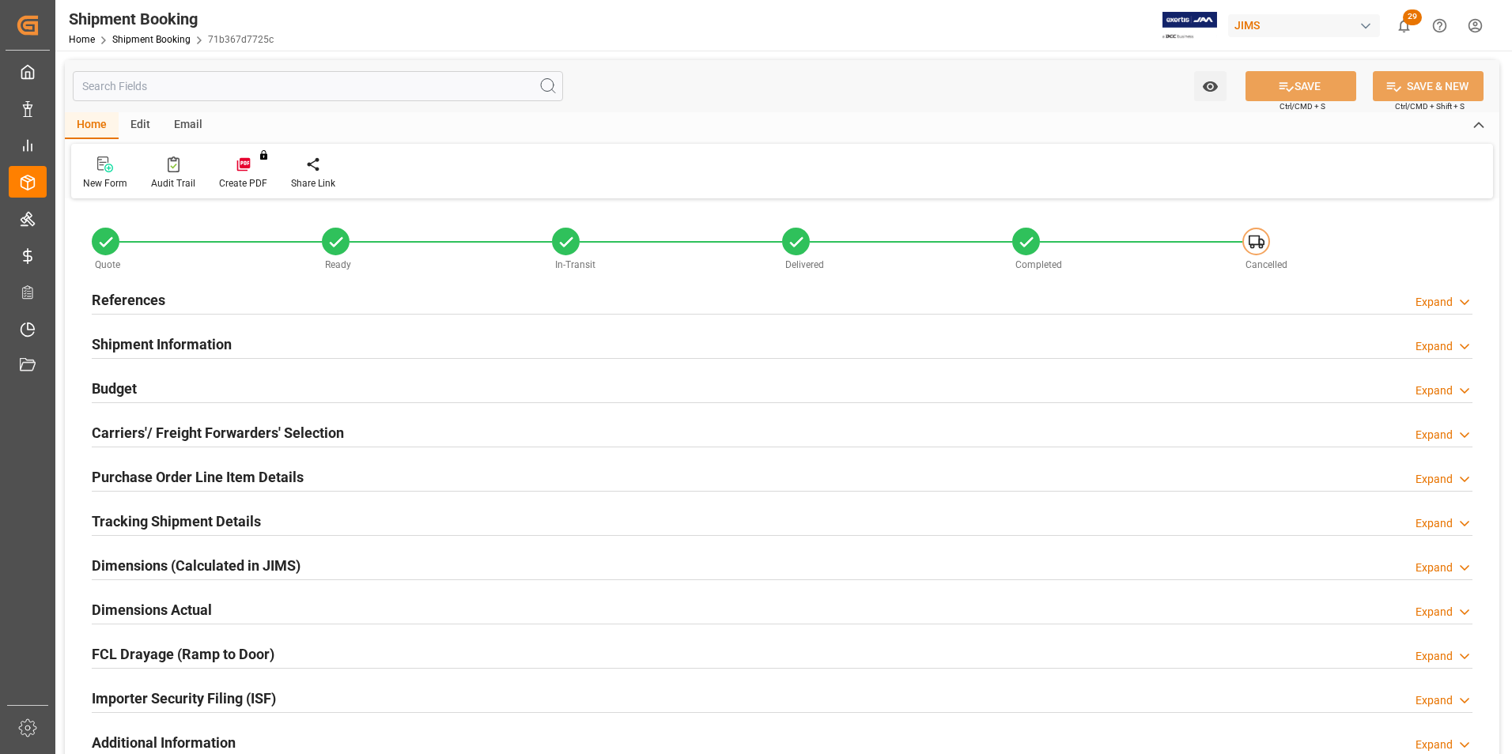
type input "77-8581-CN"
type input "77"
type input "CN"
type input "[GEOGRAPHIC_DATA]"
type input "Completed"
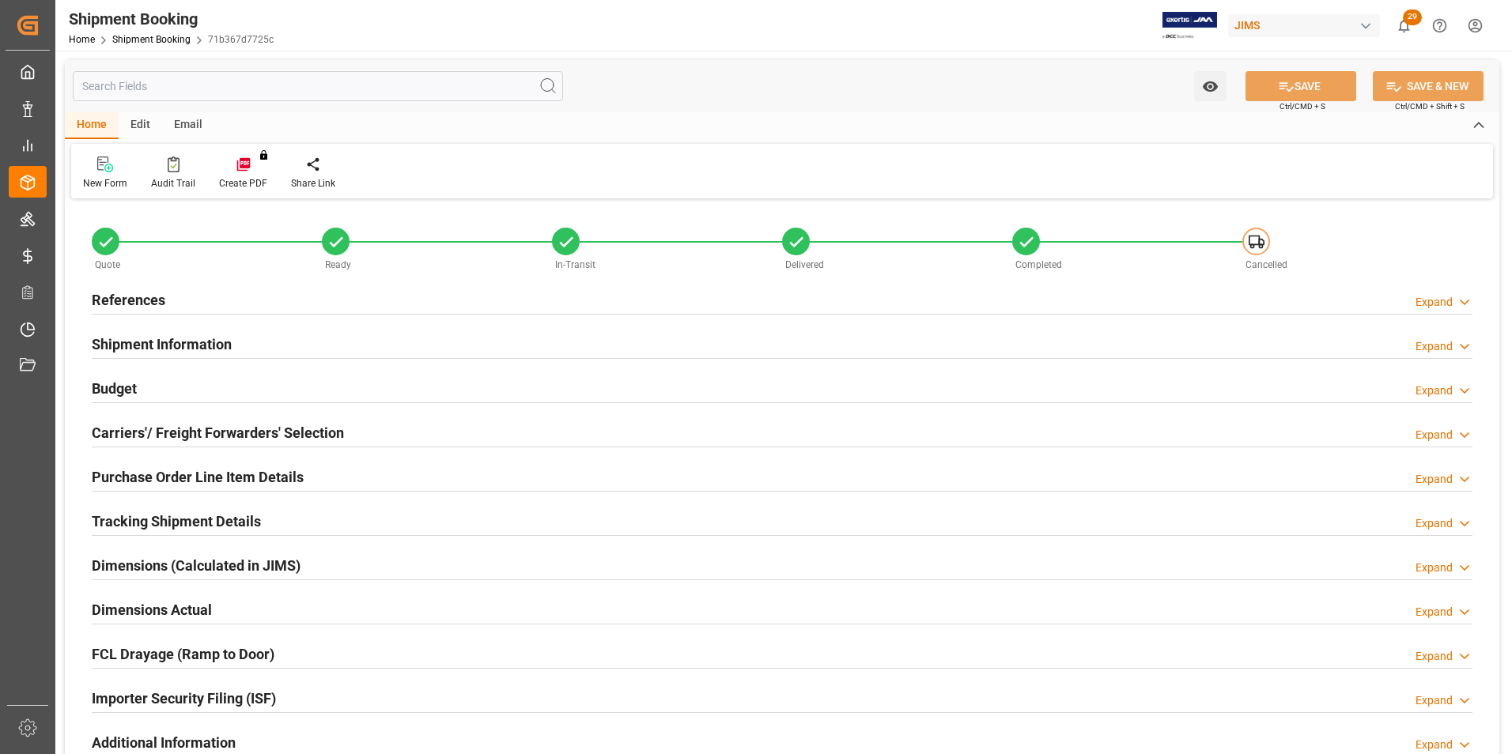
type input "LCL"
type input "[PERSON_NAME]"
type textarea "Loctek Ningbo International Trading Co.L"
type input "670402"
type input "0"
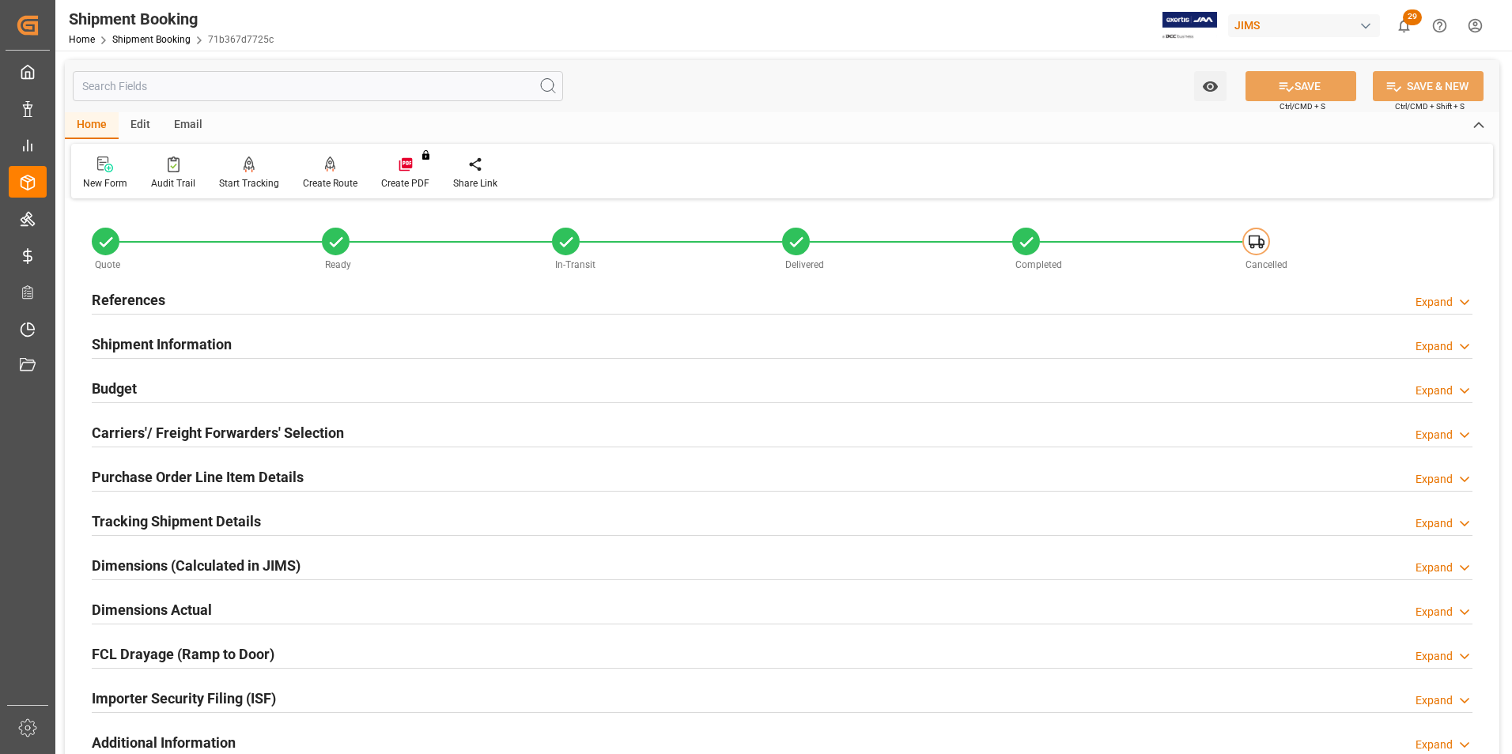
type input "10.04.2025 20:10"
type input "07.04.2025"
click at [138, 304] on h2 "References" at bounding box center [129, 299] width 74 height 21
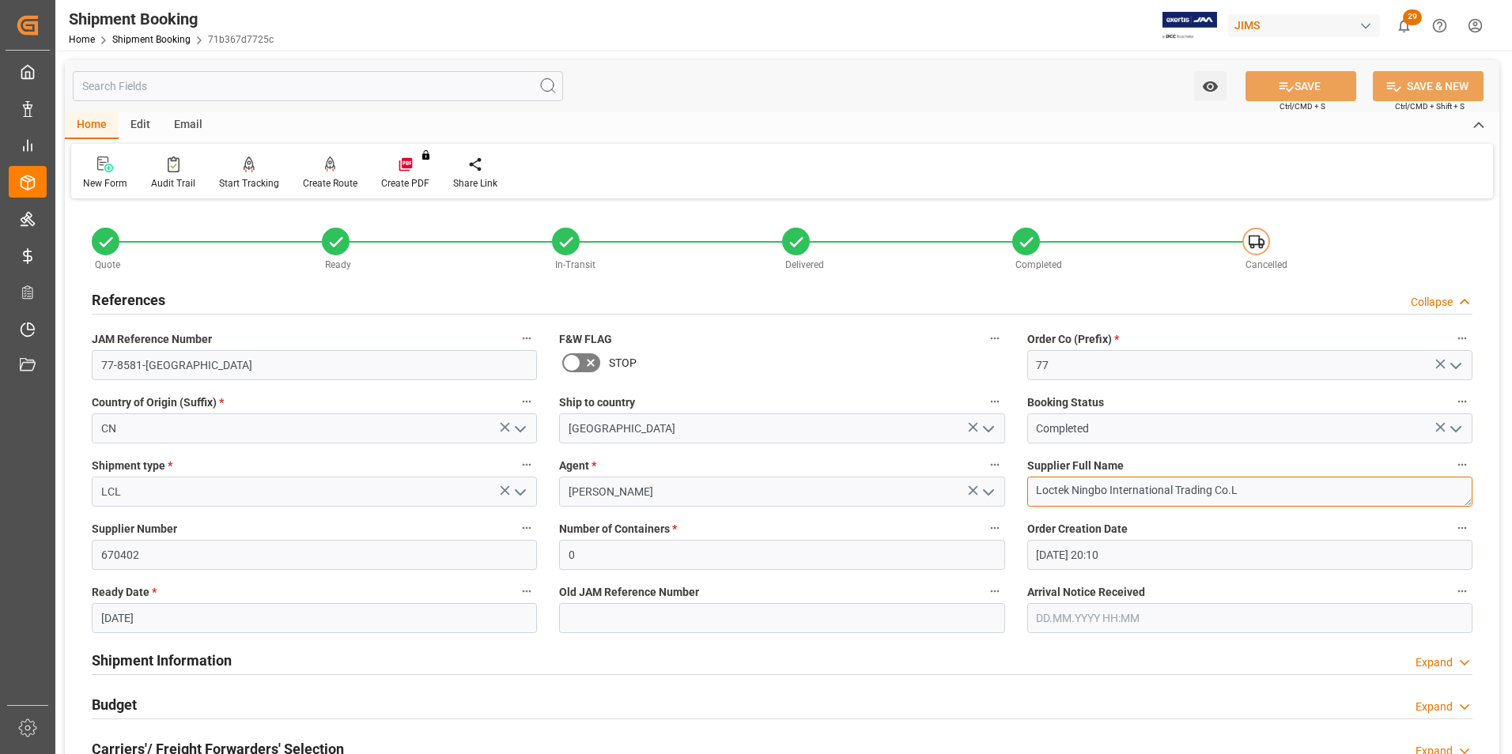
drag, startPoint x: 1246, startPoint y: 488, endPoint x: 988, endPoint y: 489, distance: 258.6
click at [988, 489] on div "Quote Ready In-Transit Delivered Completed Cancelled References Collapse JAM Re…" at bounding box center [782, 694] width 1434 height 983
